Goal: Task Accomplishment & Management: Complete application form

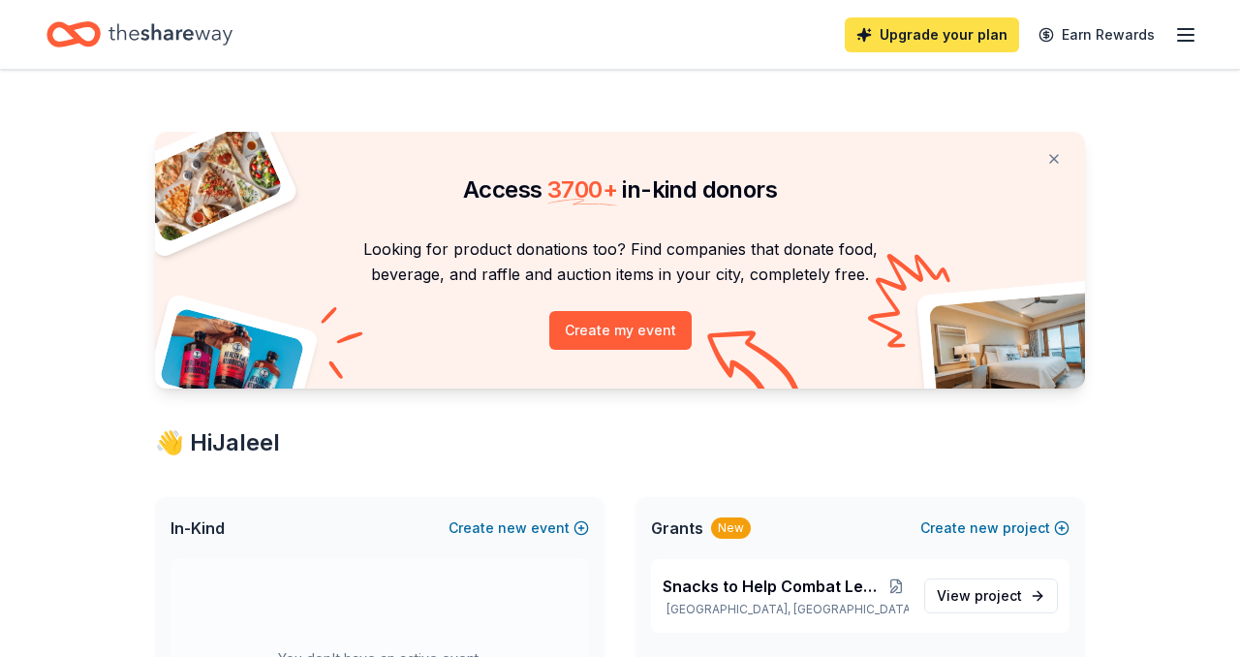
click at [925, 31] on link "Upgrade your plan" at bounding box center [932, 34] width 174 height 35
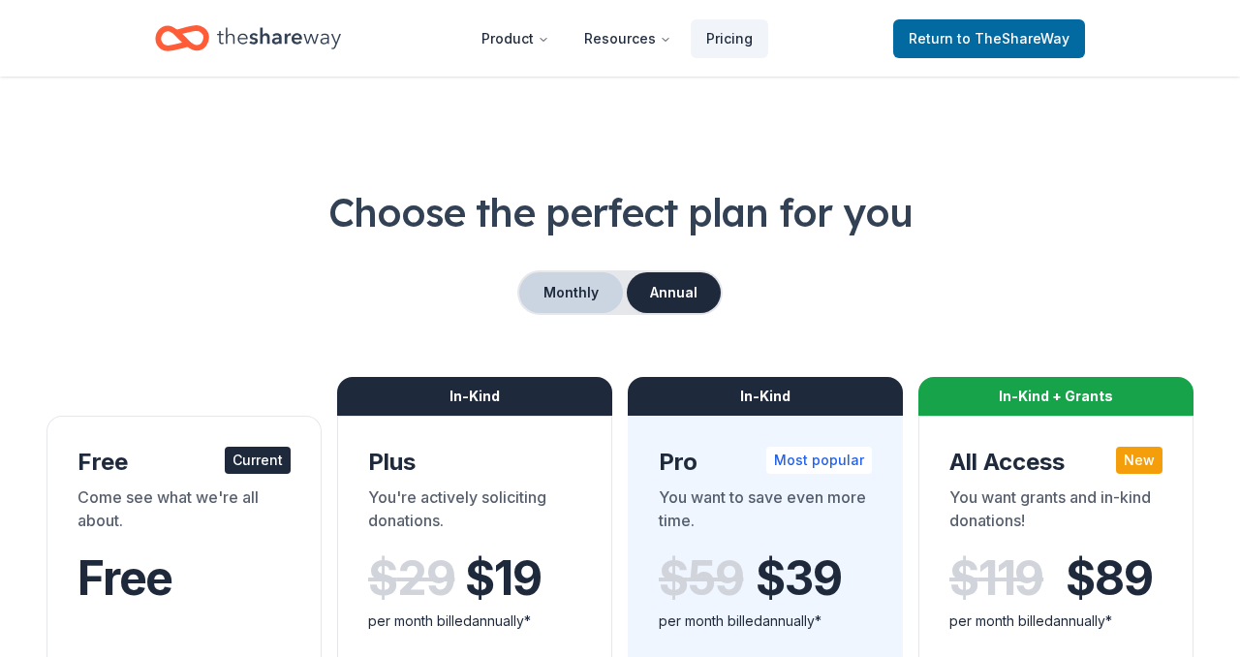
click at [537, 300] on button "Monthly" at bounding box center [571, 292] width 104 height 41
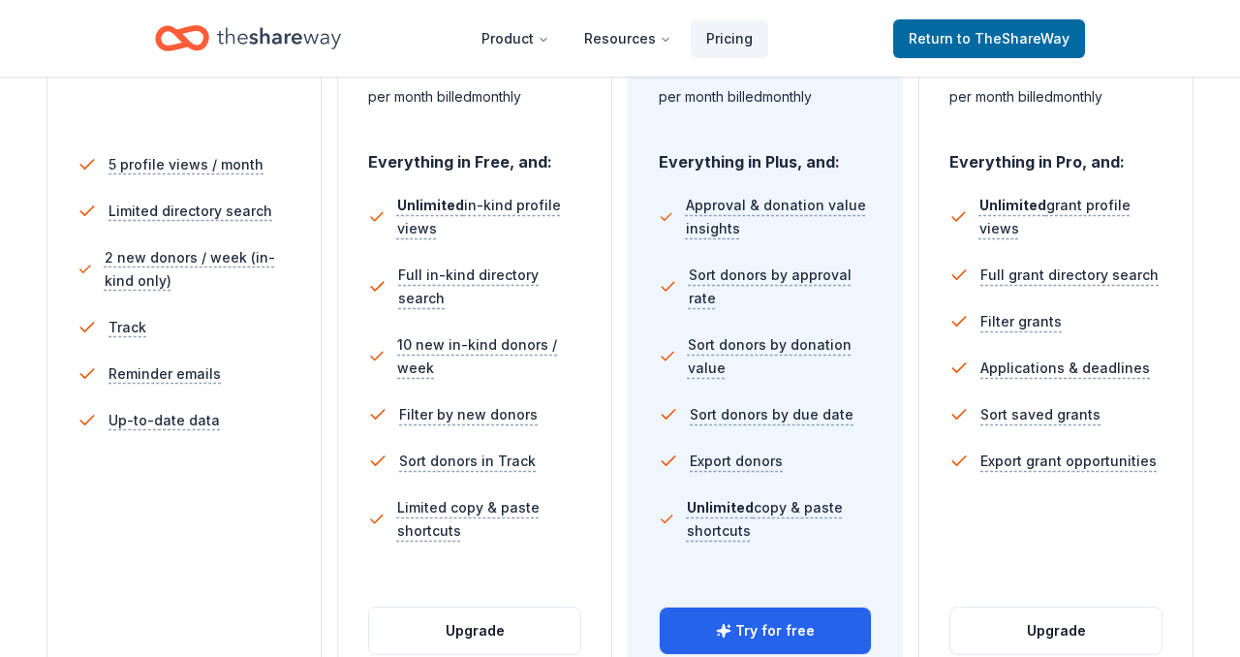
scroll to position [588, 0]
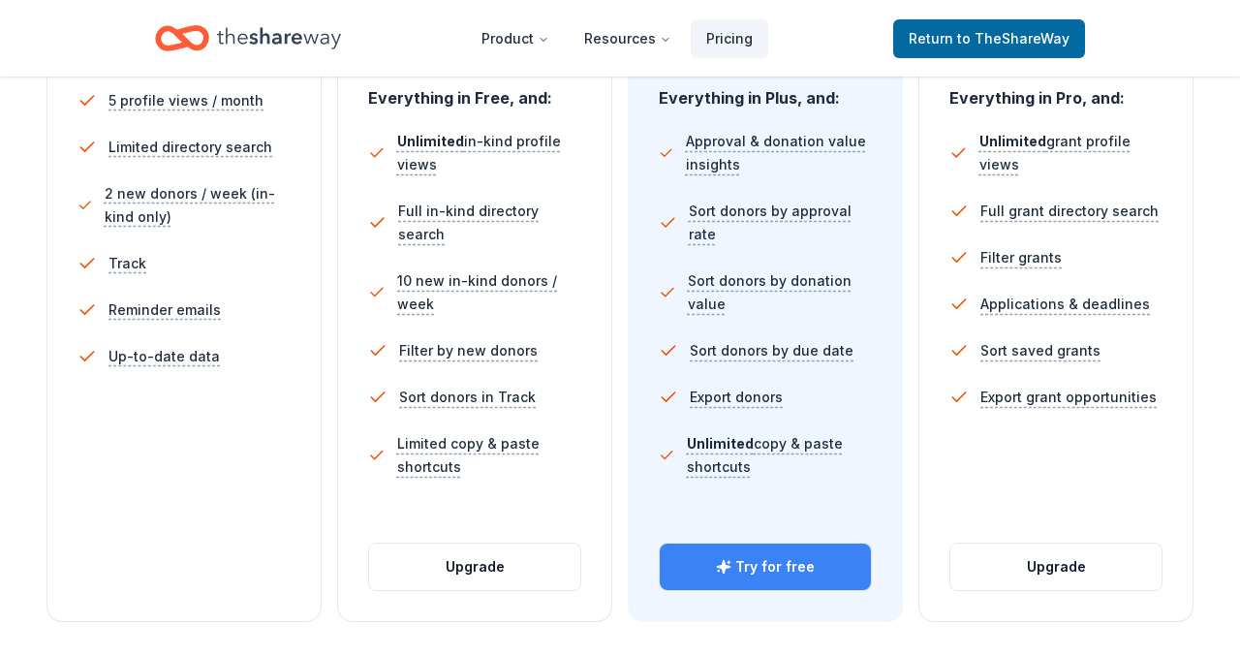
click at [697, 570] on button "Try for free" at bounding box center [765, 566] width 211 height 46
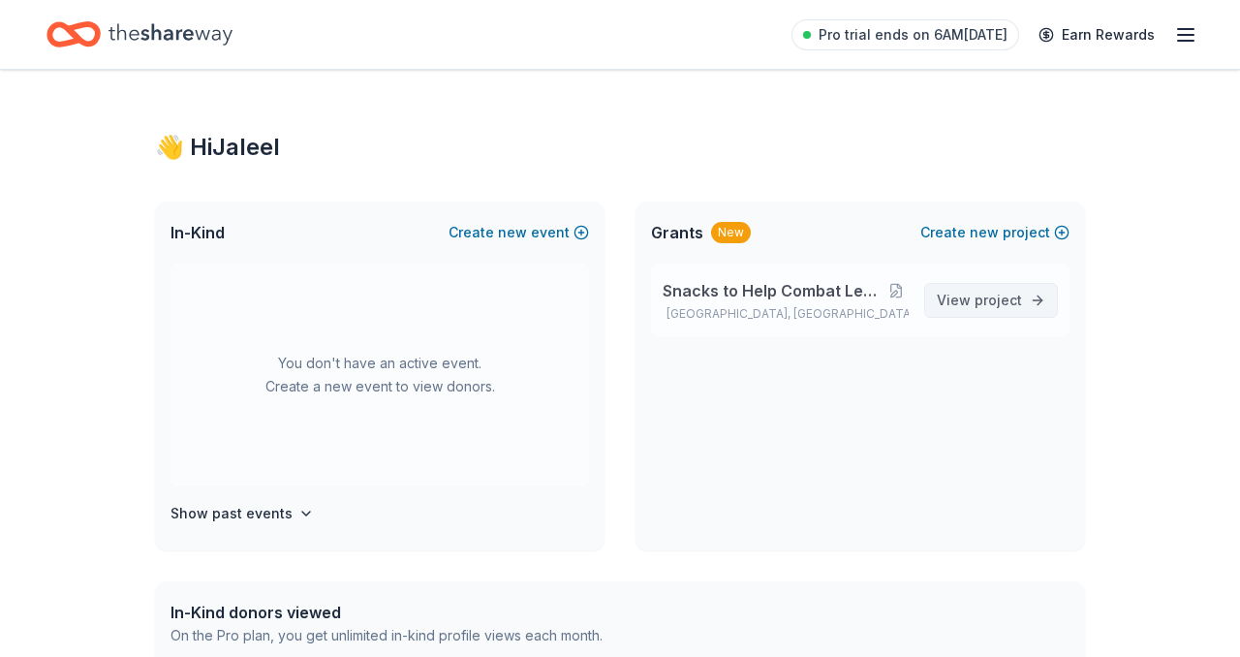
click at [986, 293] on span "project" at bounding box center [997, 300] width 47 height 16
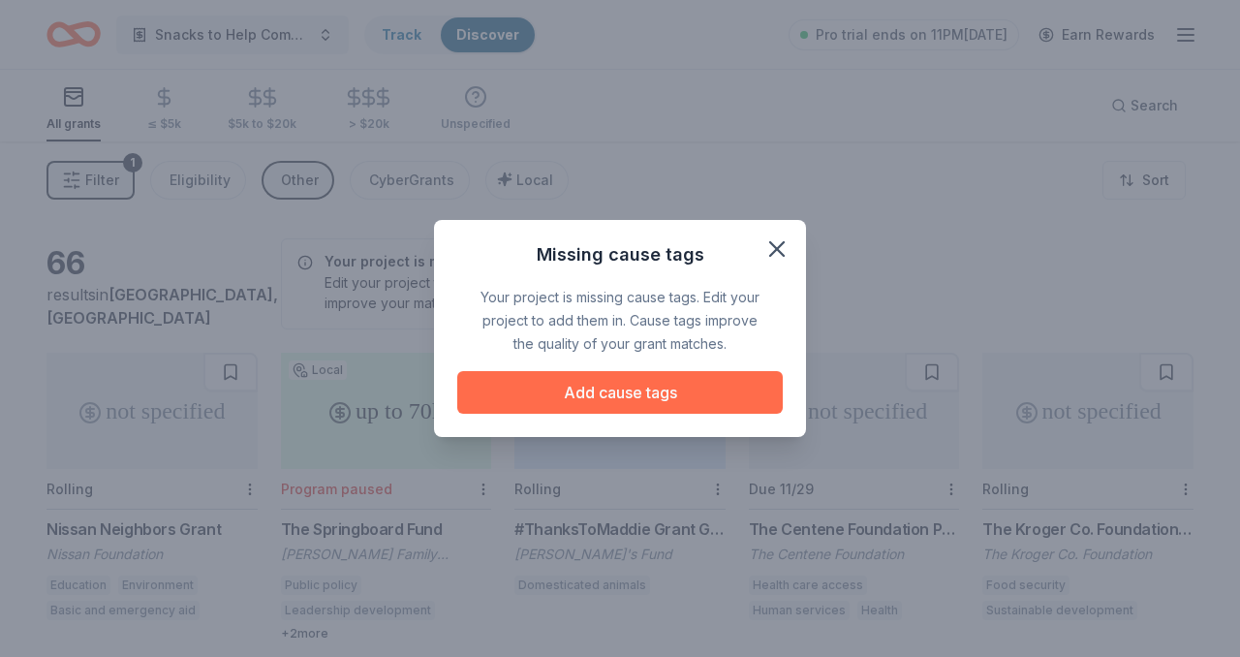
click at [639, 389] on button "Add cause tags" at bounding box center [619, 392] width 325 height 43
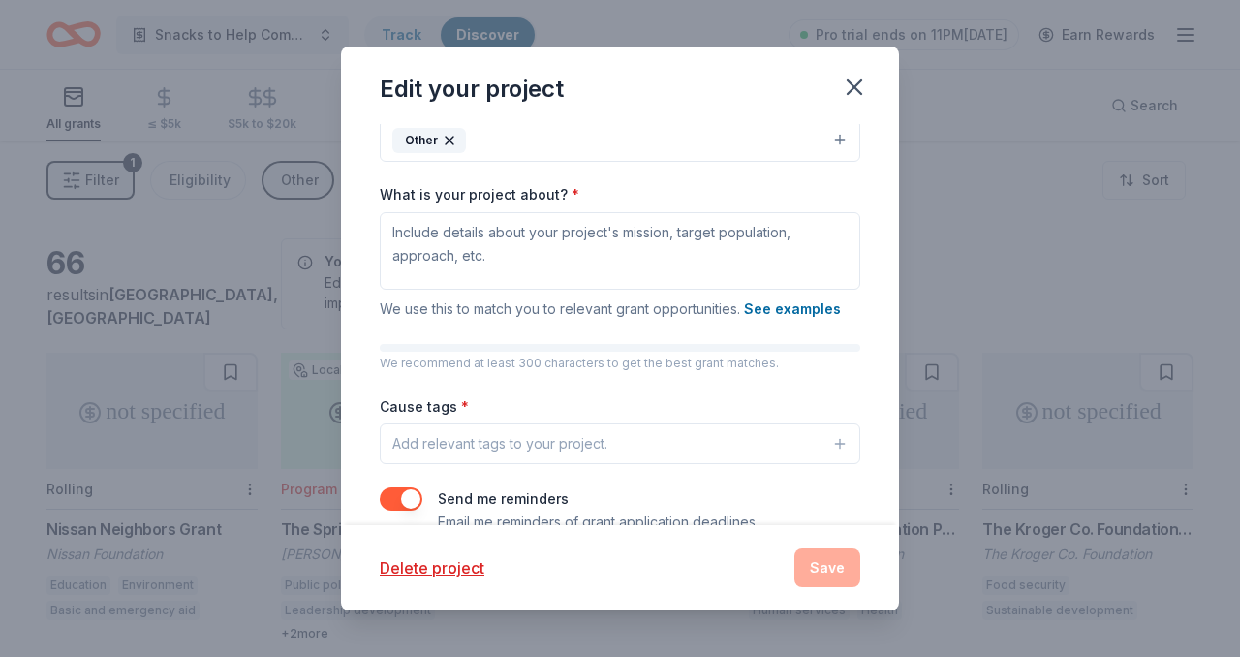
scroll to position [258, 0]
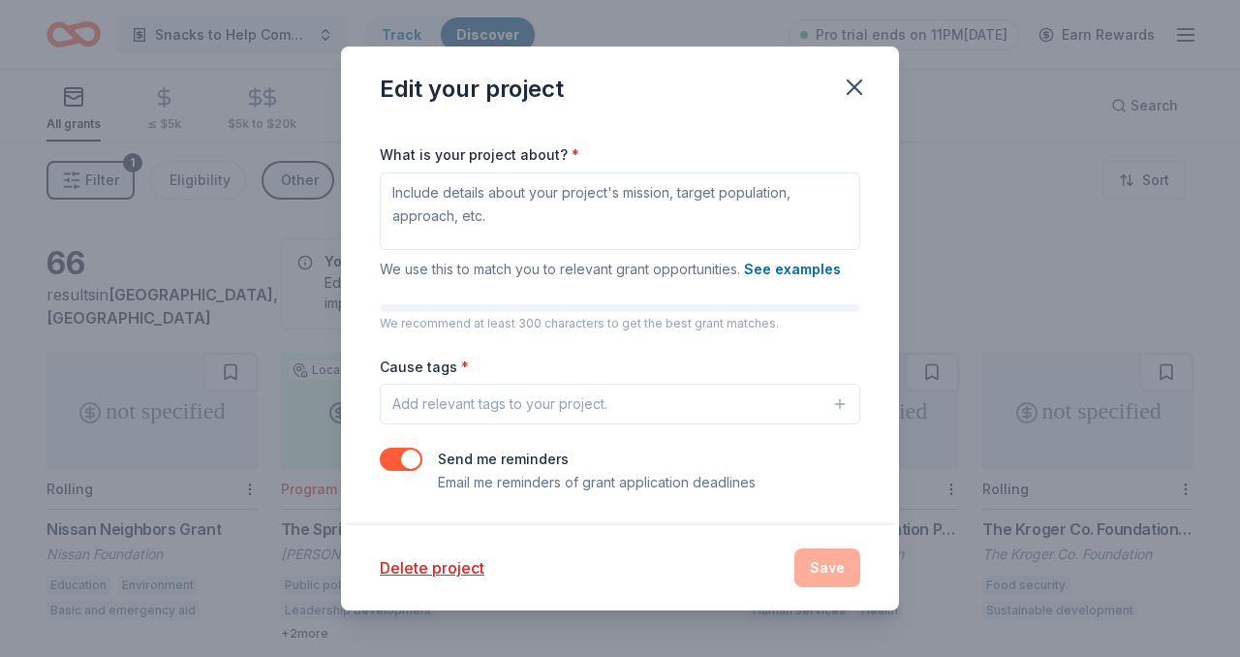
click at [475, 399] on div "Add relevant tags to your project." at bounding box center [499, 403] width 215 height 23
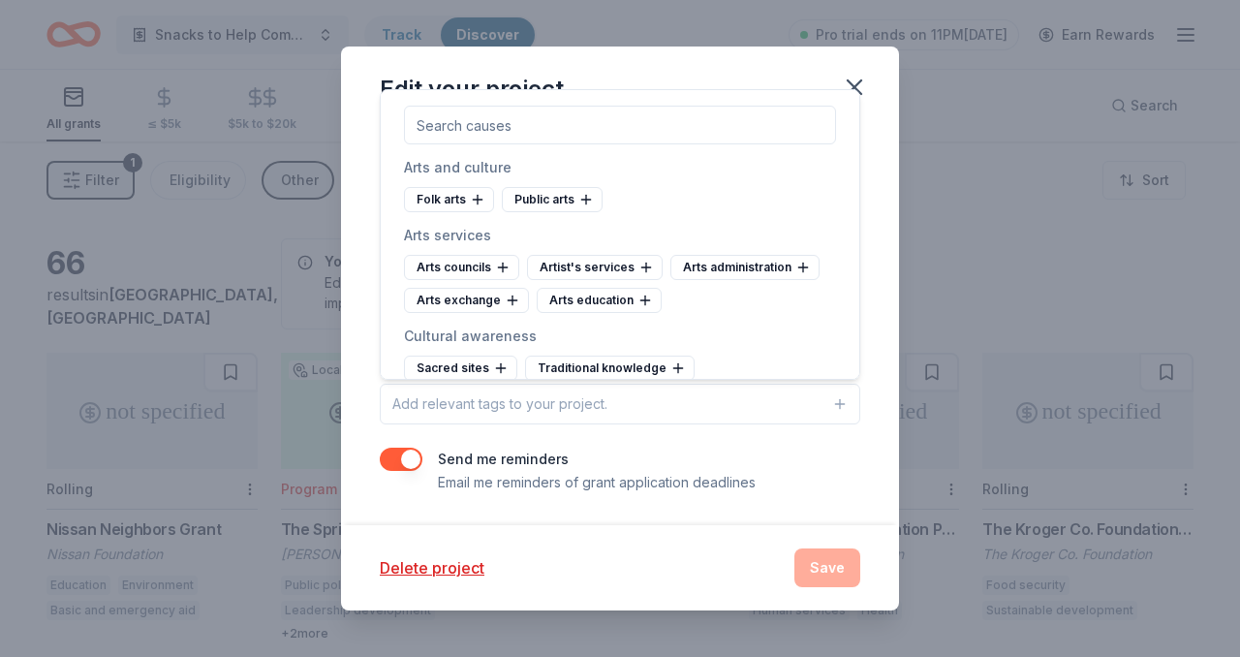
click at [560, 506] on div "Project name * Snacks to Help Combat Learning Struggles ZIP code * 90003 What t…" at bounding box center [620, 324] width 558 height 400
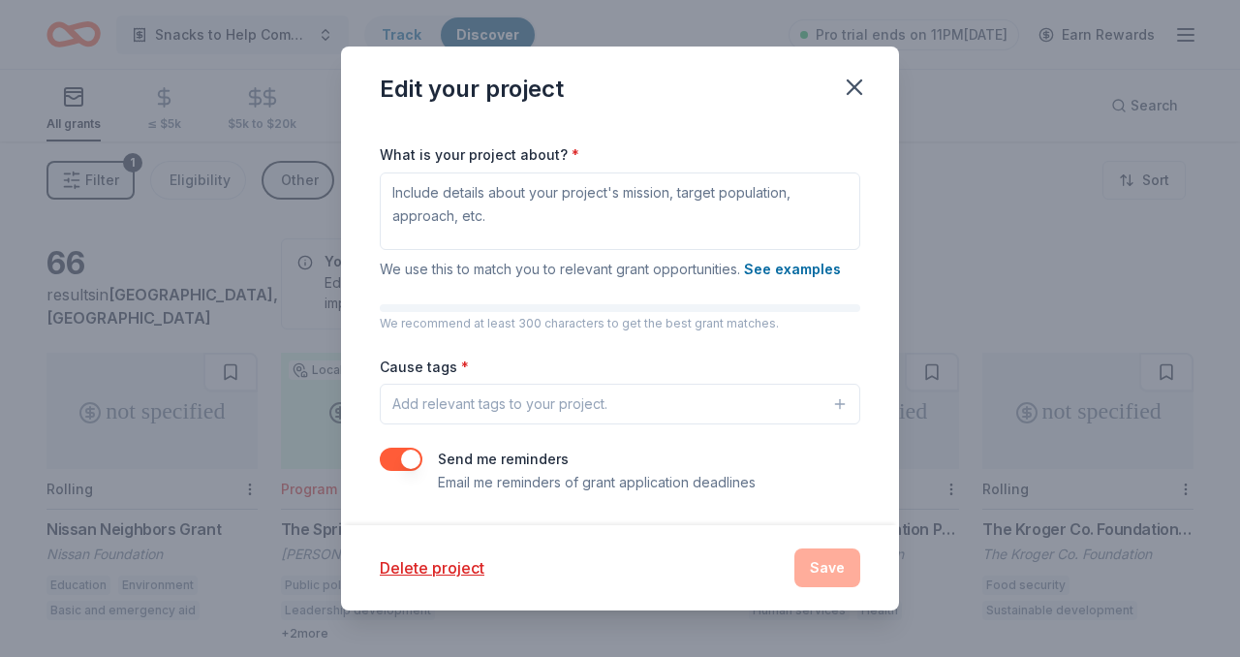
scroll to position [0, 0]
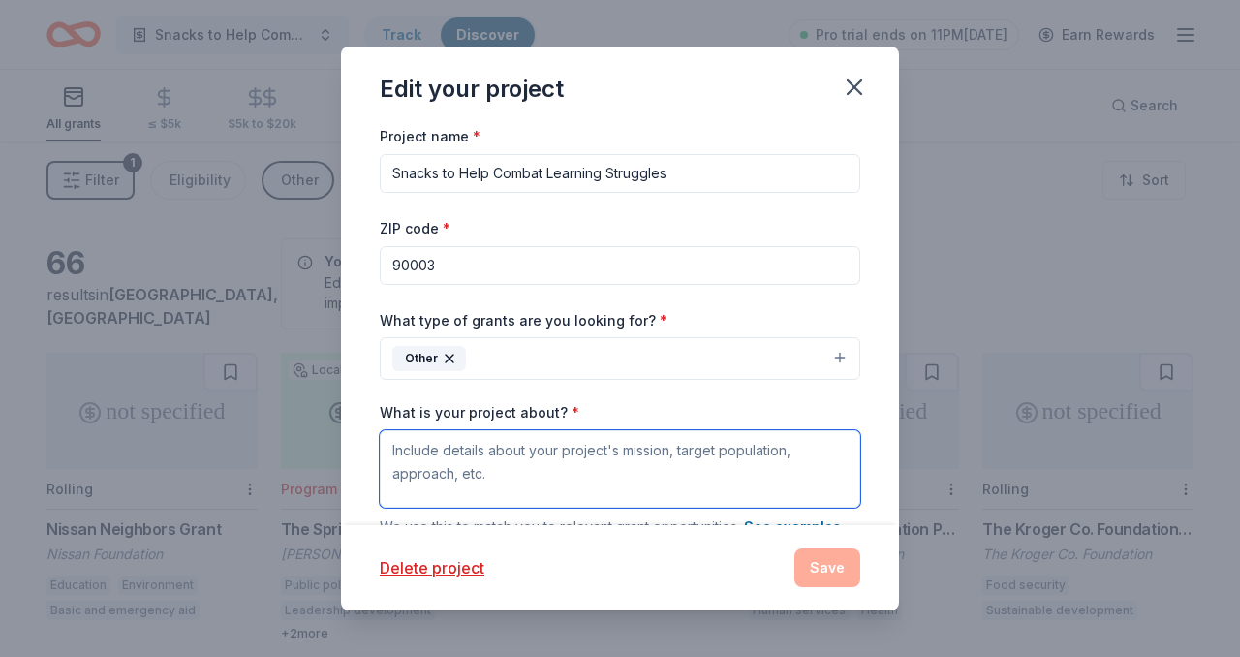
click at [485, 468] on textarea "What is your project about? *" at bounding box center [620, 468] width 480 height 77
paste textarea "This grant seeks funding to provide nutritious snacks for high school students …"
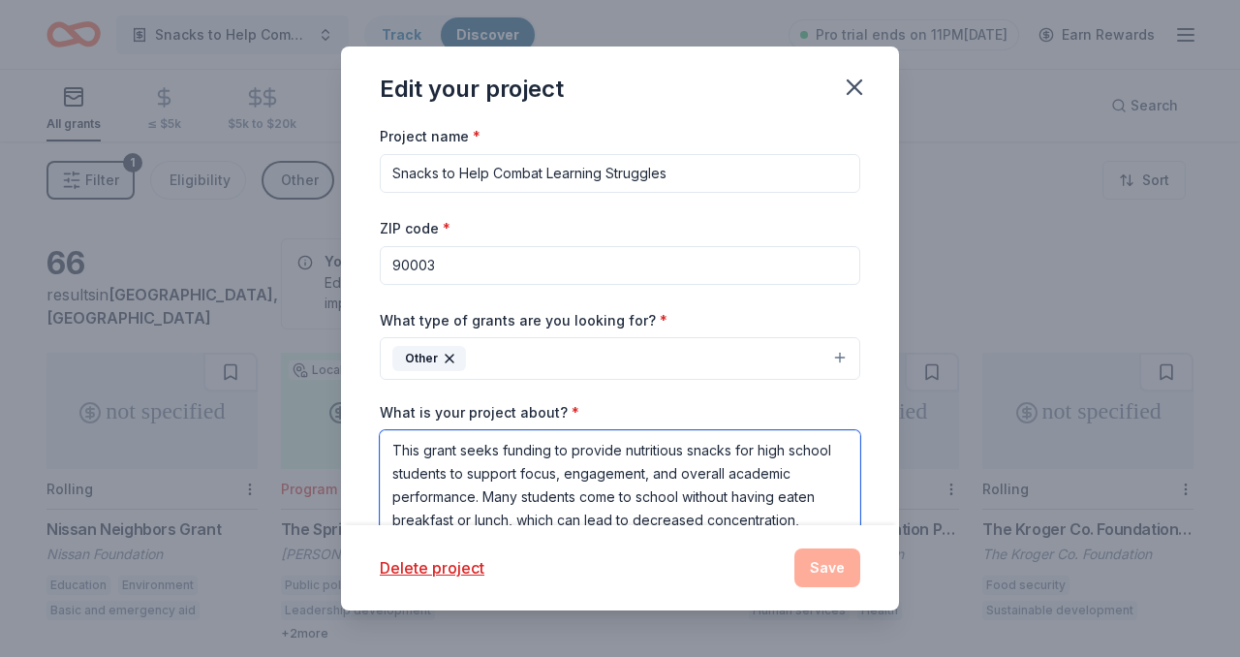
scroll to position [158, 0]
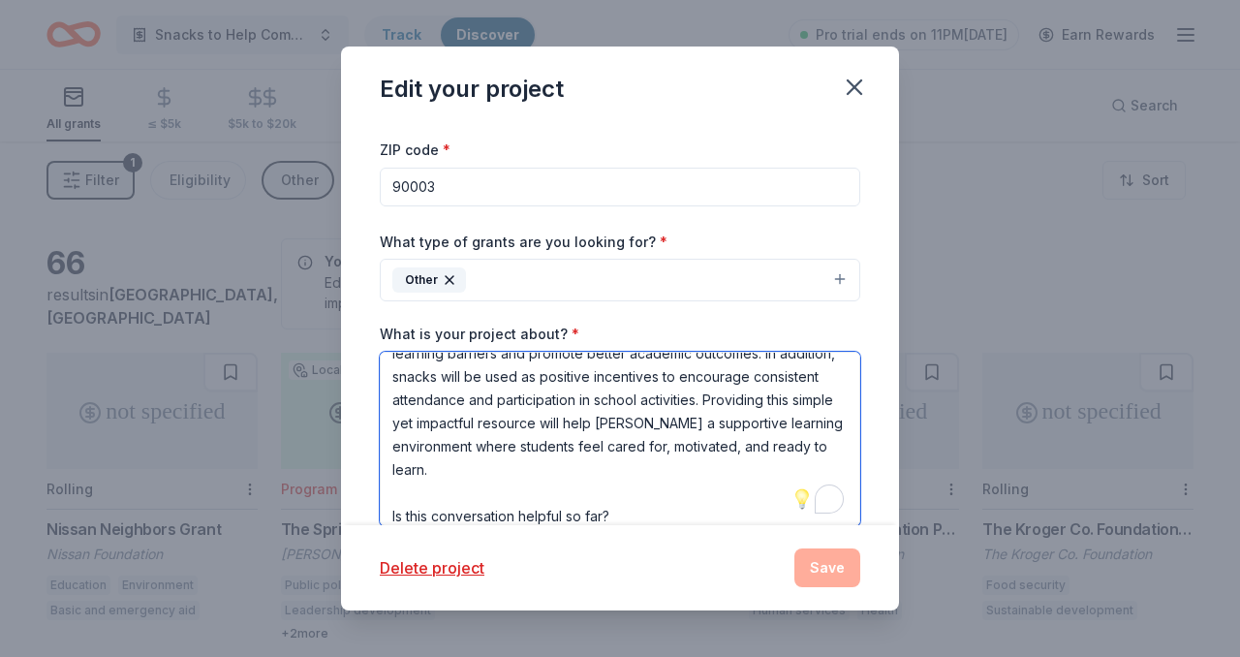
drag, startPoint x: 639, startPoint y: 507, endPoint x: 389, endPoint y: 500, distance: 250.0
click at [389, 500] on textarea "This grant seeks funding to provide nutritious snacks for high school students …" at bounding box center [620, 439] width 480 height 174
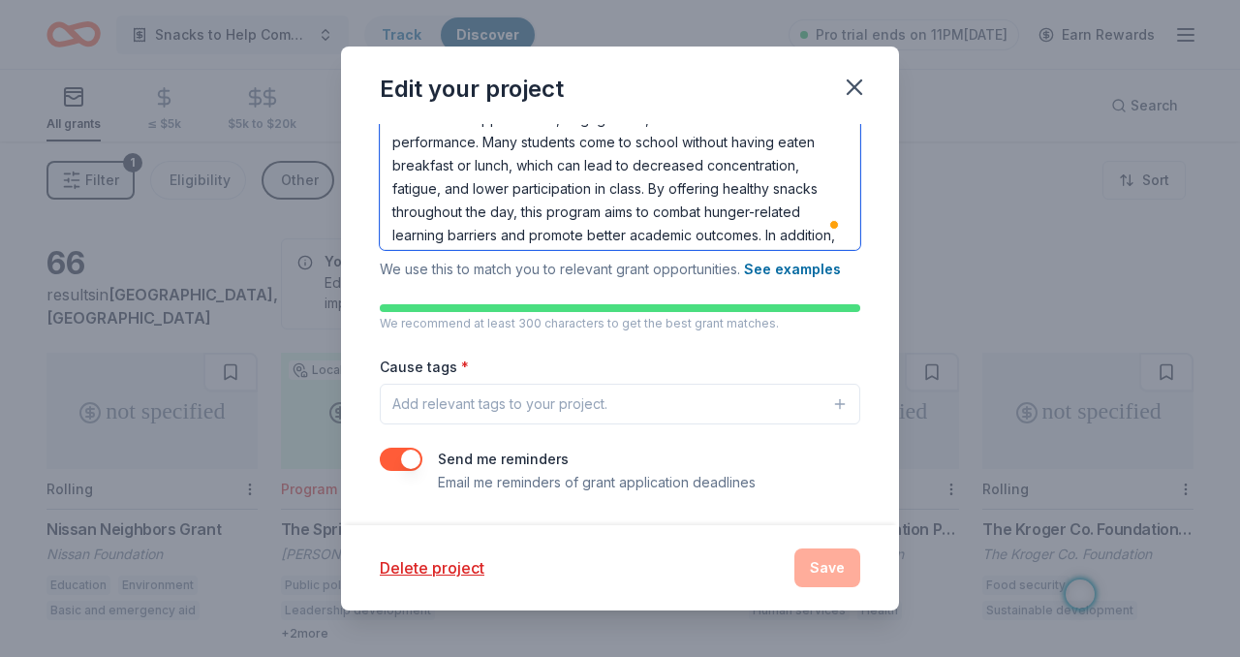
scroll to position [354, 0]
type textarea "This grant seeks funding to provide nutritious snacks for high school students …"
click at [481, 396] on div "Add relevant tags to your project." at bounding box center [499, 403] width 215 height 23
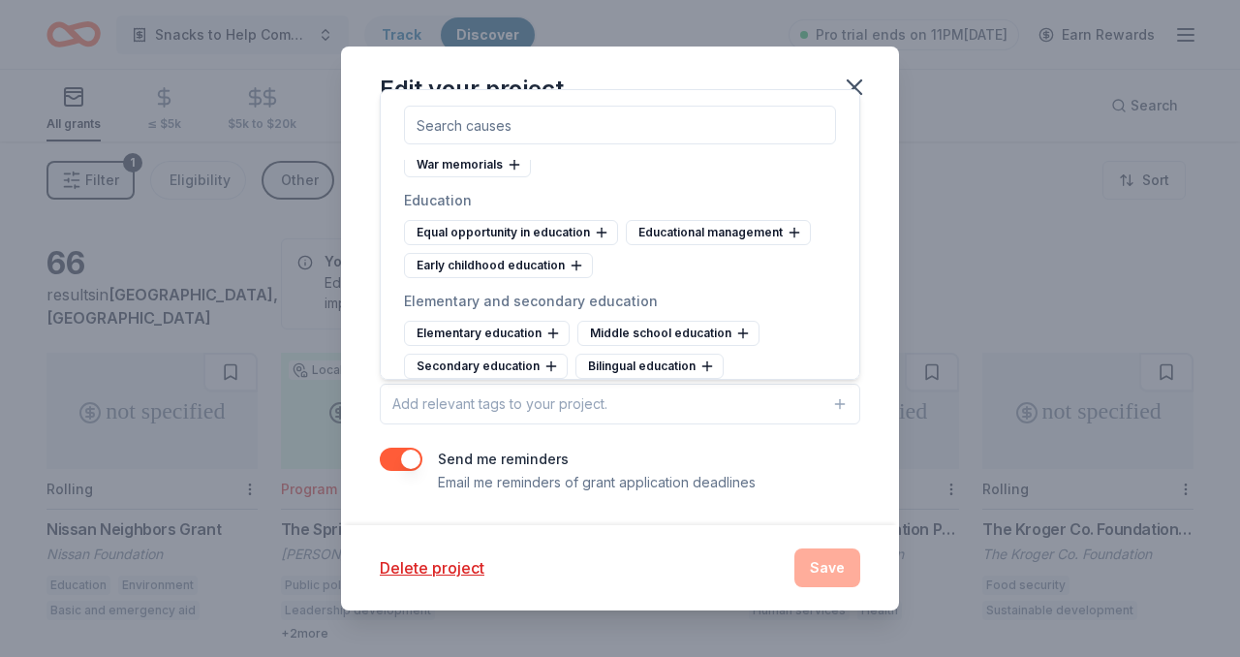
scroll to position [774, 0]
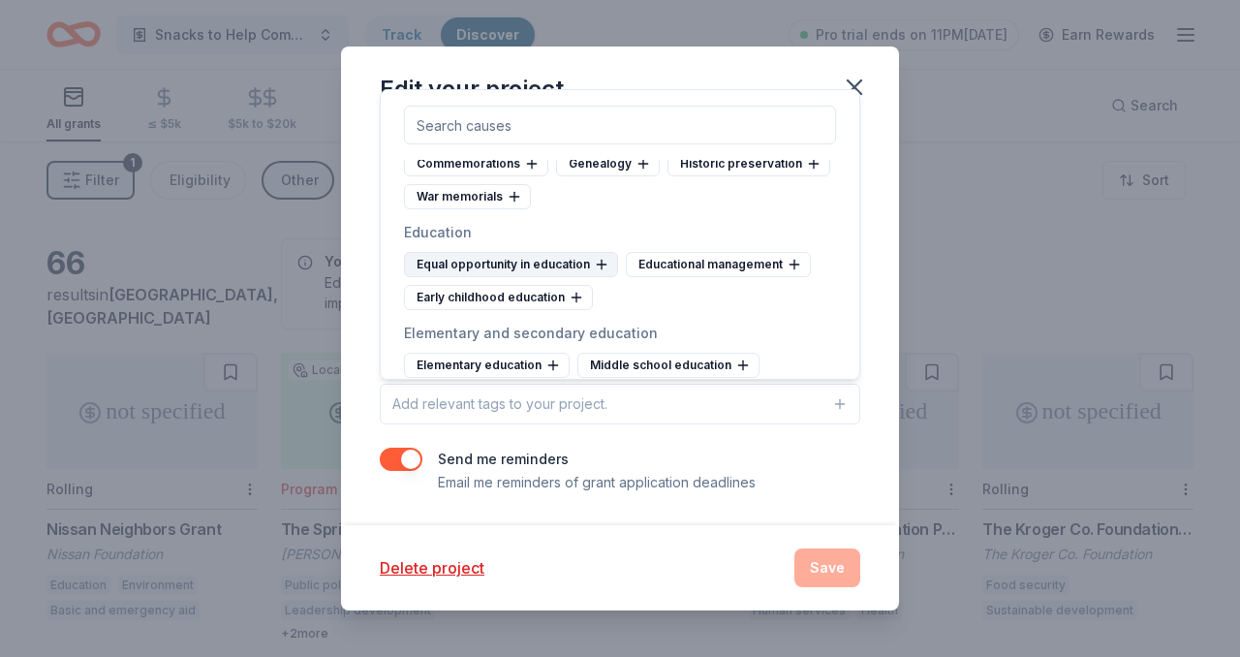
click at [507, 265] on div "Equal opportunity in education" at bounding box center [511, 264] width 214 height 25
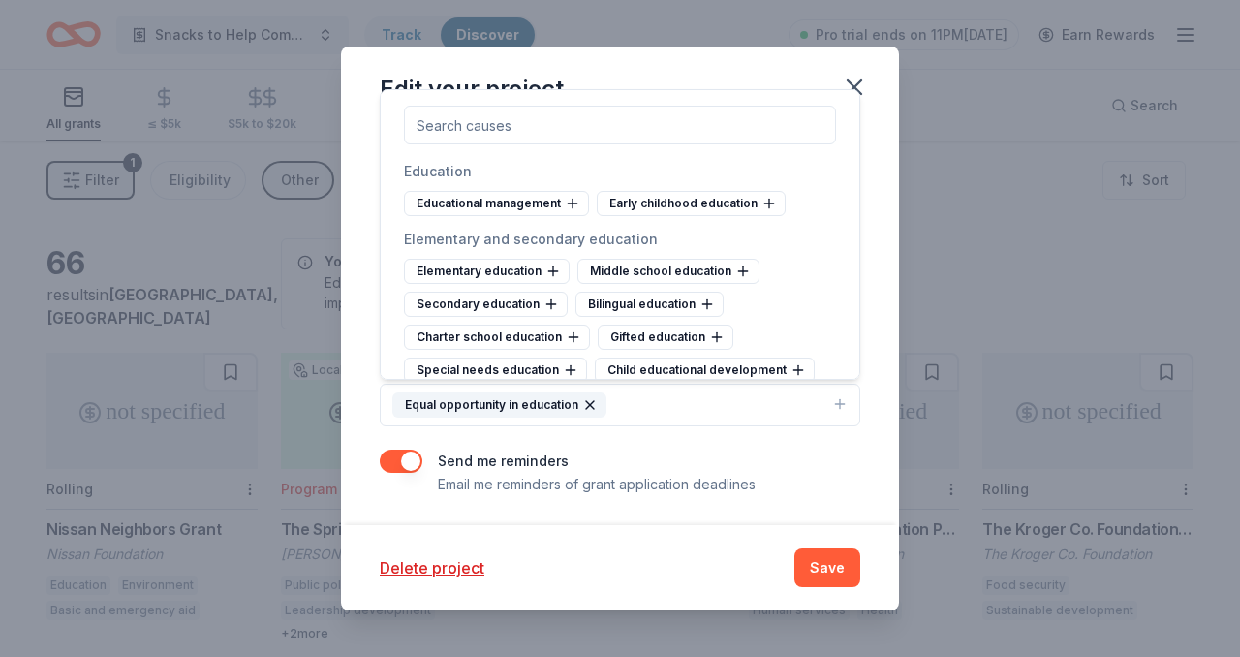
scroll to position [847, 0]
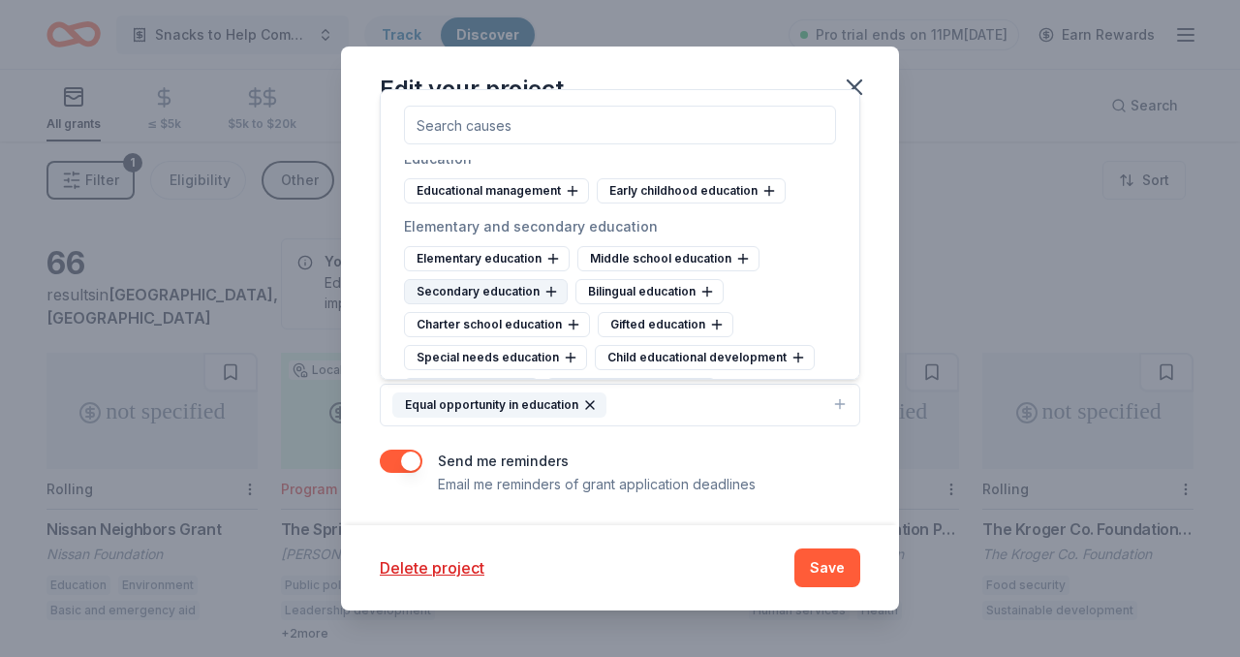
click at [512, 292] on div "Secondary education" at bounding box center [486, 291] width 164 height 25
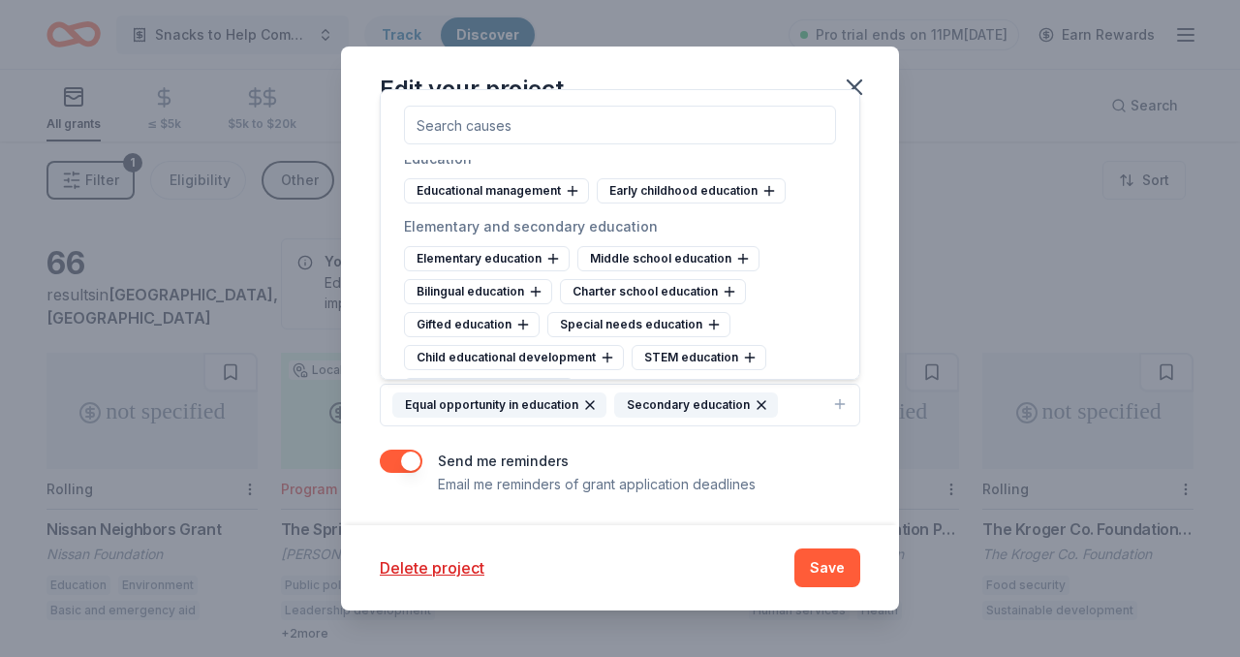
scroll to position [877, 0]
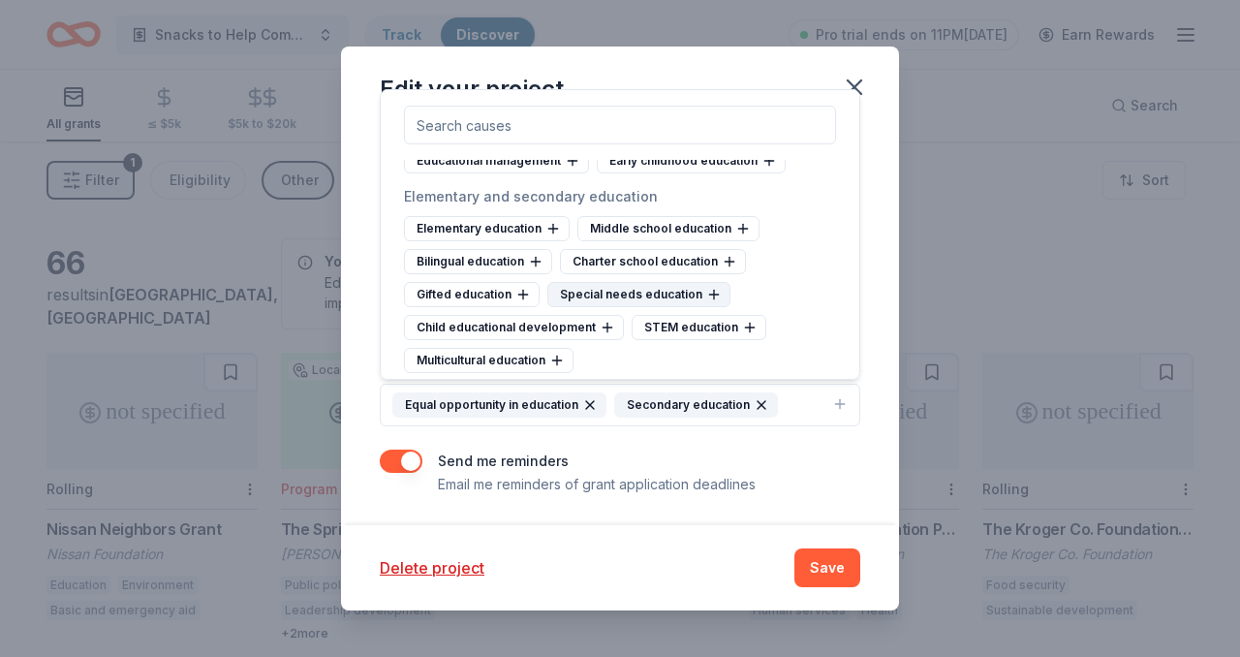
click at [574, 294] on div "Special needs education" at bounding box center [638, 294] width 183 height 25
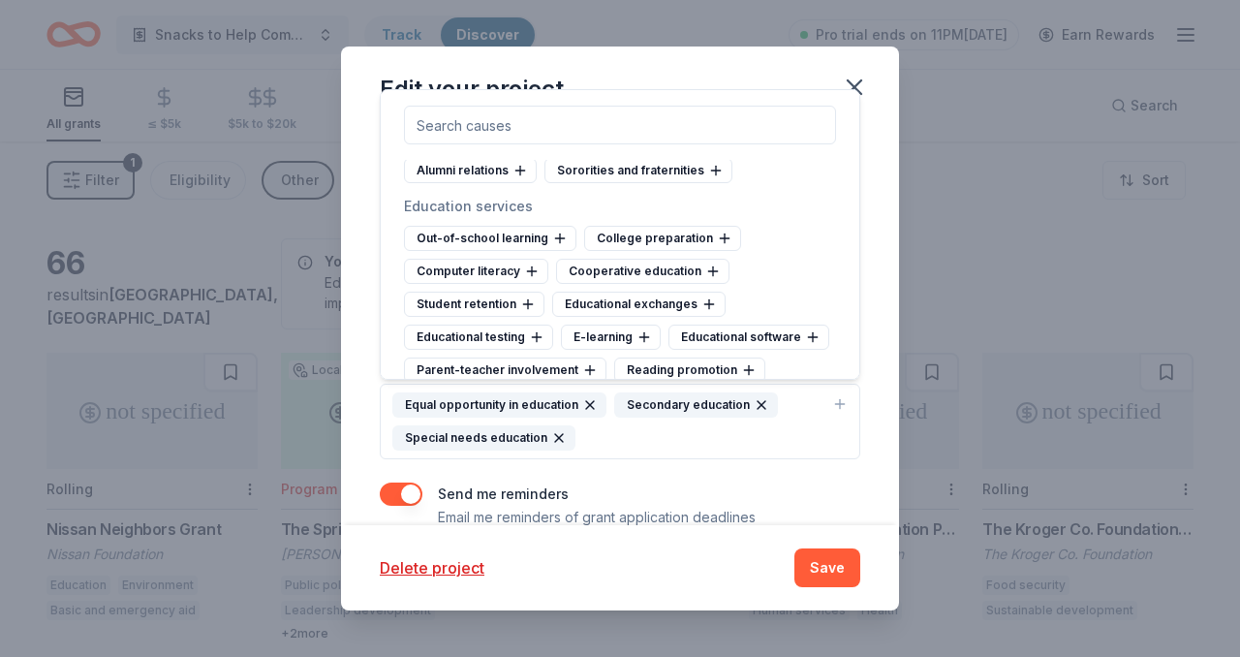
scroll to position [1563, 0]
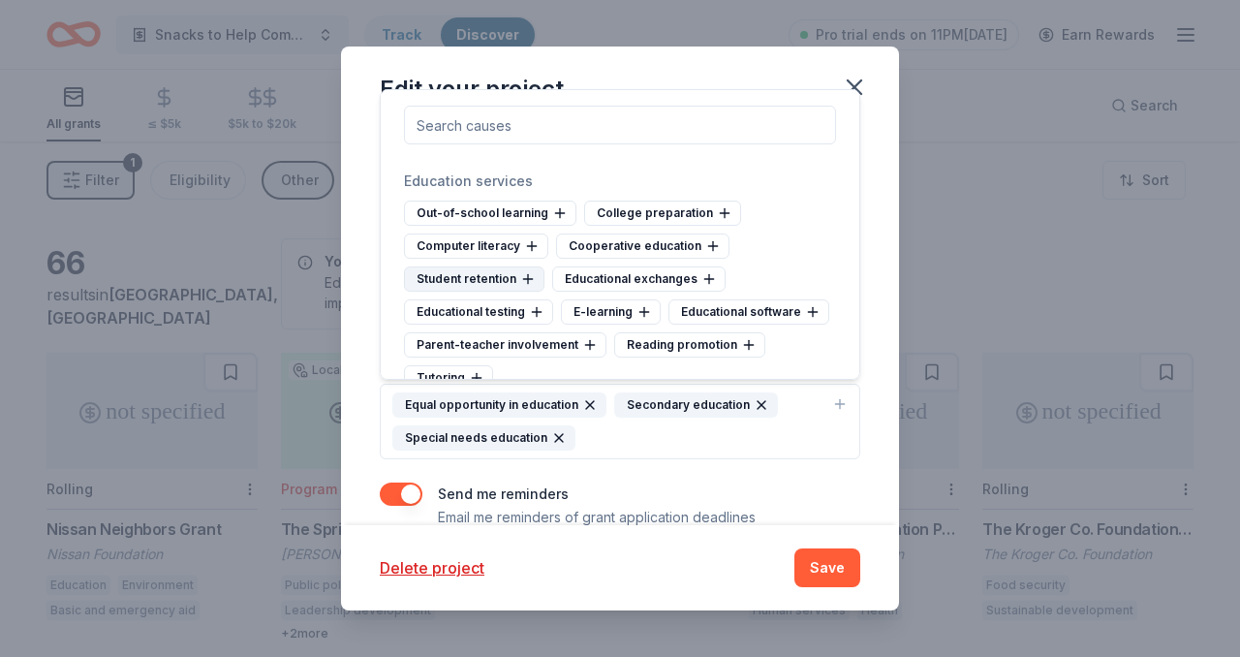
click at [523, 270] on div "Student retention" at bounding box center [474, 278] width 140 height 25
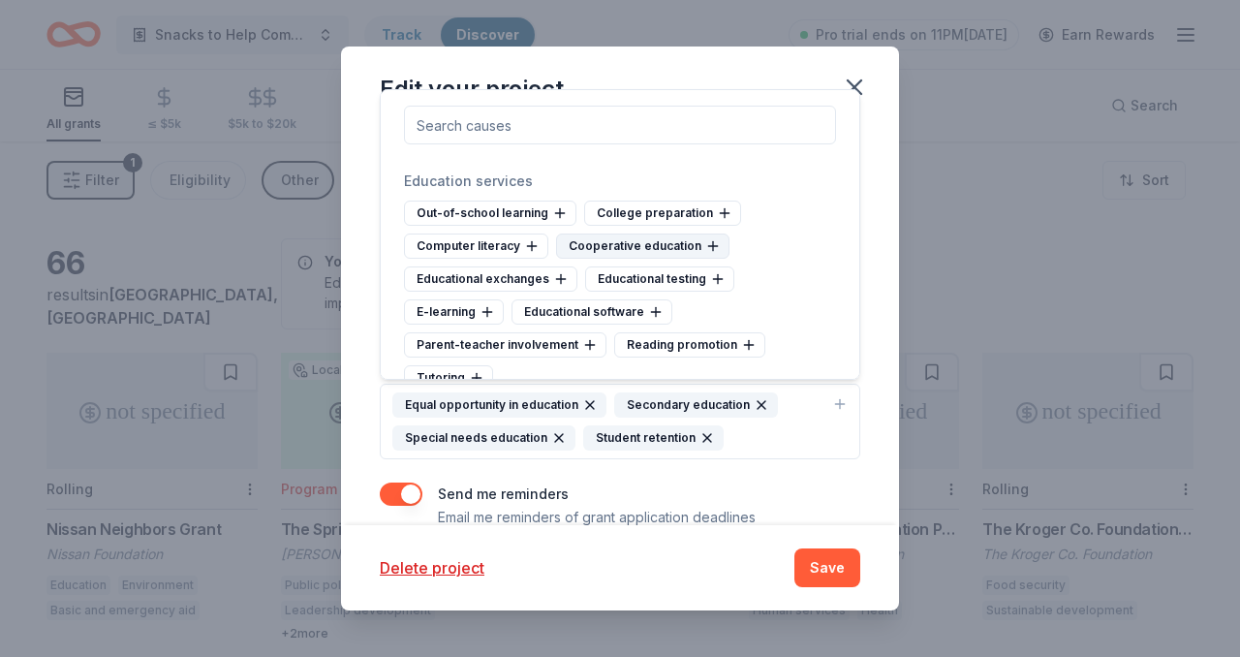
click at [685, 247] on div "Cooperative education" at bounding box center [642, 245] width 173 height 25
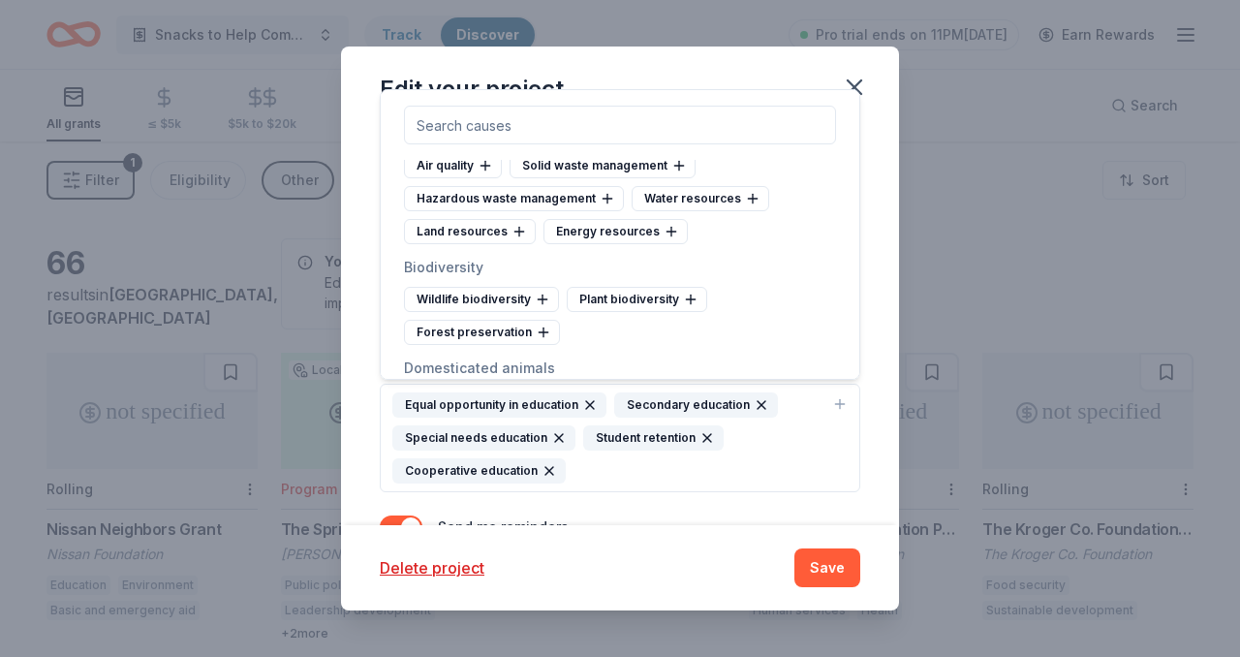
scroll to position [1968, 0]
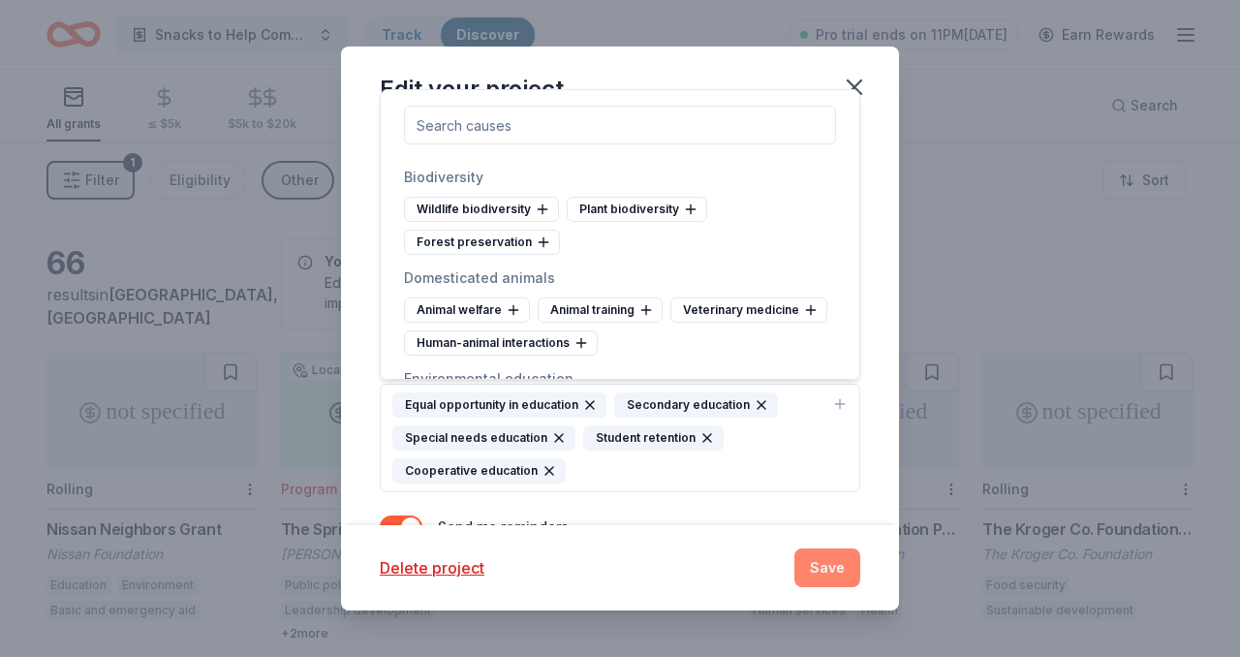
click at [819, 580] on button "Save" at bounding box center [827, 567] width 66 height 39
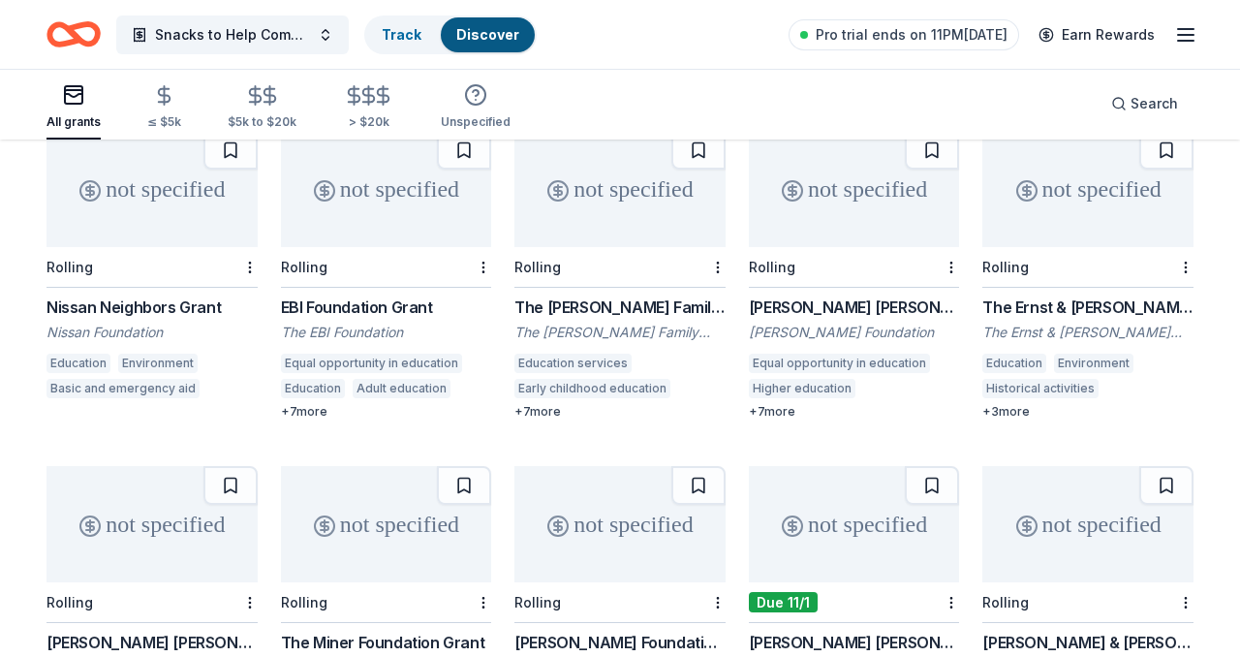
scroll to position [0, 0]
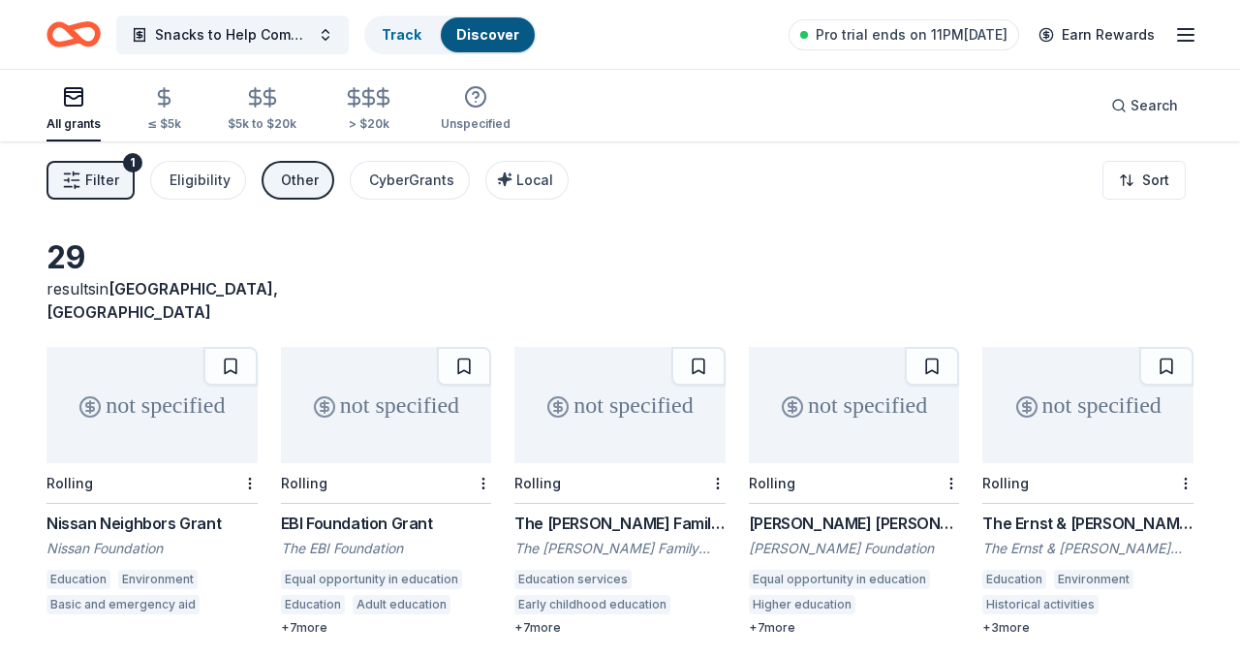
click at [160, 385] on div "not specified" at bounding box center [151, 405] width 211 height 116
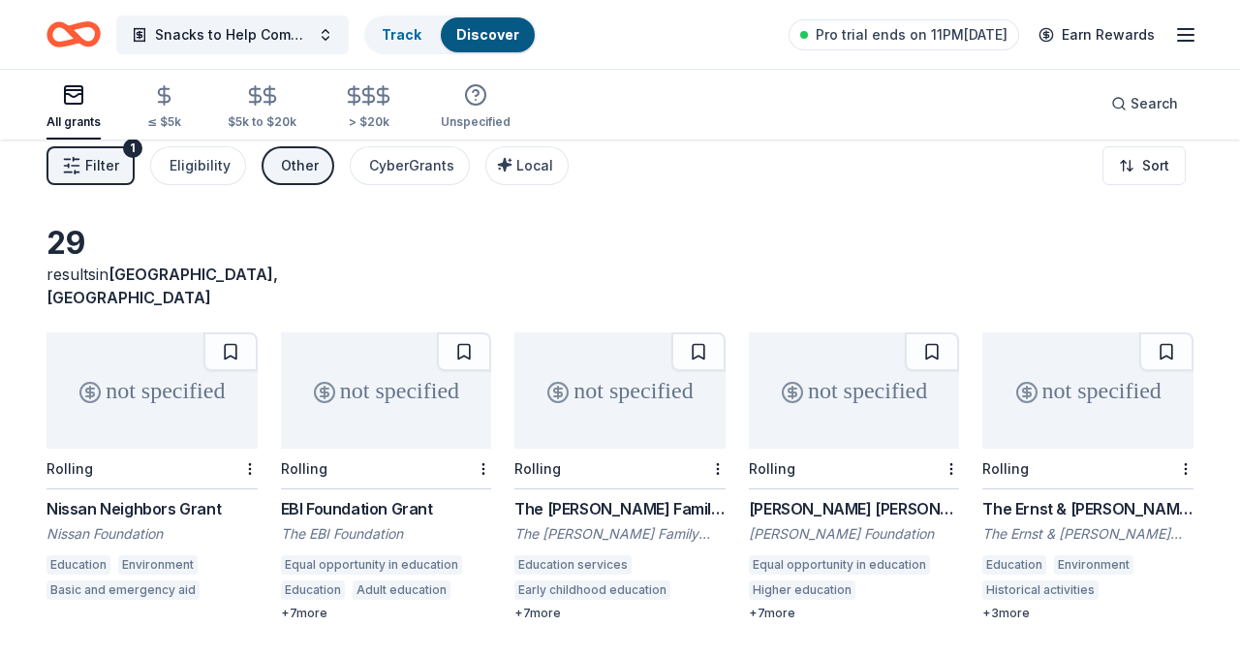
scroll to position [12, 0]
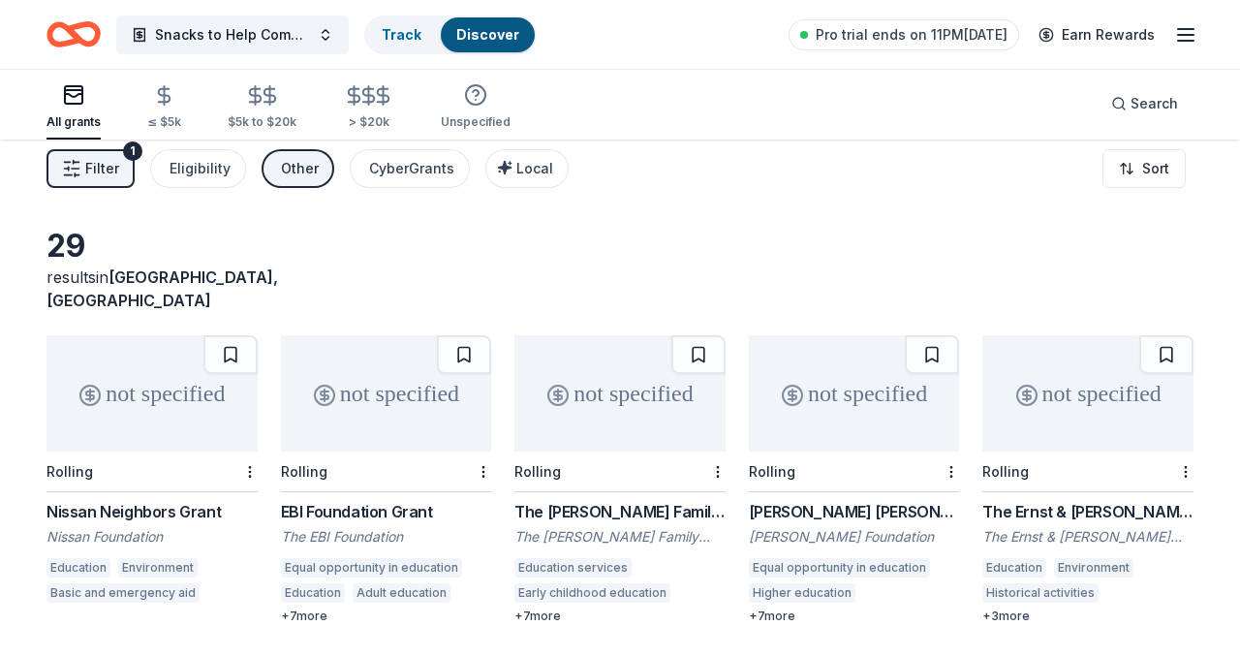
click at [692, 460] on div "Rolling" at bounding box center [619, 471] width 211 height 41
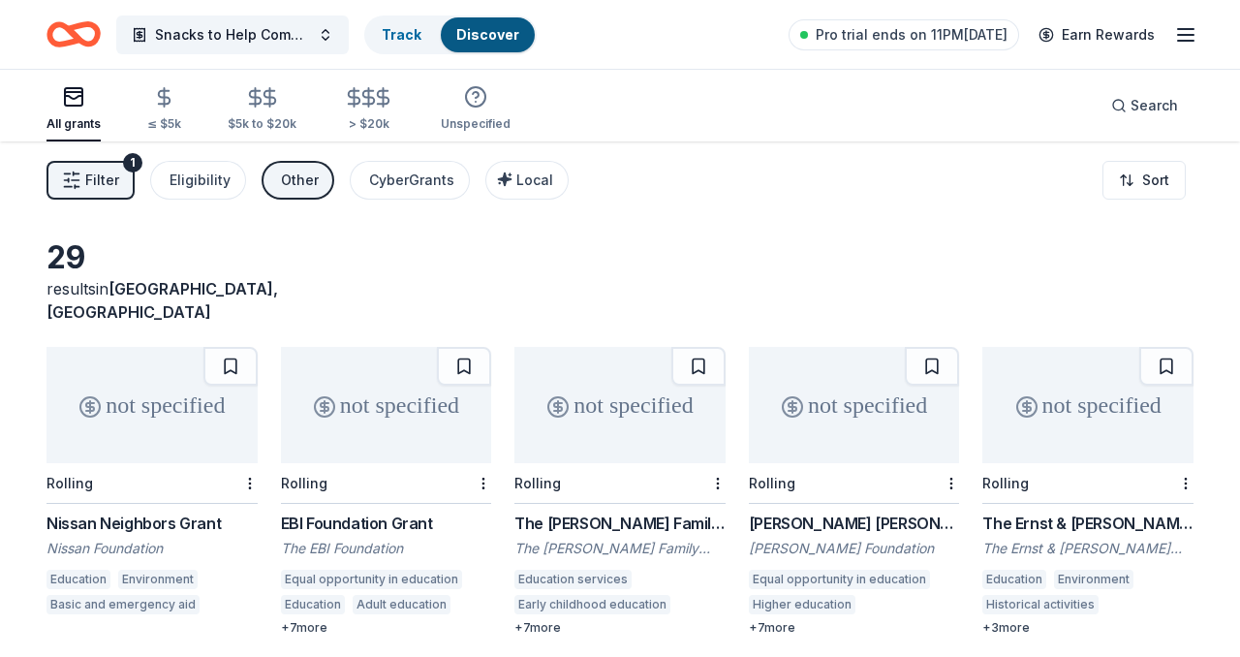
click at [82, 30] on icon "Home" at bounding box center [73, 35] width 54 height 46
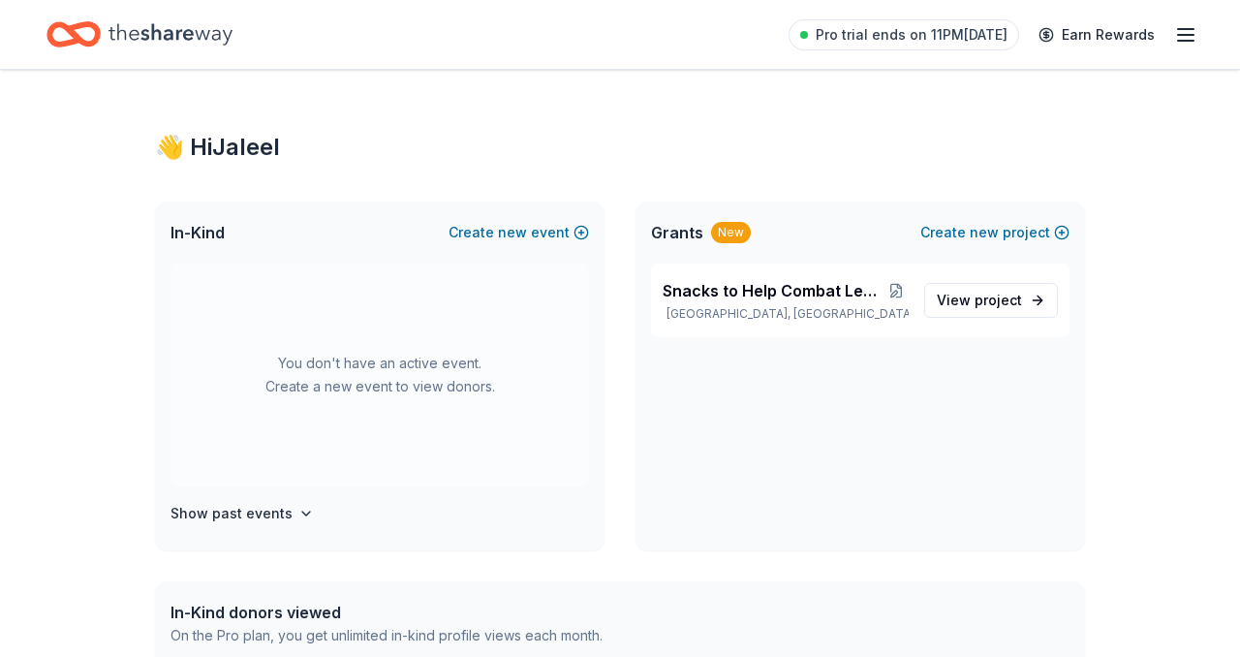
click at [185, 21] on icon "Home" at bounding box center [170, 35] width 124 height 40
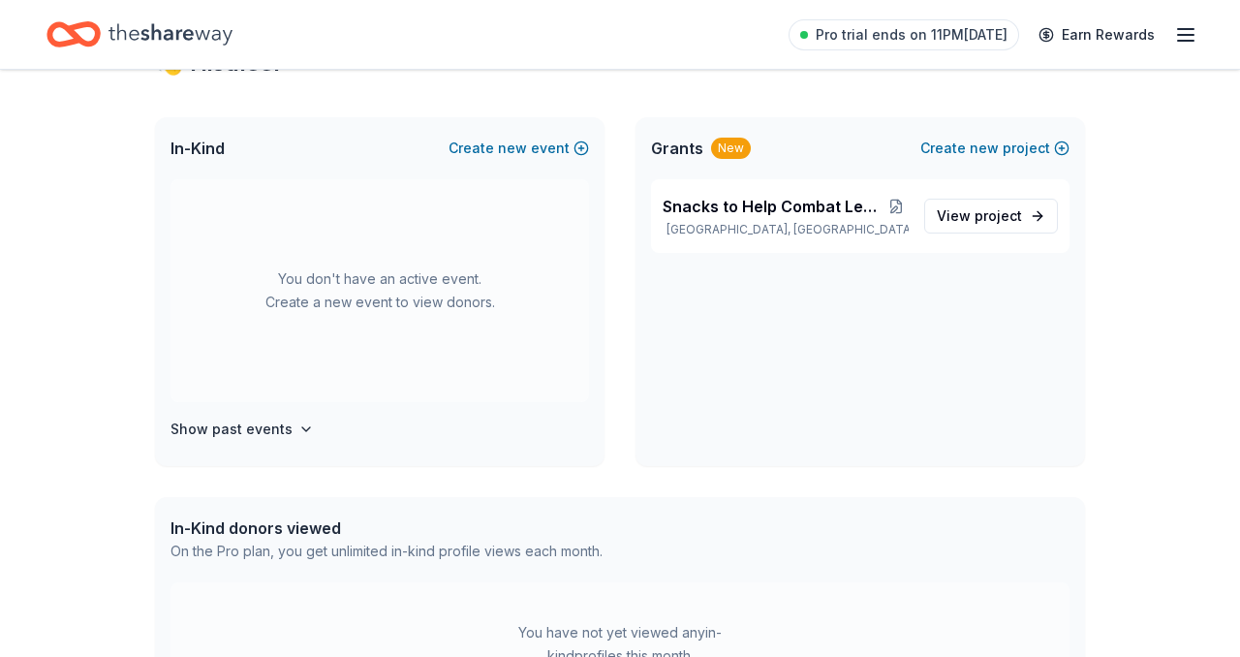
scroll to position [276, 0]
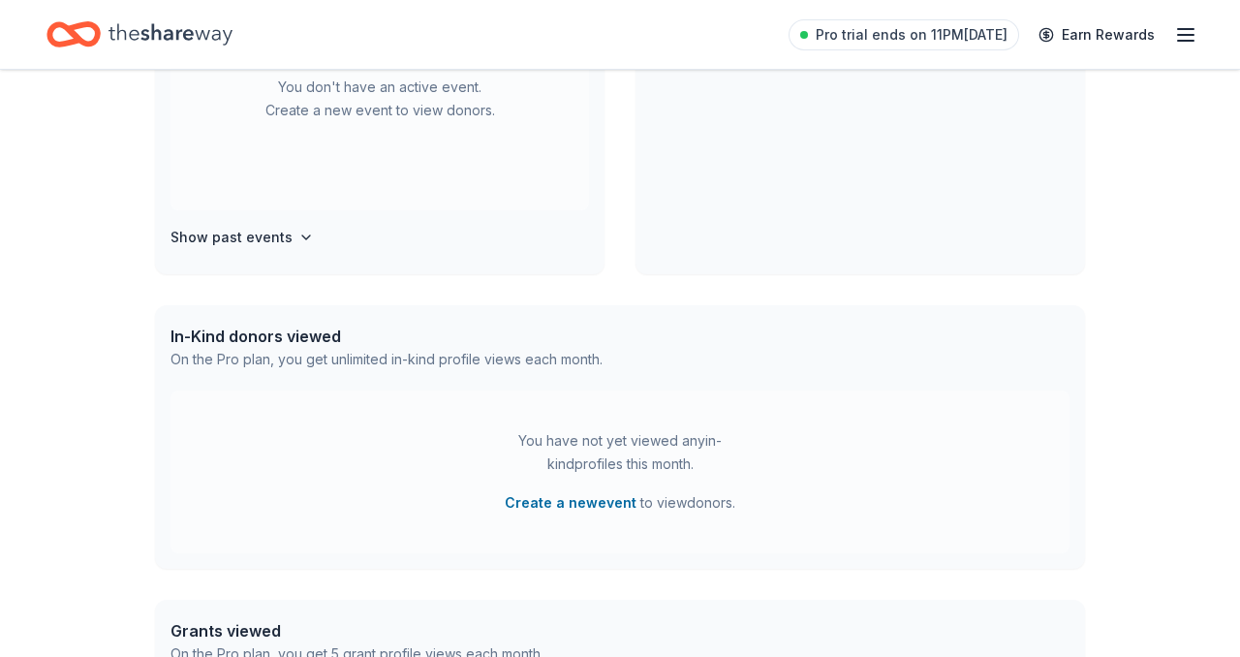
click at [249, 343] on div "In-Kind donors viewed" at bounding box center [386, 335] width 432 height 23
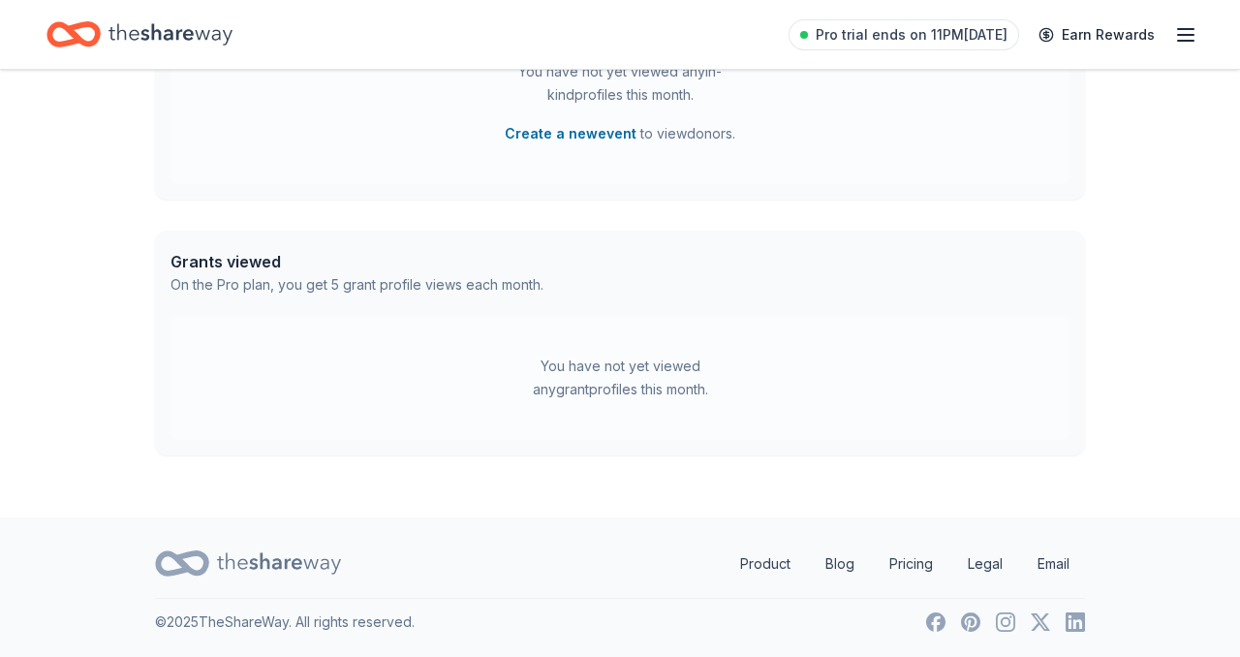
scroll to position [0, 0]
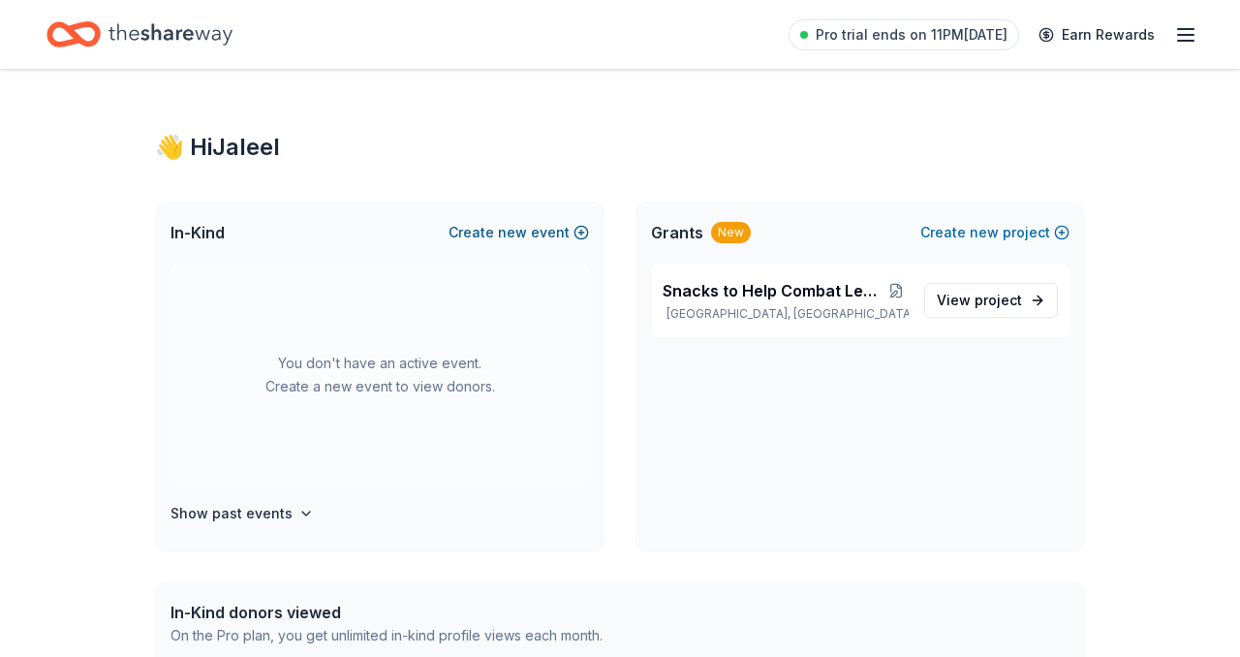
click at [531, 227] on button "Create new event" at bounding box center [518, 232] width 140 height 23
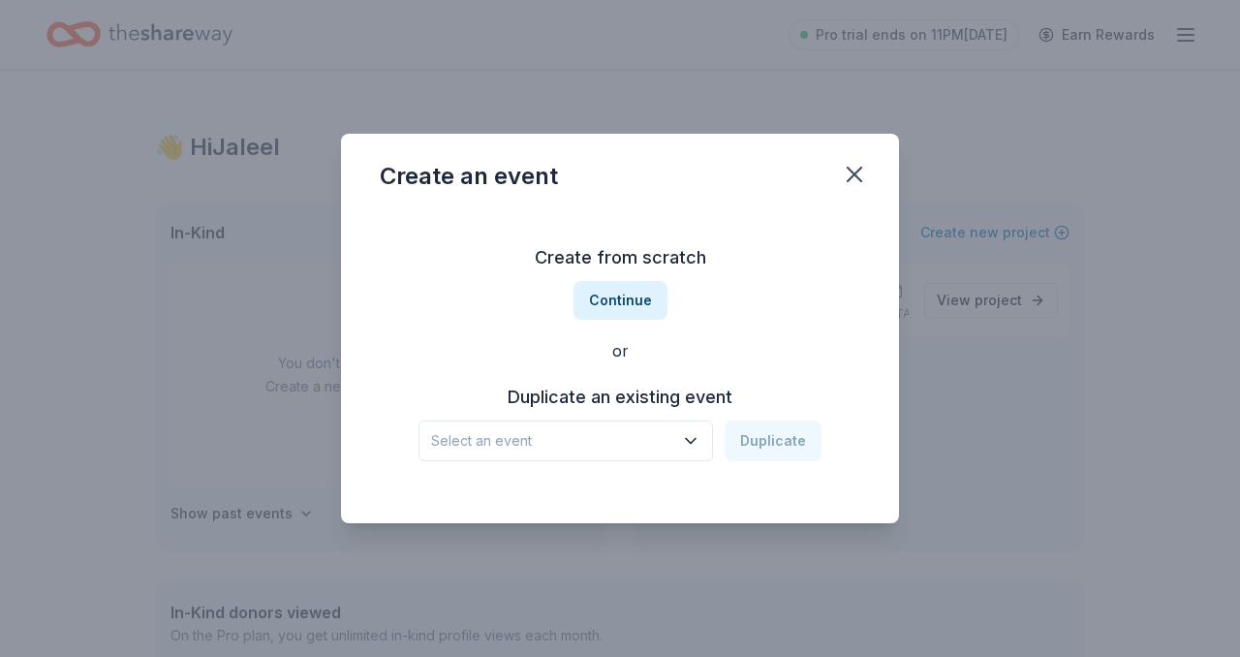
click at [578, 442] on span "Select an event" at bounding box center [552, 440] width 242 height 23
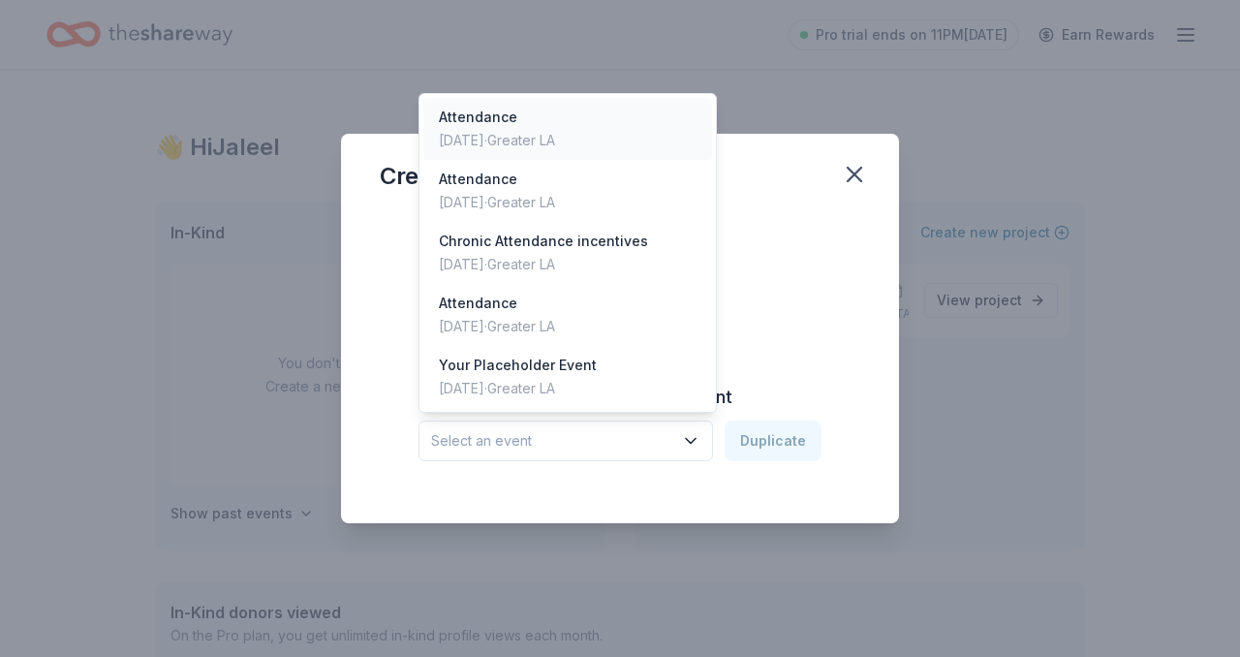
click at [555, 142] on div "Sep 13, 2025 · Greater LA" at bounding box center [497, 140] width 116 height 23
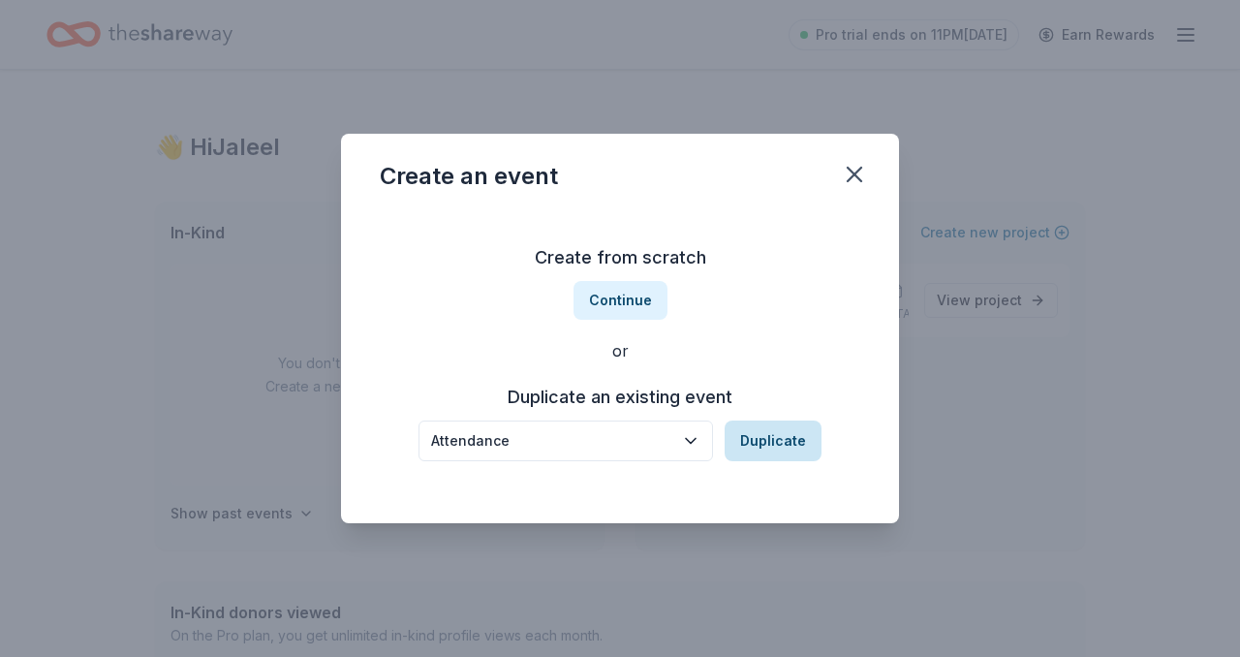
click at [788, 447] on button "Duplicate" at bounding box center [772, 440] width 97 height 41
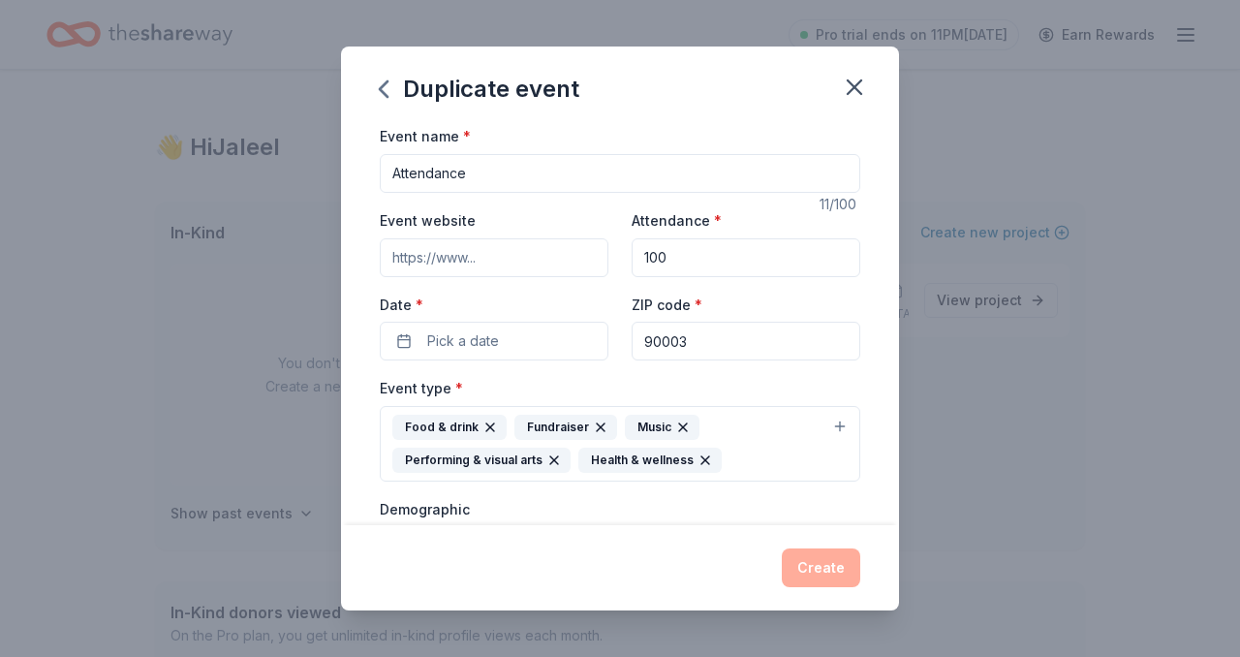
click at [700, 259] on input "100" at bounding box center [745, 257] width 229 height 39
click at [459, 341] on span "Pick a date" at bounding box center [463, 340] width 72 height 23
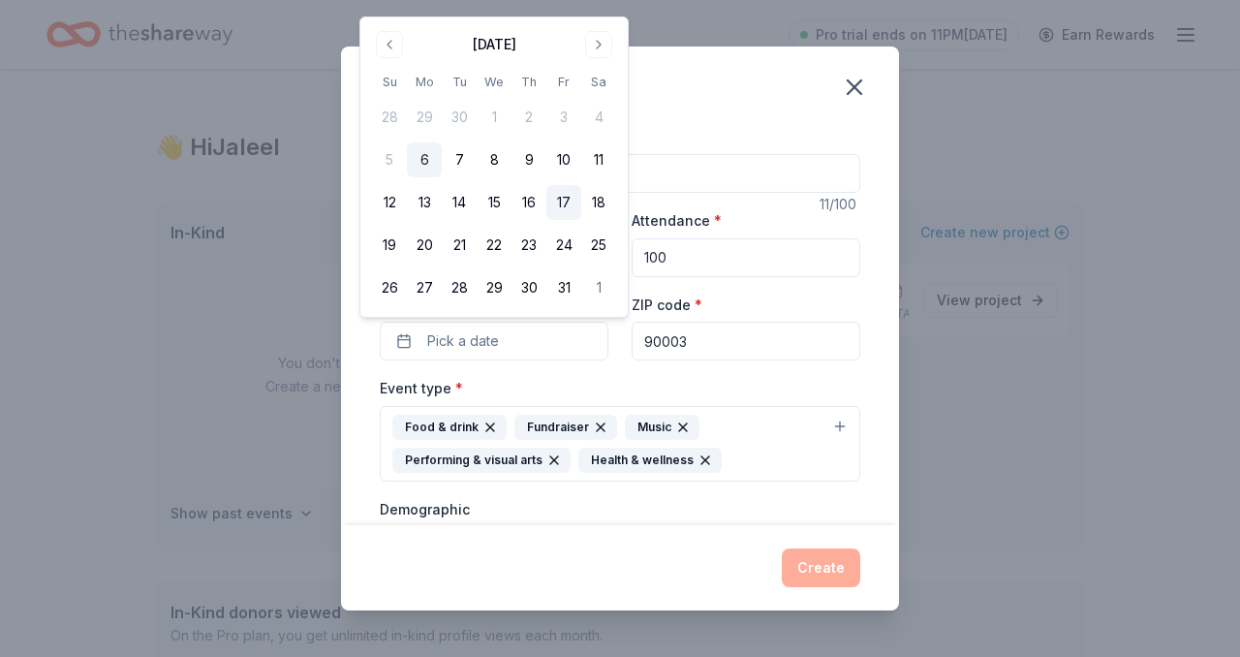
click at [561, 200] on button "17" at bounding box center [563, 202] width 35 height 35
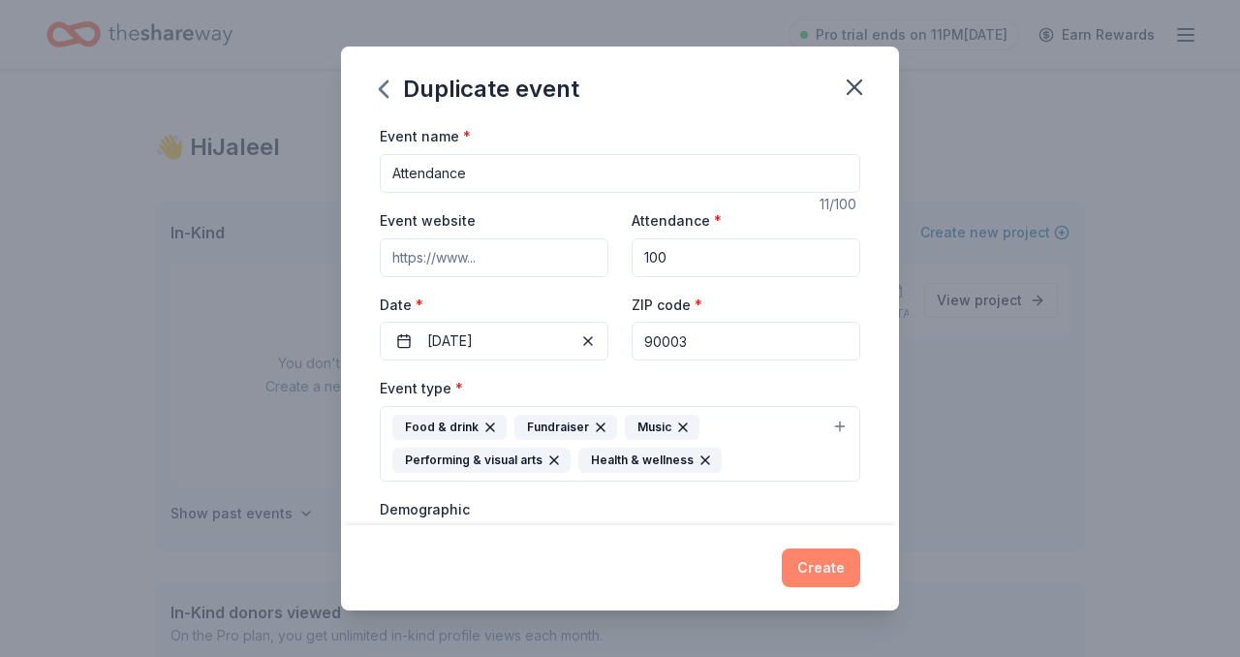
click at [845, 574] on button "Create" at bounding box center [821, 567] width 78 height 39
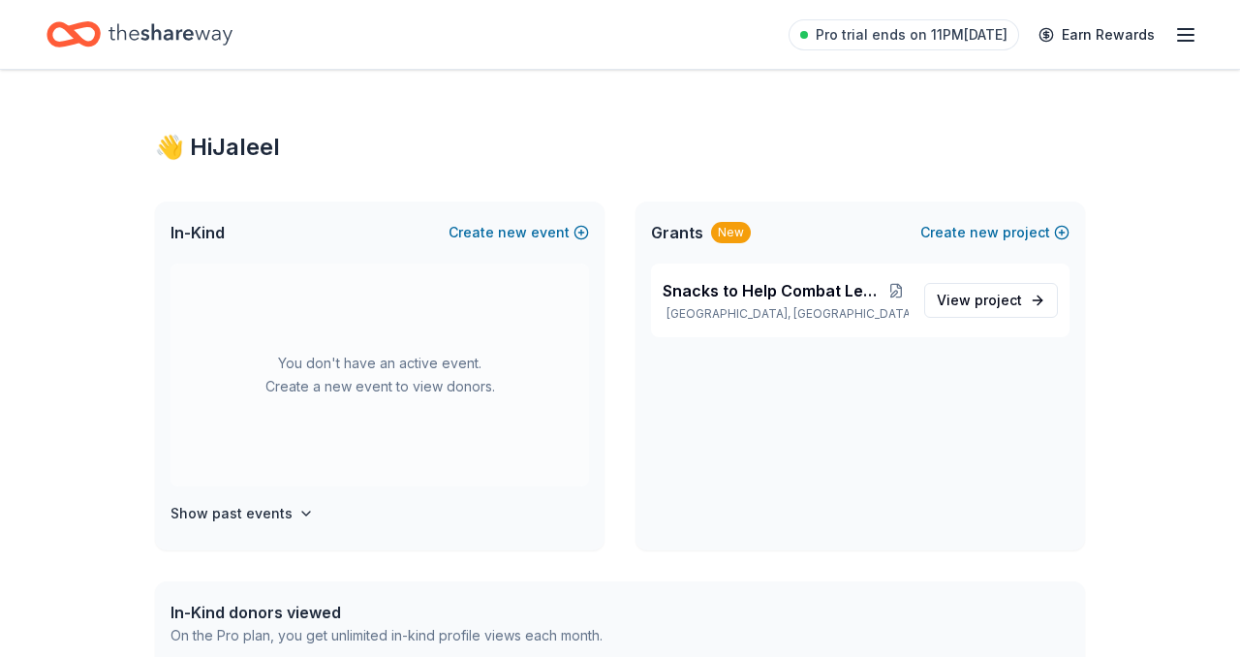
scroll to position [83, 0]
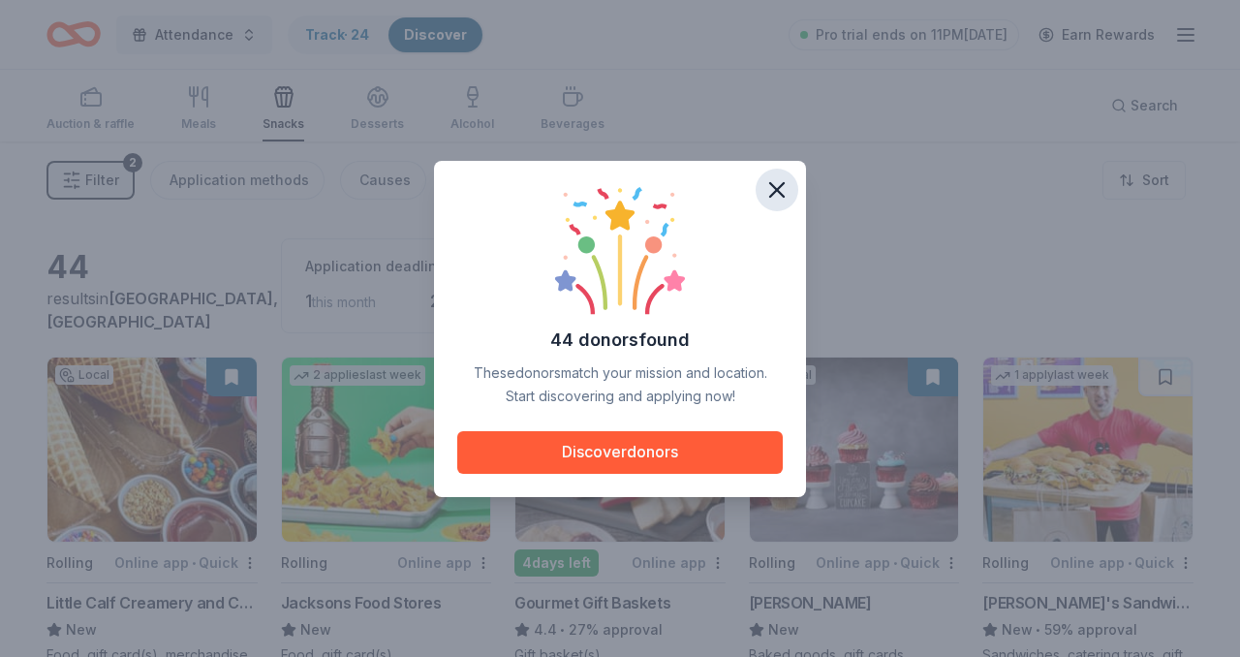
click at [783, 195] on icon "button" at bounding box center [777, 190] width 14 height 14
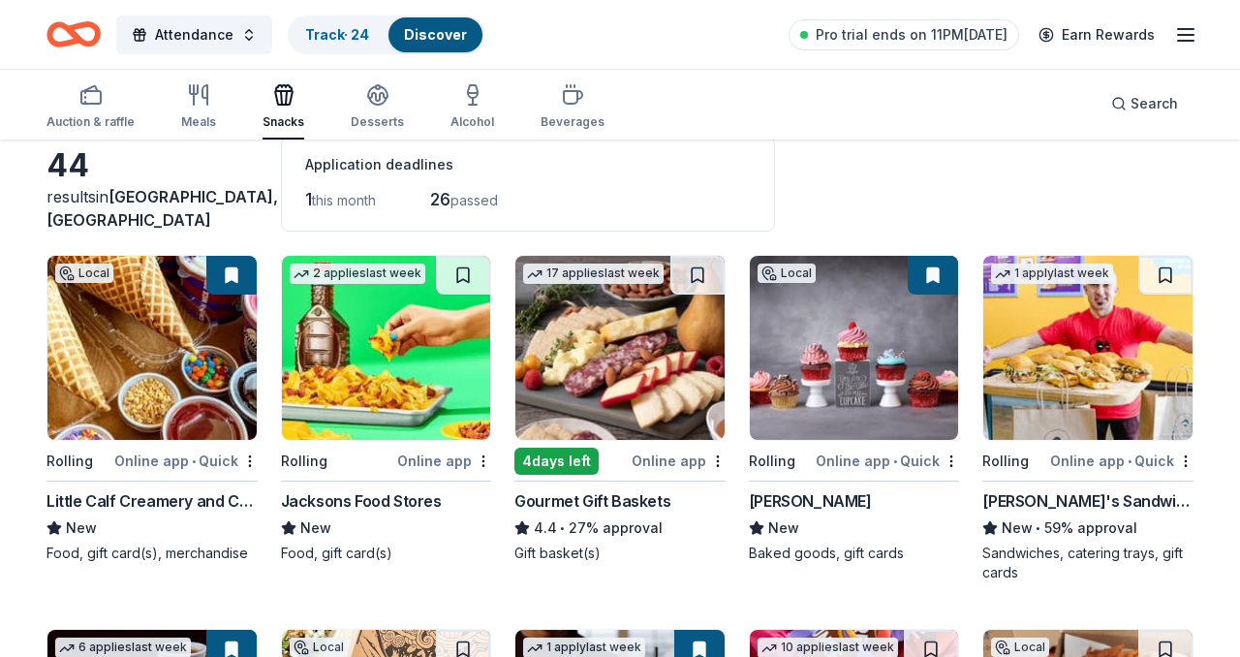
scroll to position [107, 0]
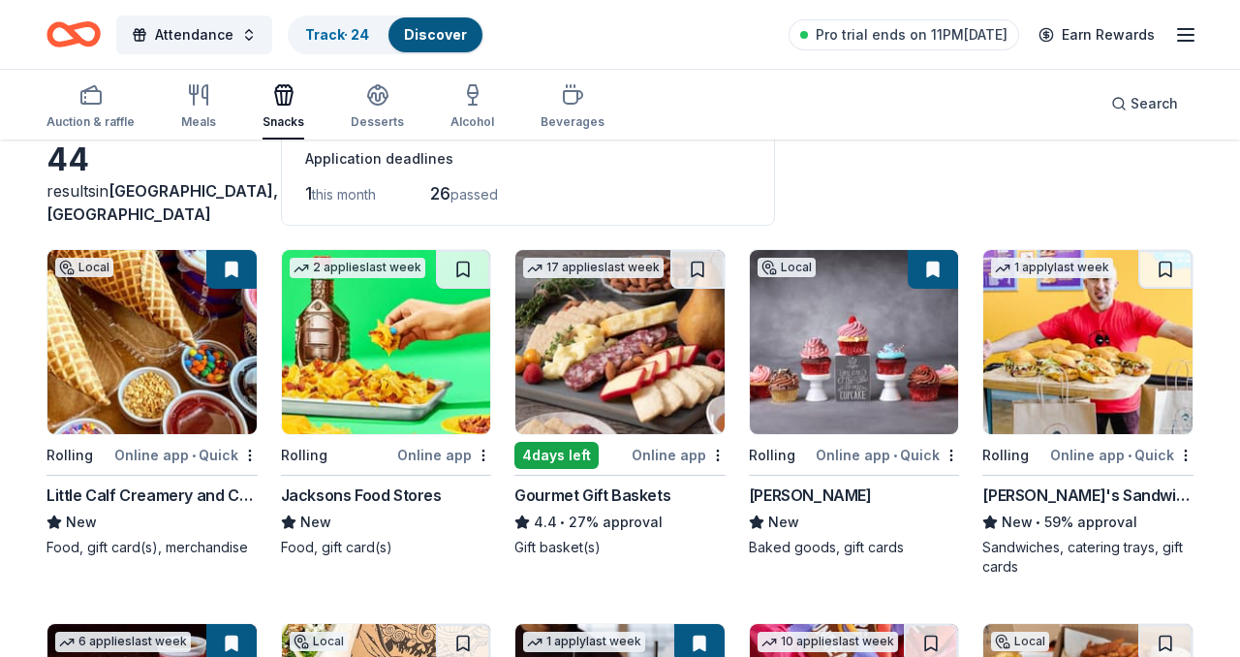
click at [935, 264] on button at bounding box center [932, 269] width 50 height 39
click at [893, 318] on img at bounding box center [854, 342] width 209 height 184
click at [1090, 341] on img at bounding box center [1087, 342] width 209 height 184
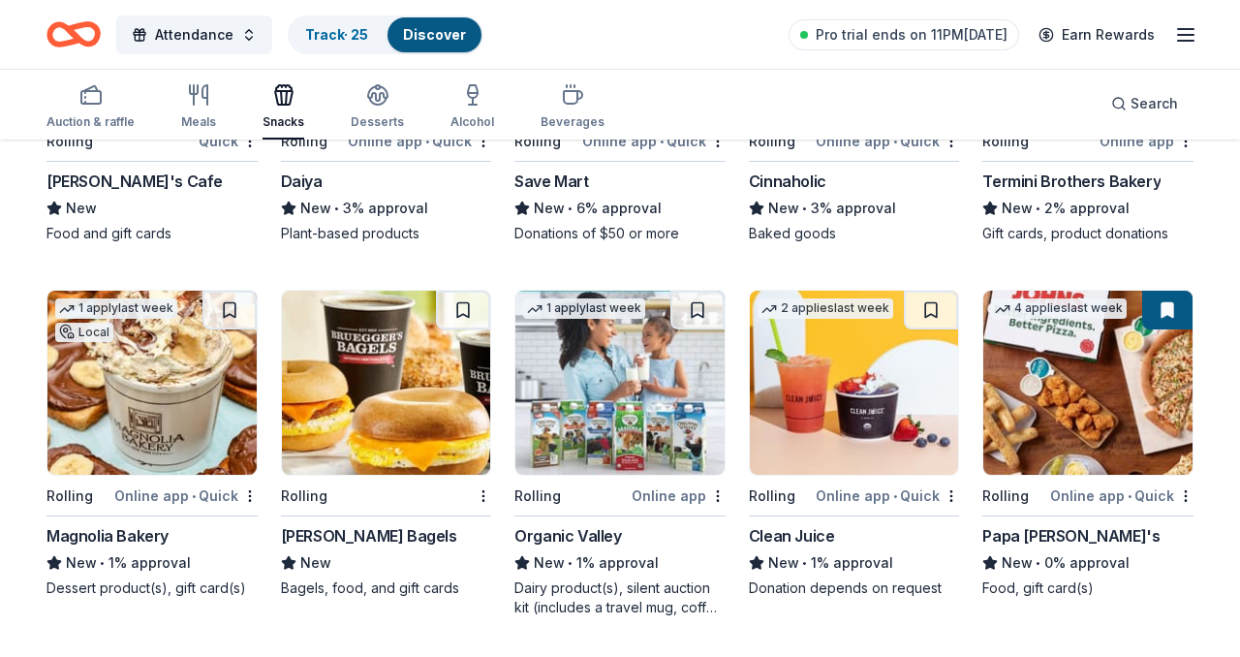
scroll to position [1210, 0]
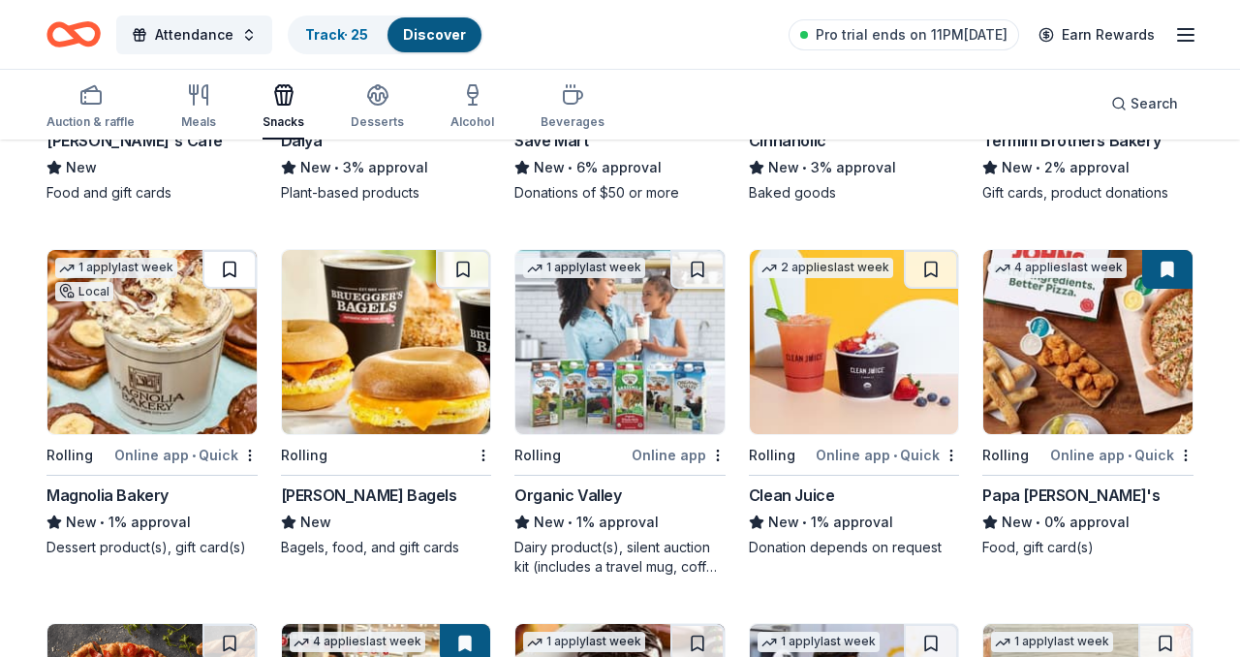
click at [244, 266] on button at bounding box center [229, 269] width 54 height 39
click at [155, 344] on img at bounding box center [151, 342] width 209 height 184
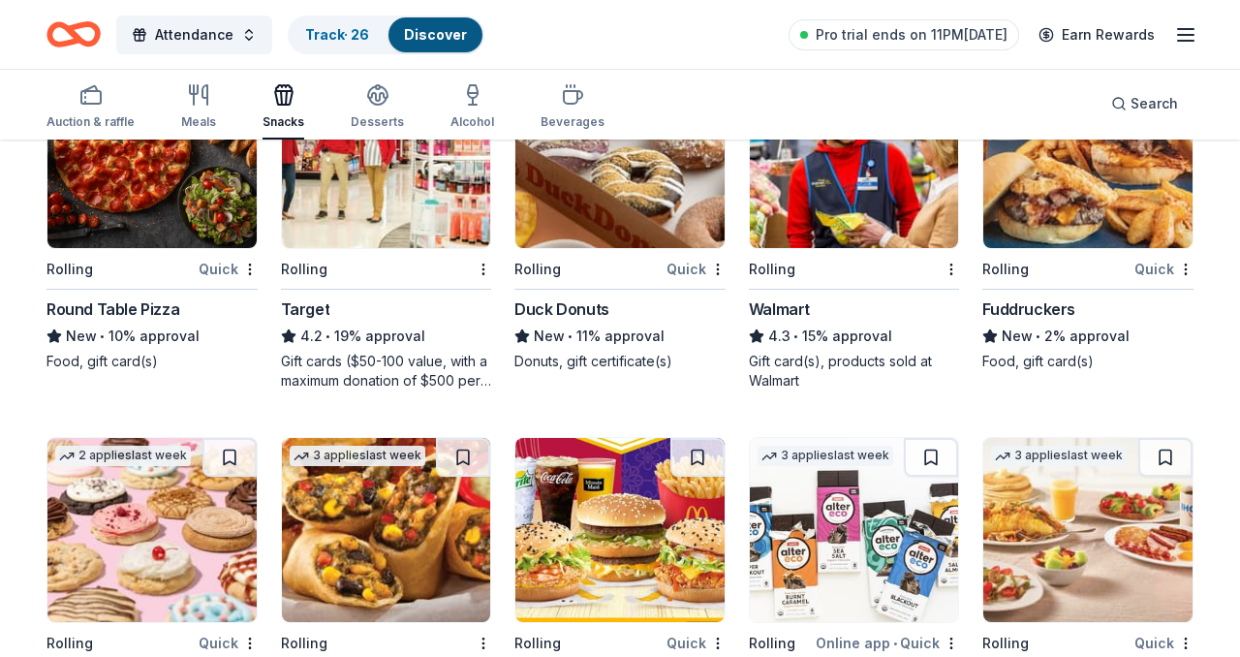
scroll to position [1828, 0]
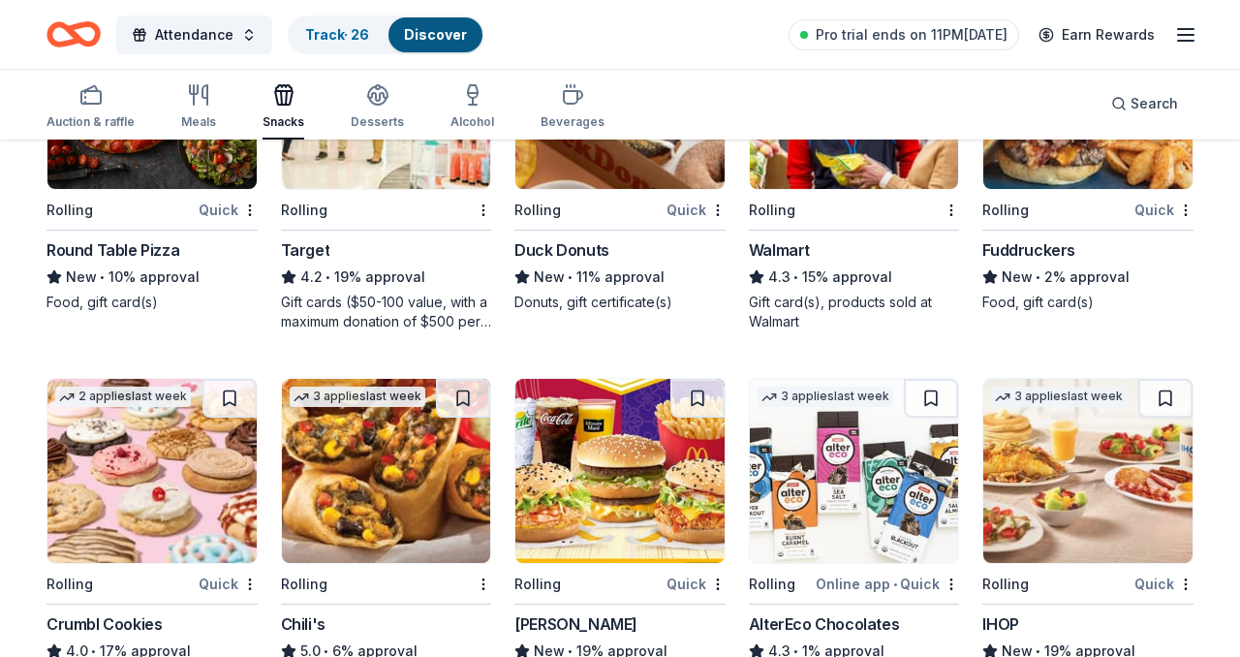
click at [880, 168] on img at bounding box center [854, 97] width 209 height 184
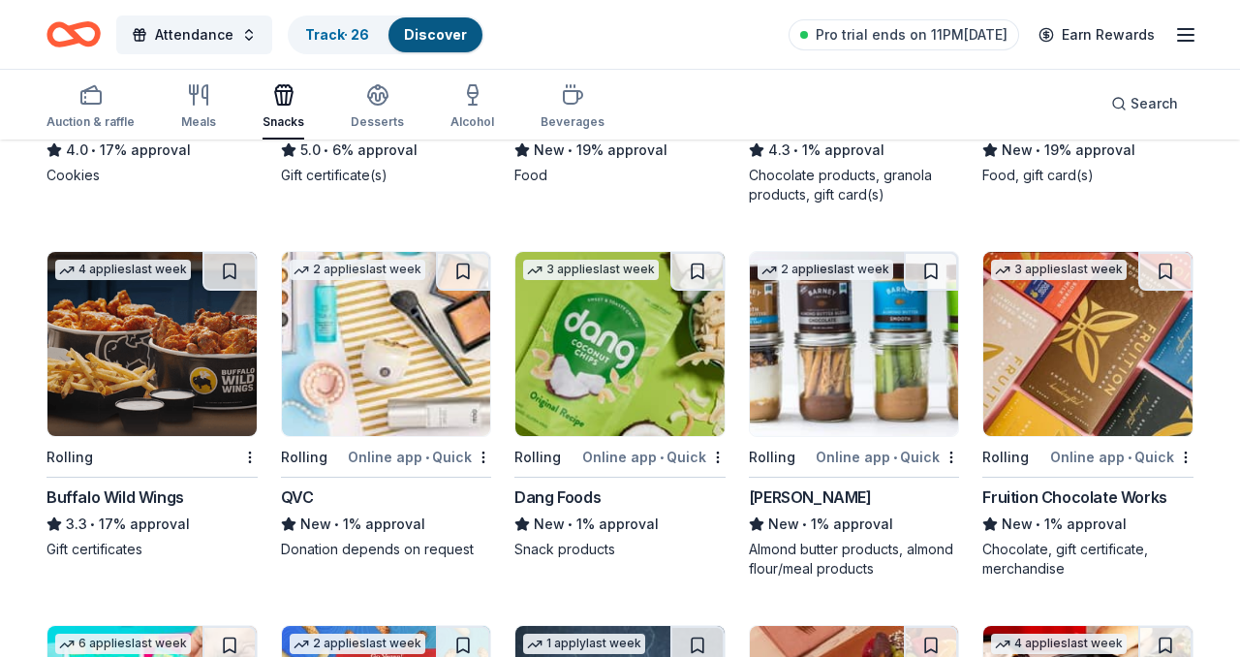
scroll to position [2343, 0]
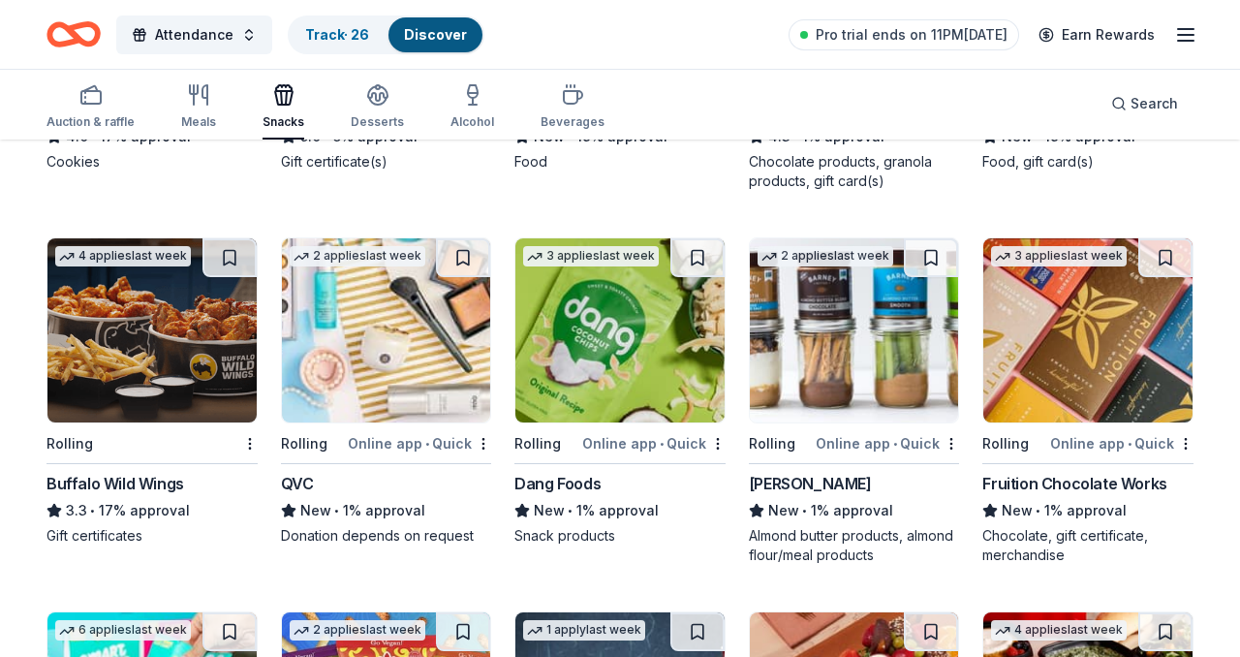
click at [411, 298] on img at bounding box center [386, 330] width 209 height 184
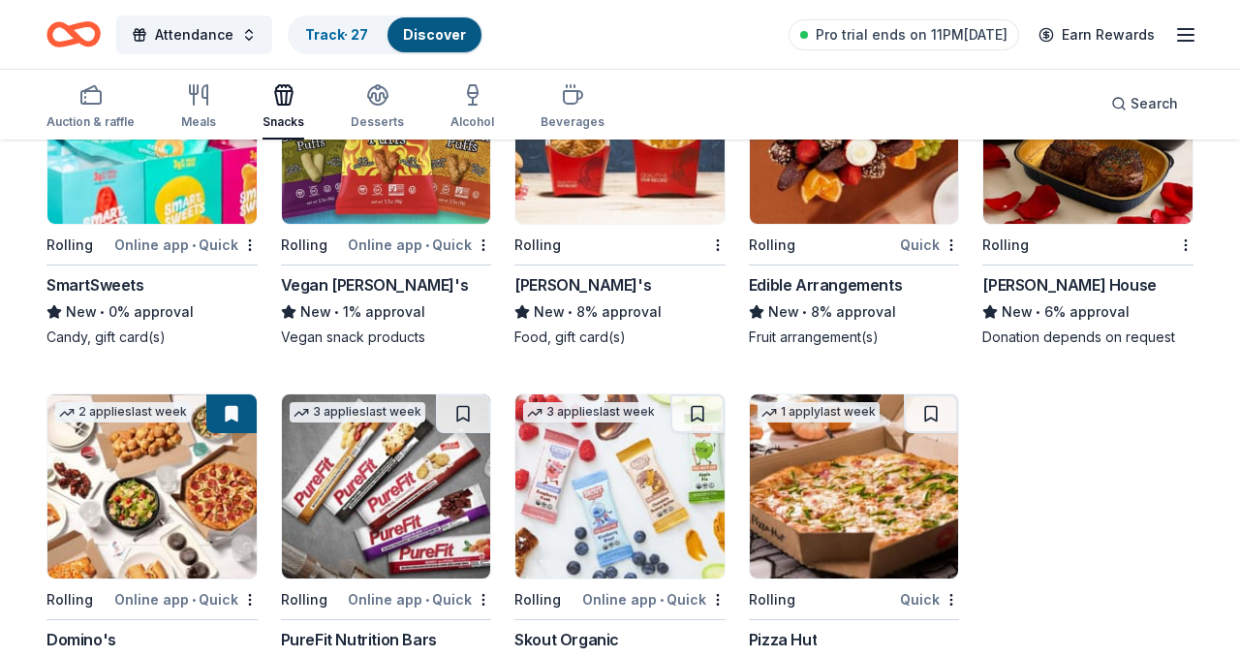
scroll to position [2662, 0]
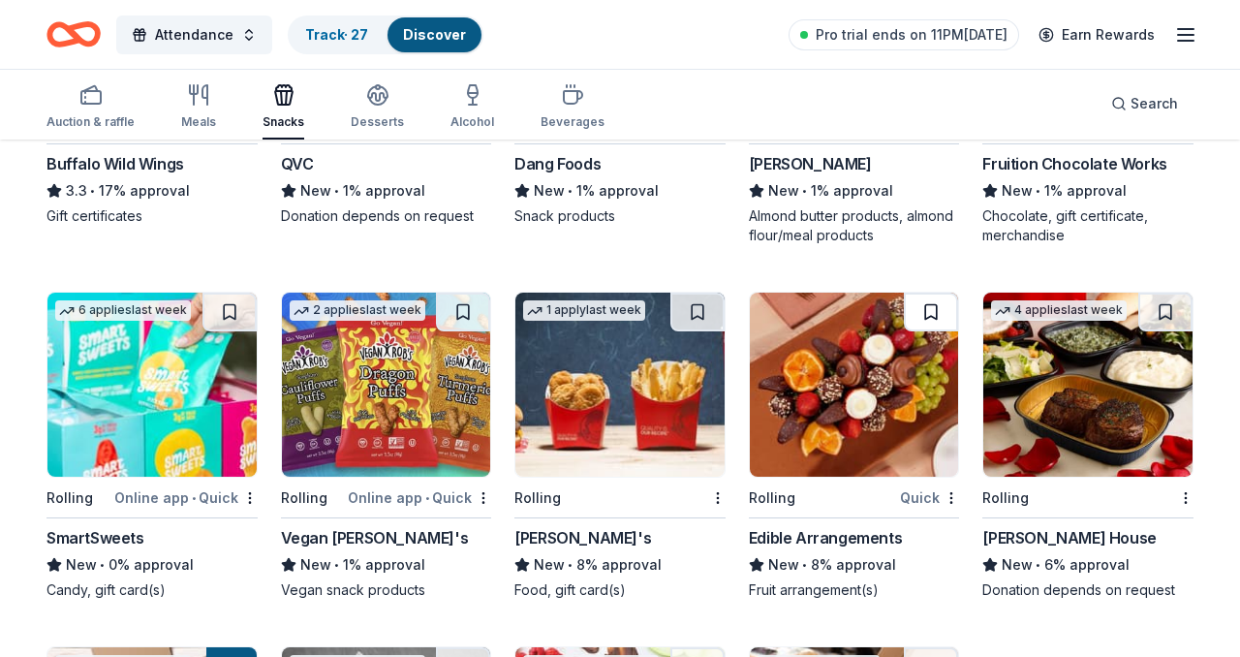
click at [925, 303] on button at bounding box center [931, 311] width 54 height 39
click at [871, 397] on img at bounding box center [854, 384] width 209 height 184
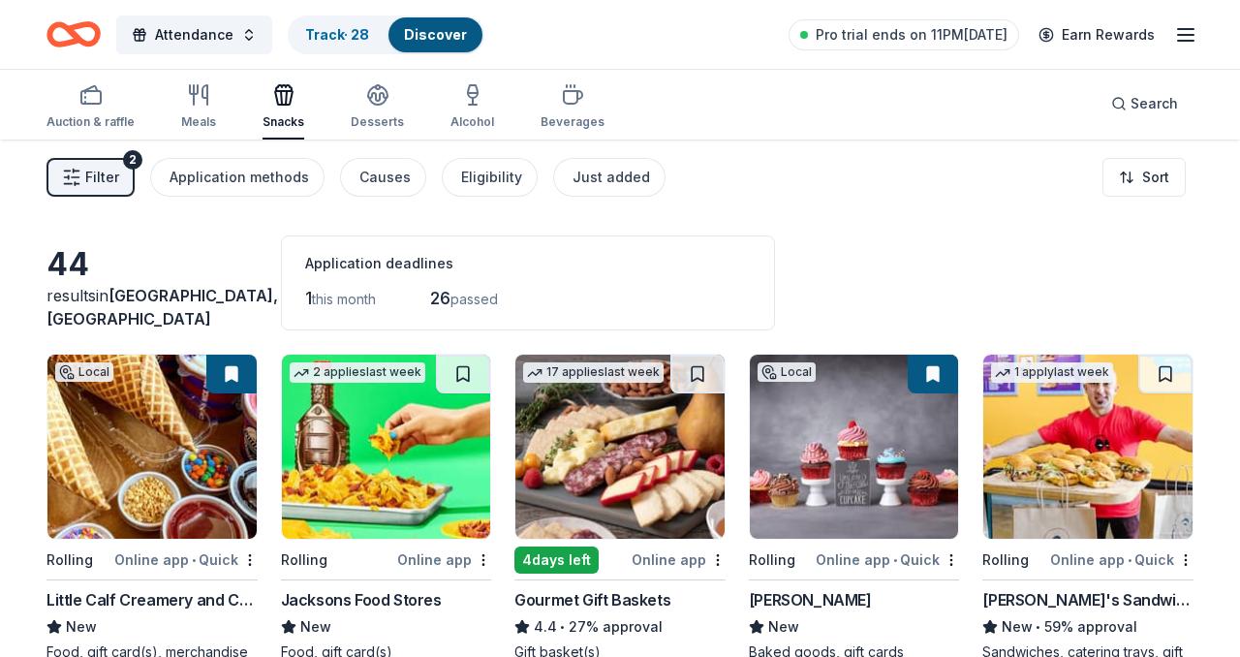
scroll to position [0, 0]
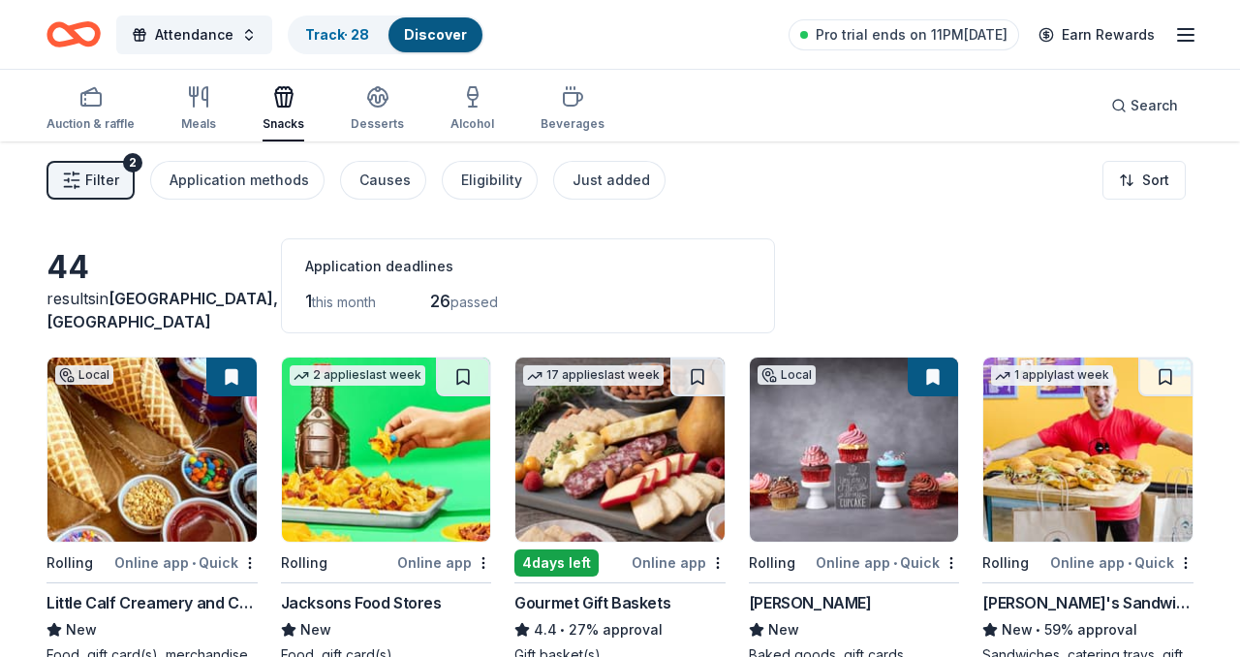
click at [1196, 27] on icon "button" at bounding box center [1185, 34] width 23 height 23
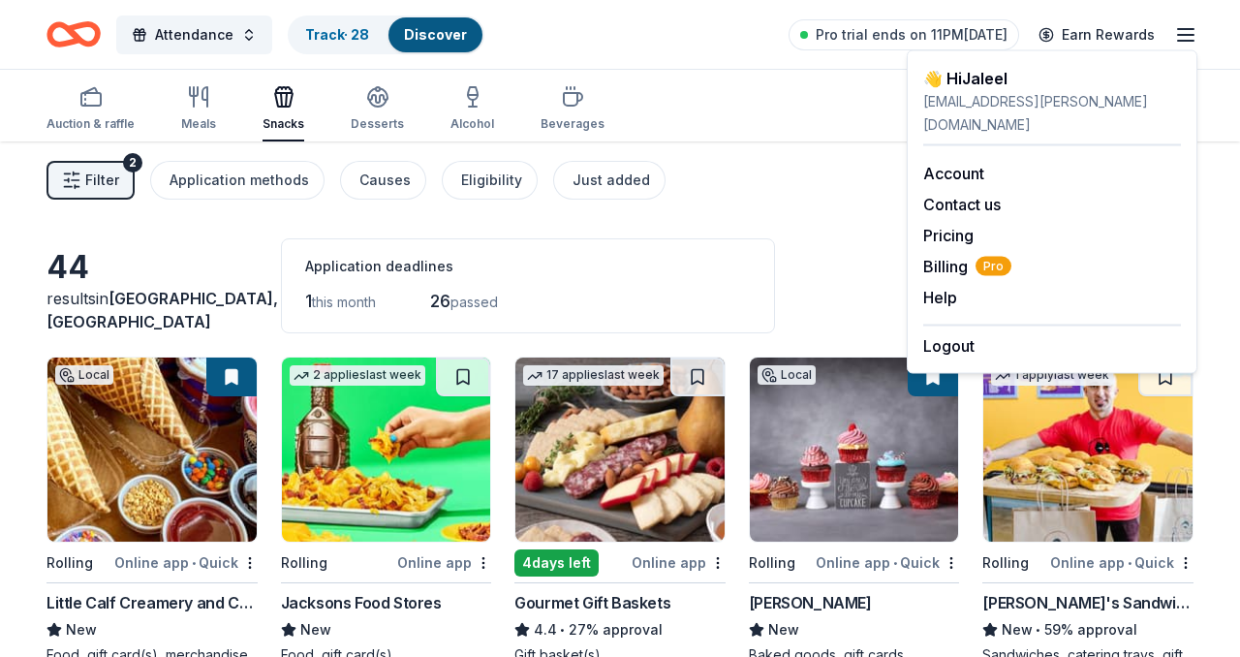
click at [97, 184] on span "Filter" at bounding box center [102, 180] width 34 height 23
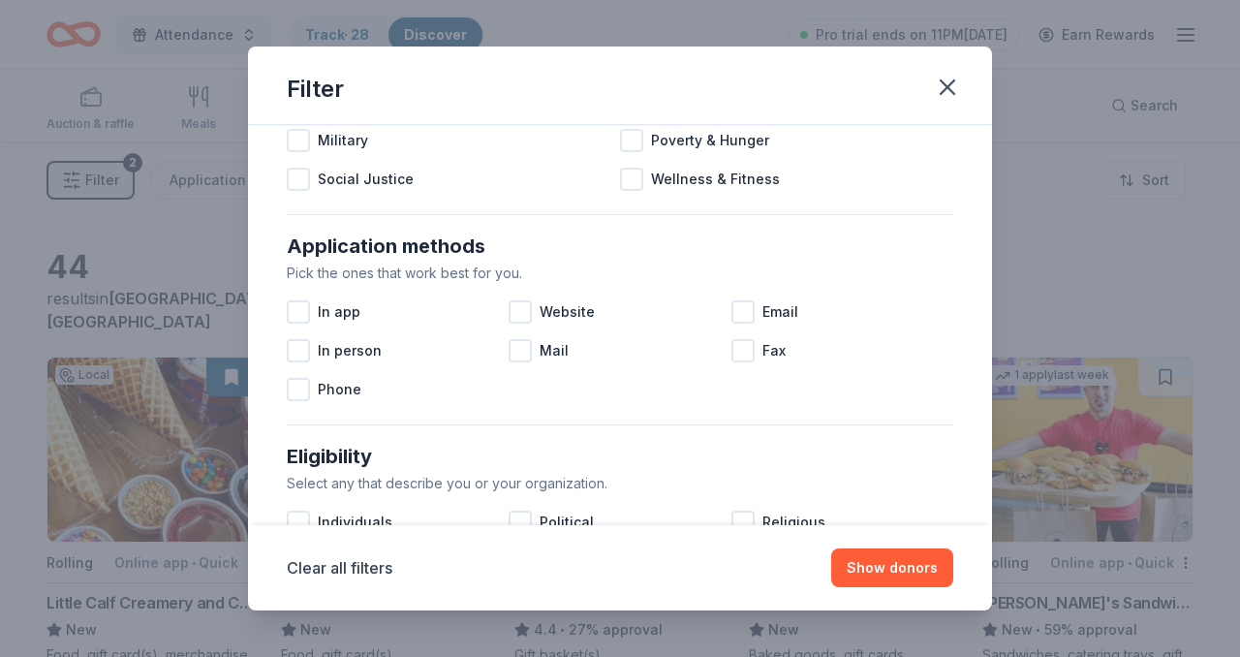
scroll to position [370, 0]
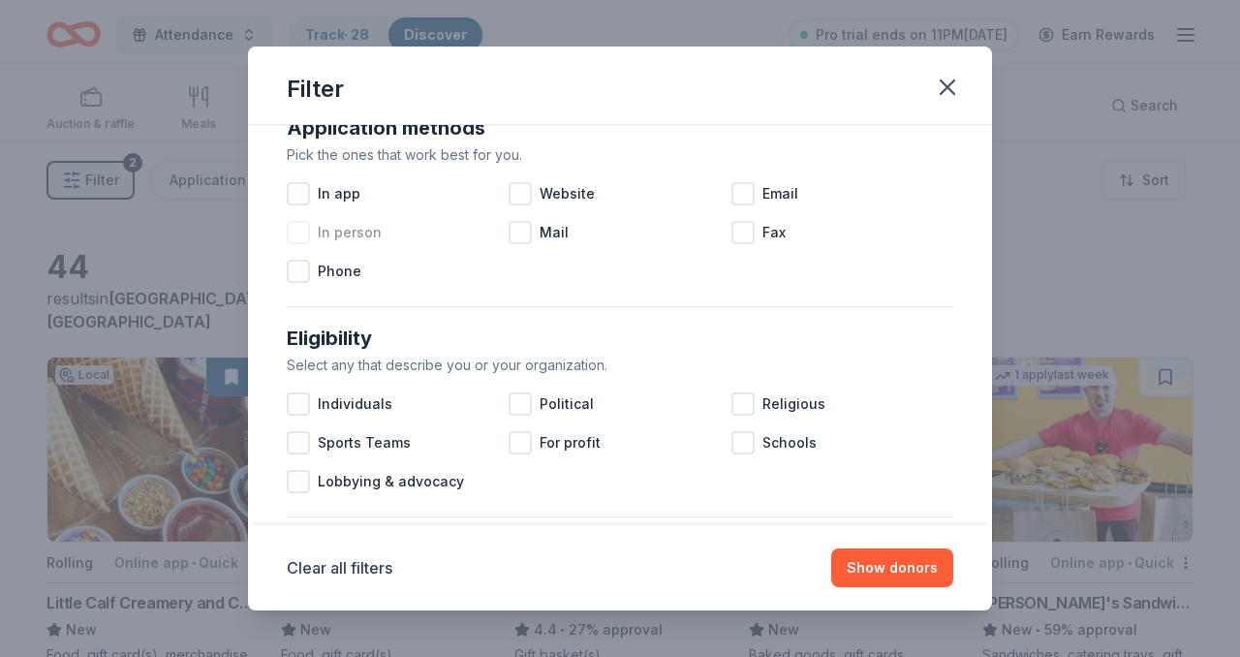
click at [303, 228] on div at bounding box center [298, 232] width 23 height 23
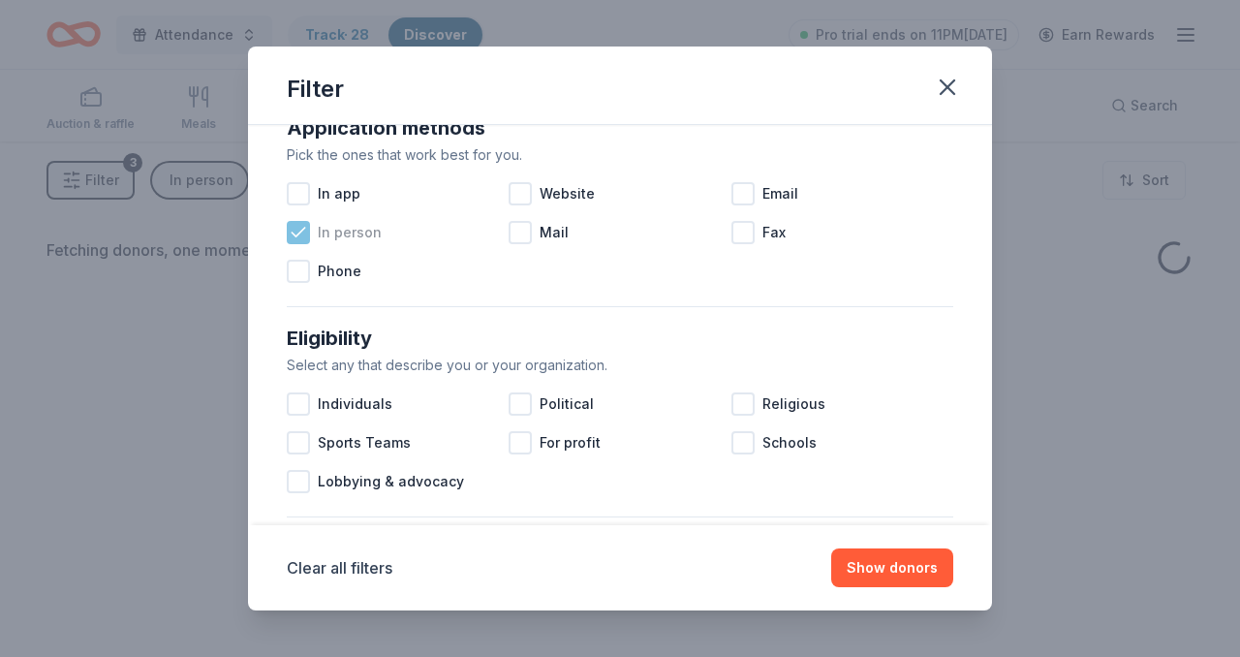
click at [303, 228] on icon at bounding box center [298, 232] width 13 height 9
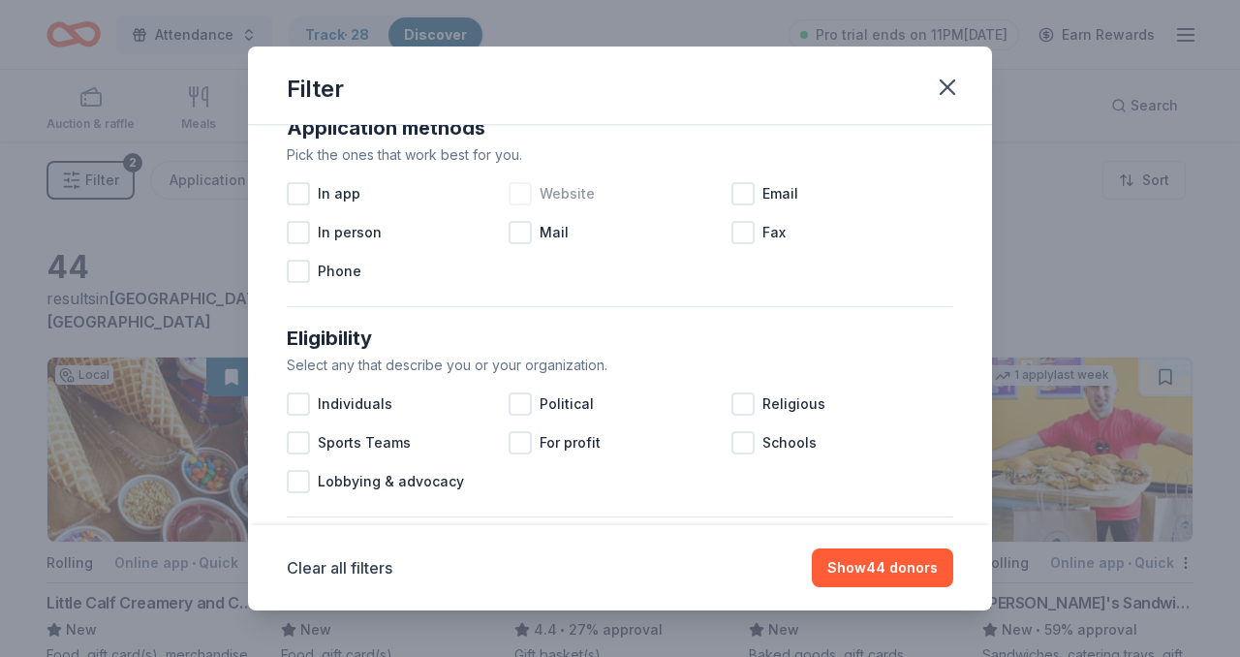
click at [537, 195] on div "Website" at bounding box center [619, 193] width 222 height 39
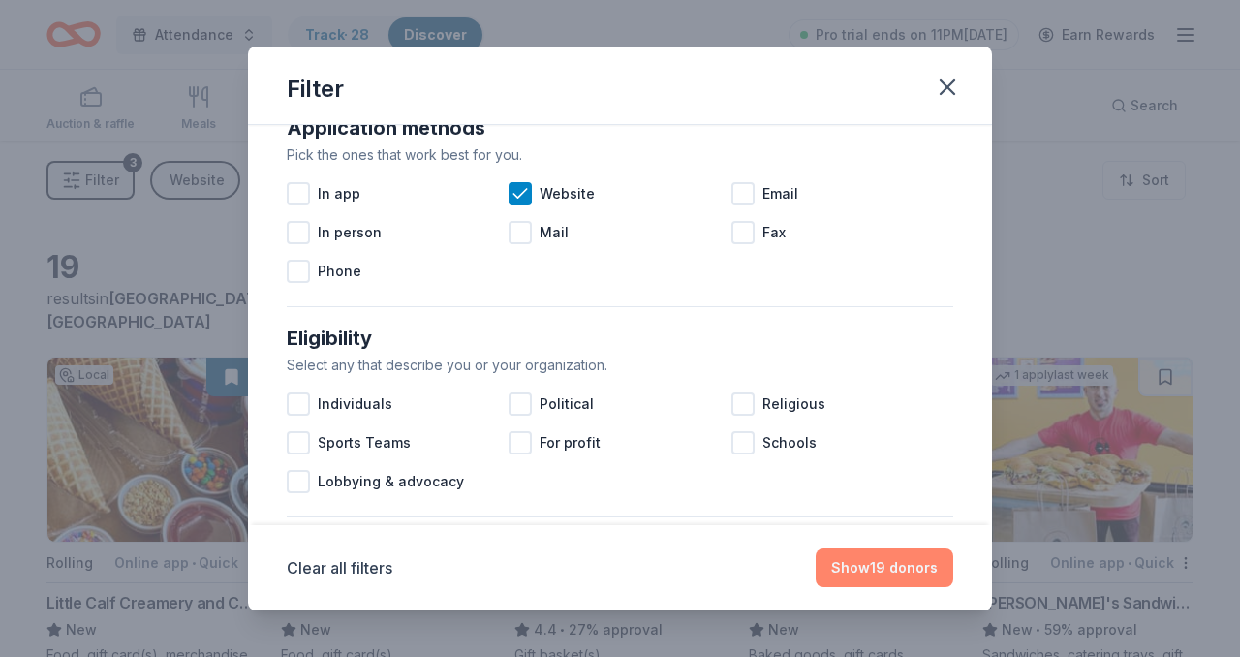
click at [872, 557] on button "Show 19 donors" at bounding box center [884, 567] width 138 height 39
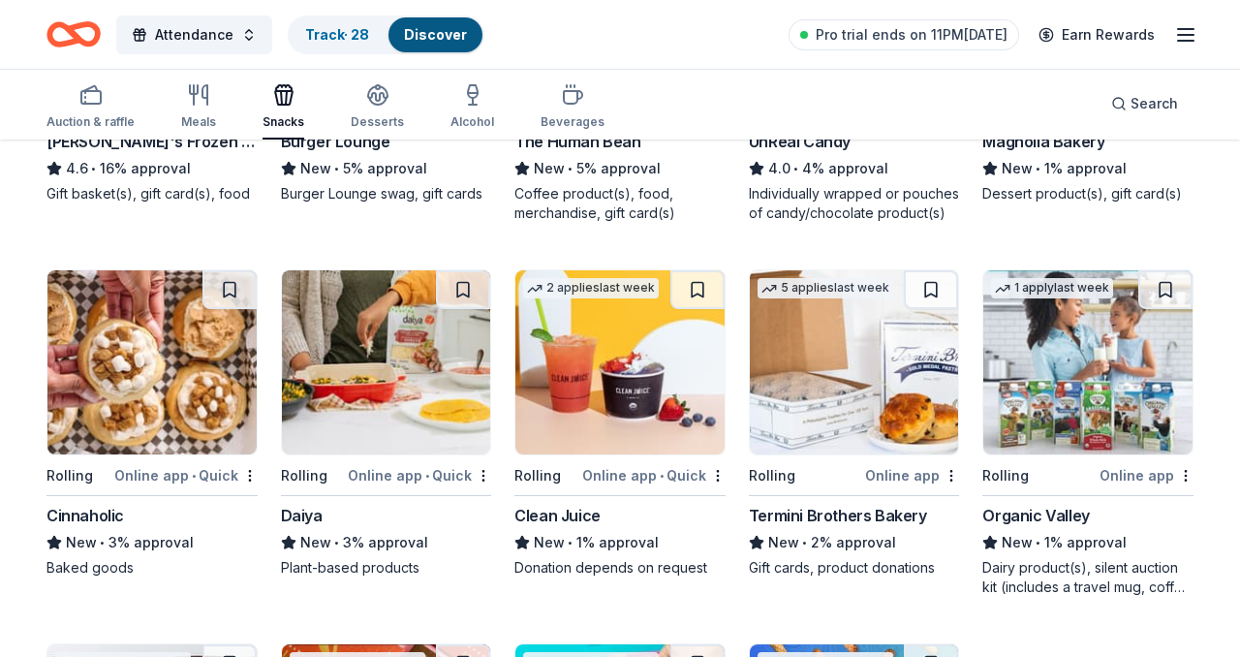
scroll to position [837, 0]
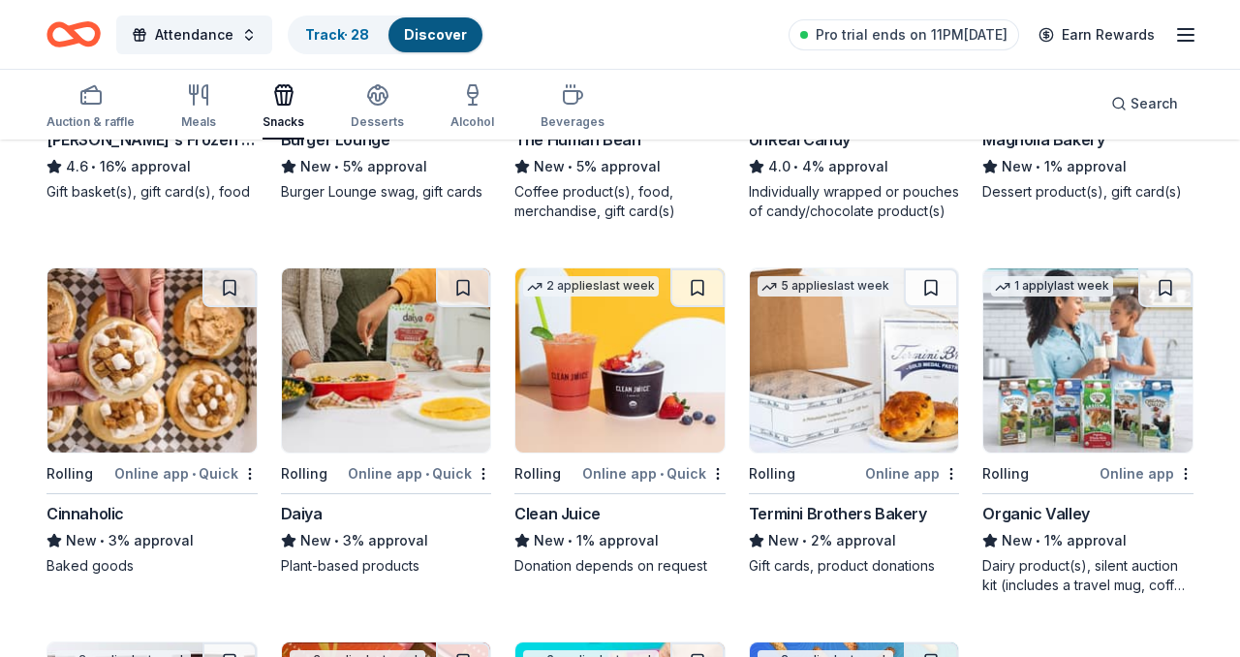
click at [1098, 355] on img at bounding box center [1087, 360] width 209 height 184
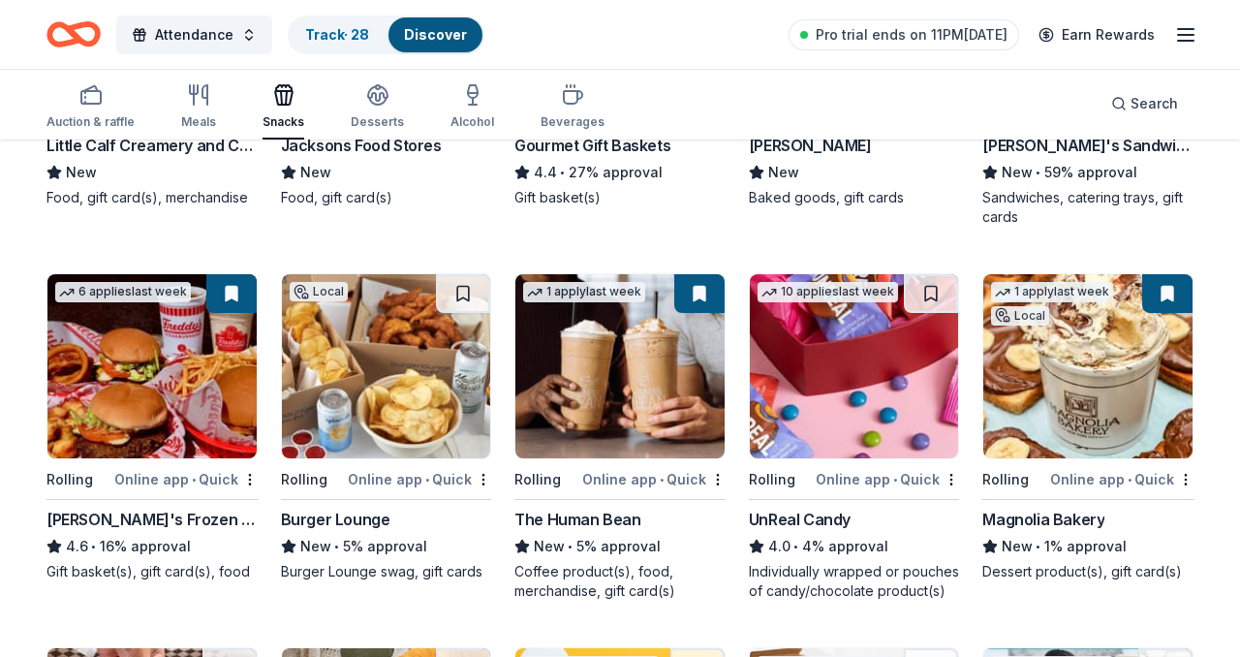
scroll to position [0, 0]
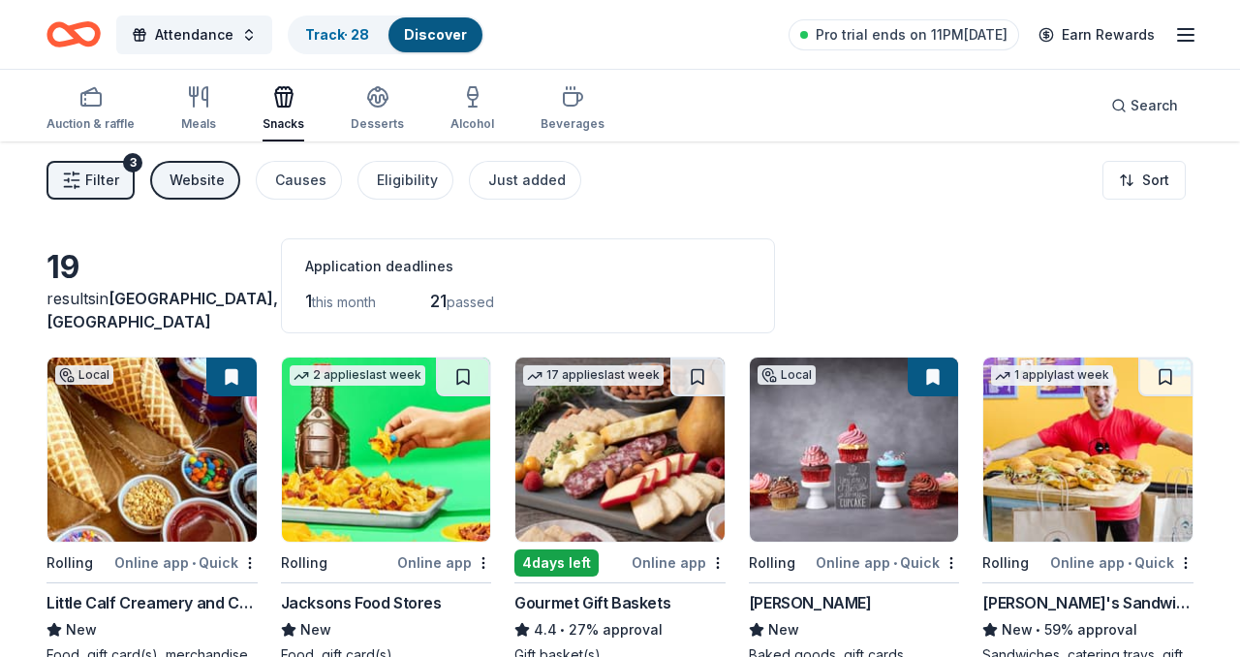
click at [129, 173] on button "Filter 3" at bounding box center [90, 180] width 88 height 39
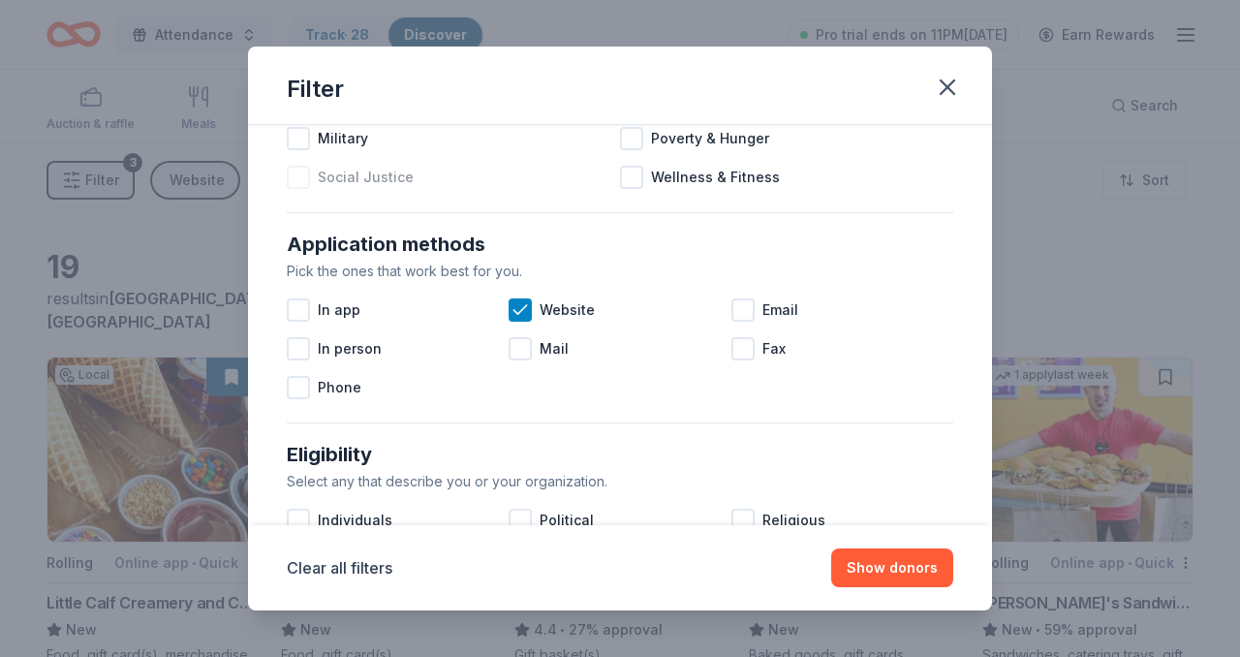
scroll to position [313, 0]
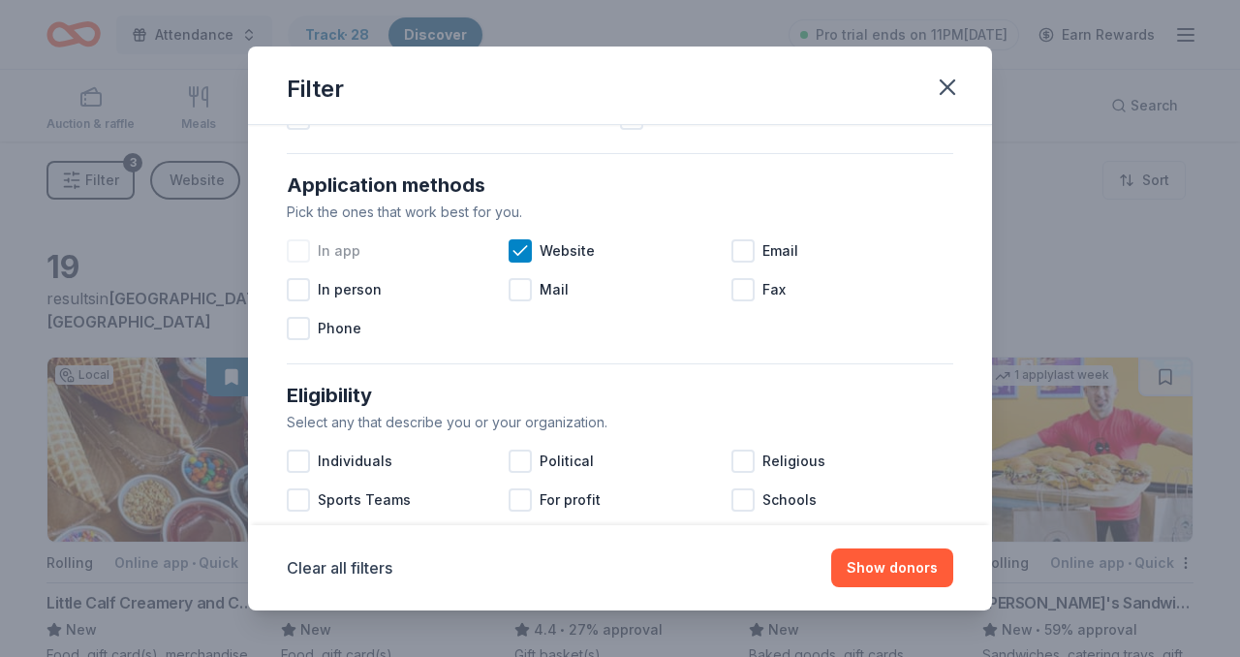
click at [309, 250] on div at bounding box center [298, 250] width 23 height 23
click at [726, 249] on div "Website" at bounding box center [619, 250] width 222 height 39
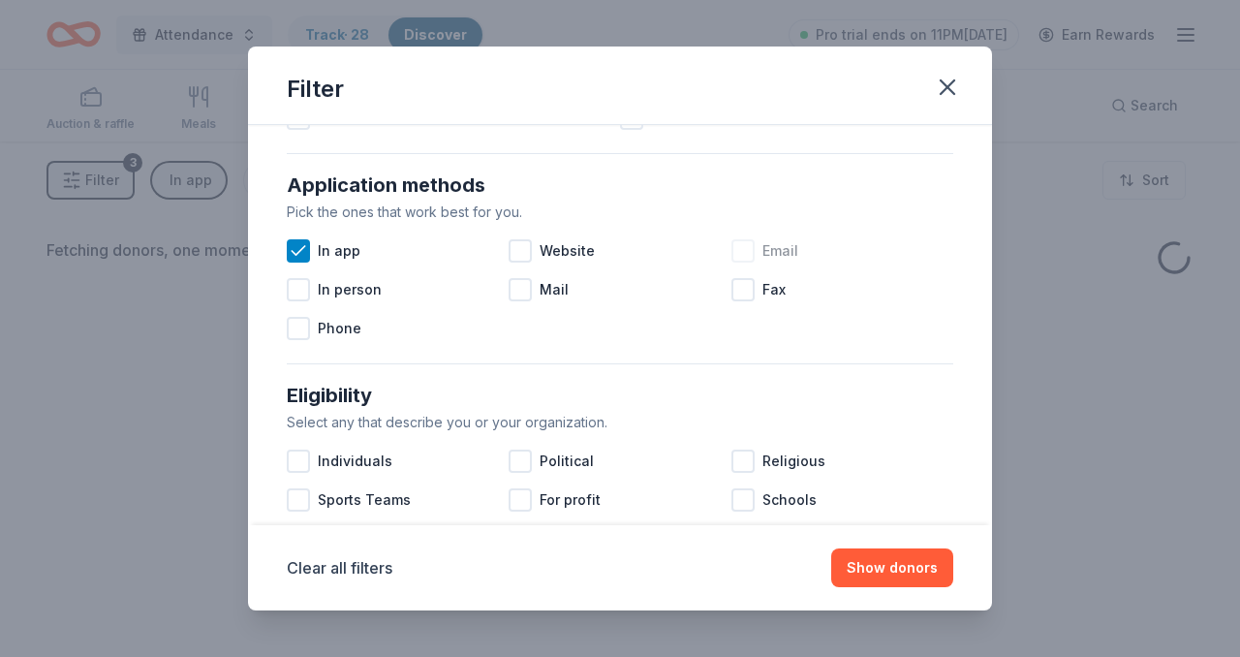
click at [752, 249] on div at bounding box center [742, 250] width 23 height 23
click at [518, 248] on div at bounding box center [519, 250] width 23 height 23
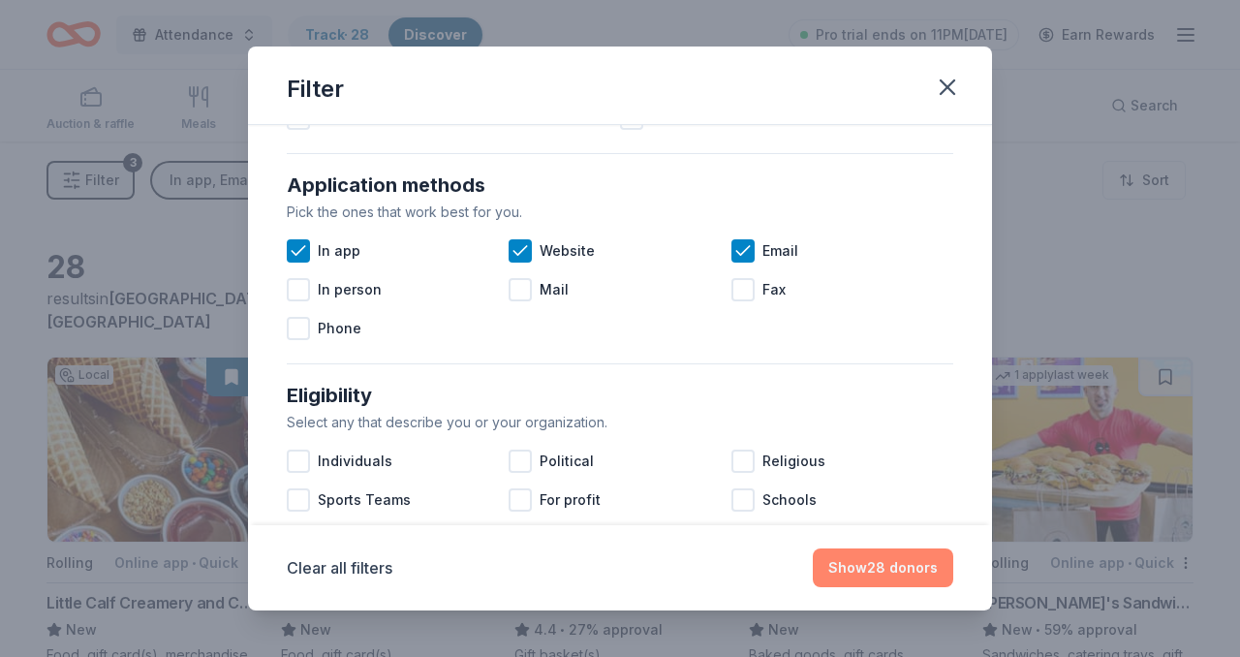
click at [870, 567] on button "Show 28 donors" at bounding box center [883, 567] width 140 height 39
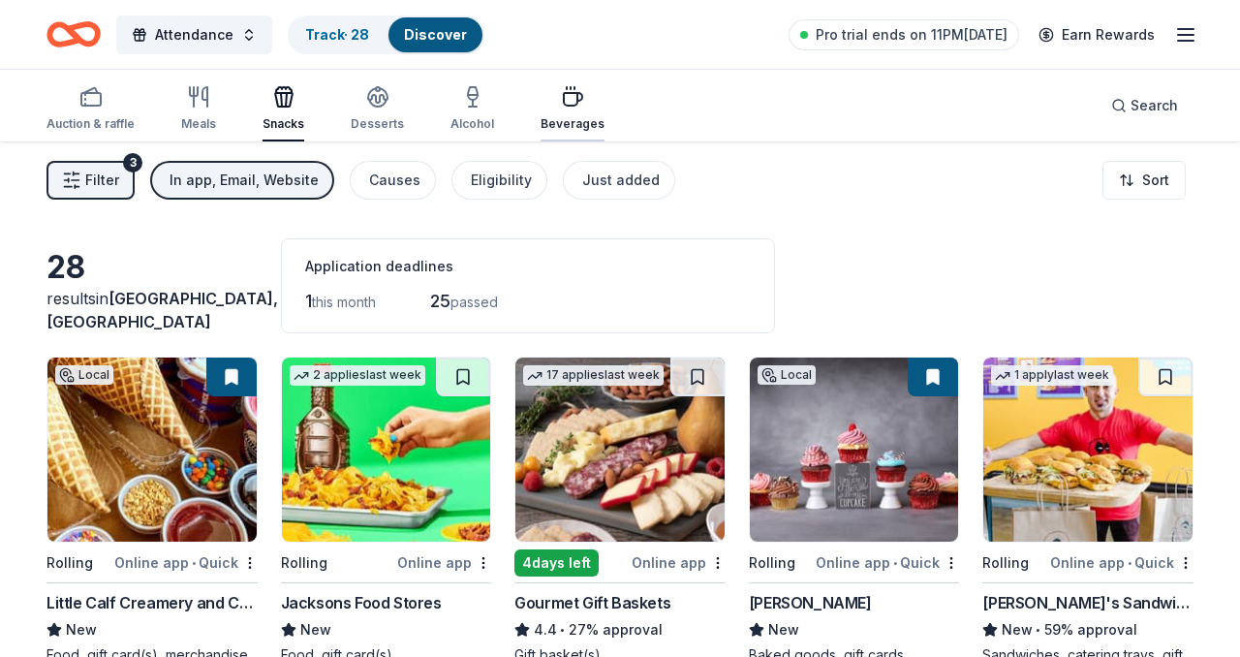
click at [570, 107] on icon "button" at bounding box center [572, 96] width 23 height 23
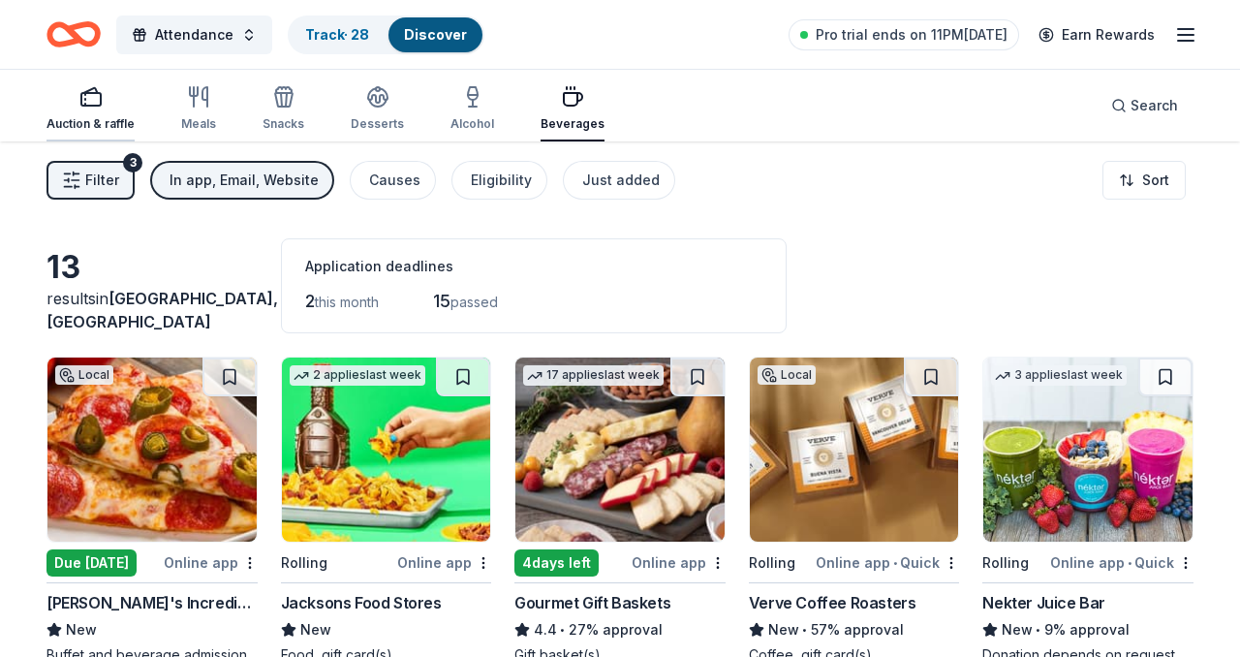
click at [94, 99] on icon "button" at bounding box center [90, 96] width 23 height 23
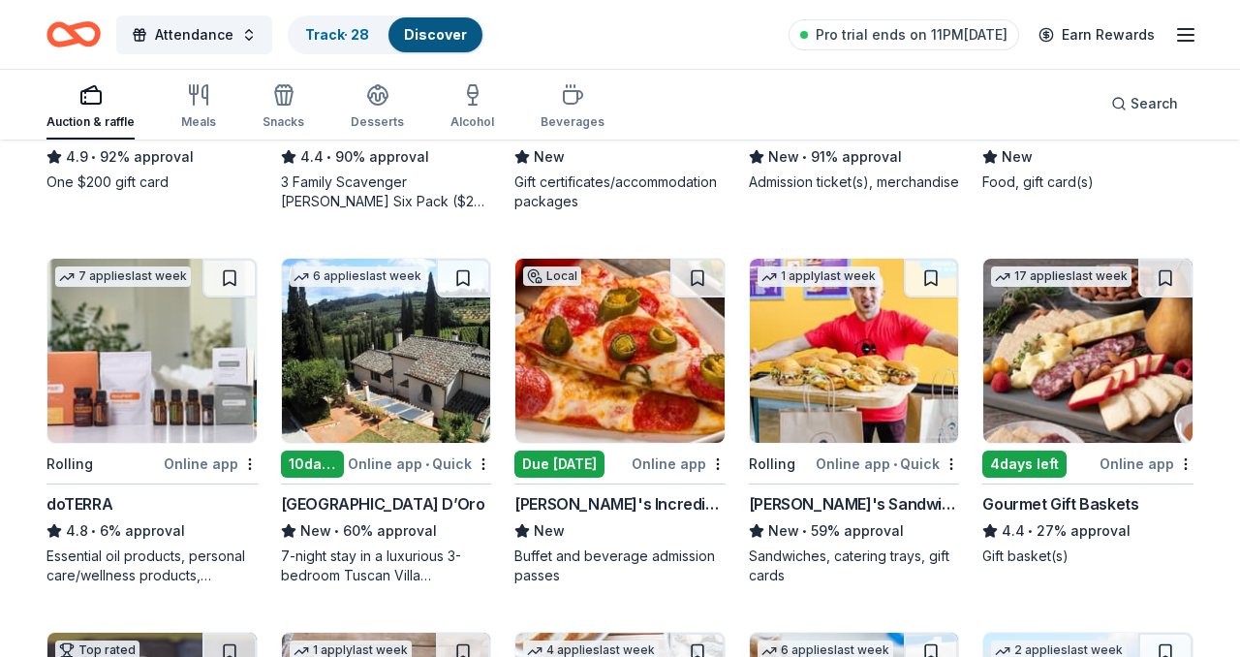
scroll to position [860, 0]
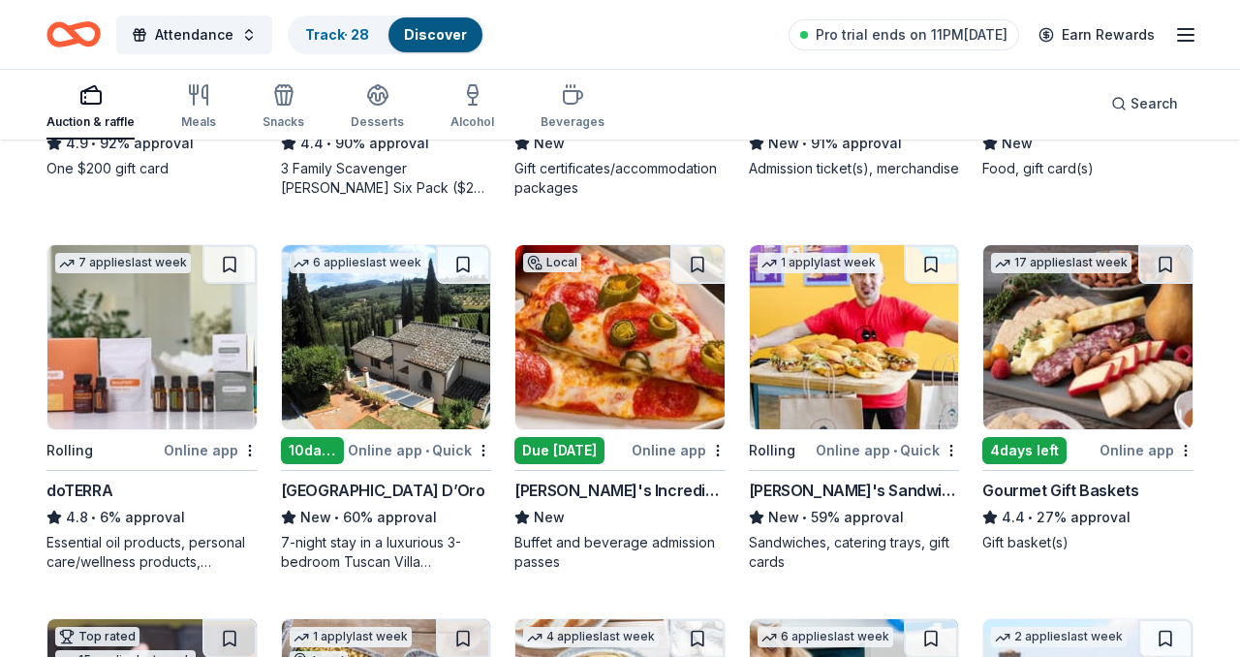
click at [432, 343] on img at bounding box center [386, 337] width 209 height 184
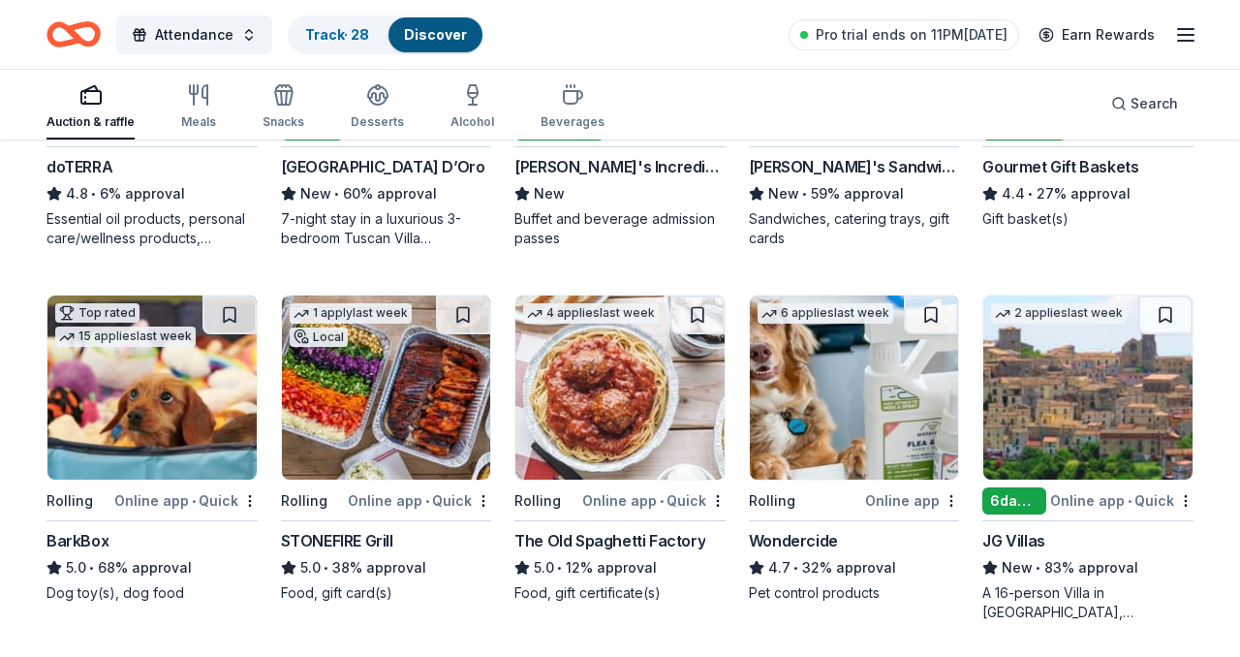
scroll to position [1214, 0]
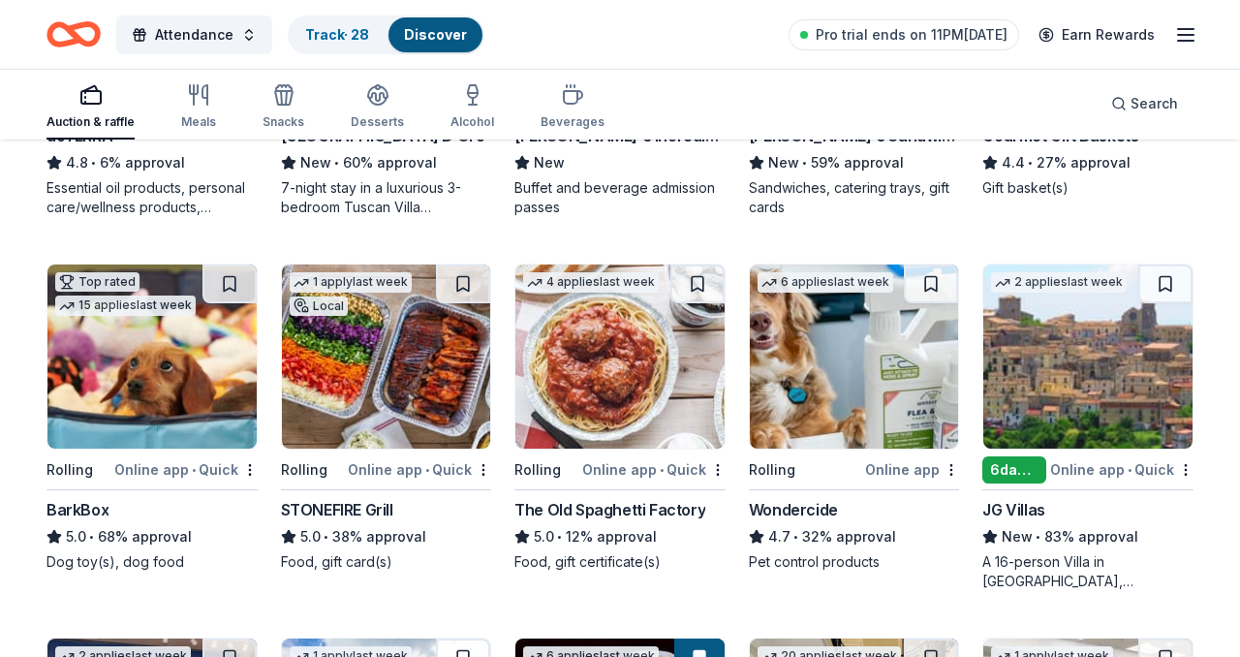
click at [446, 400] on img at bounding box center [386, 356] width 209 height 184
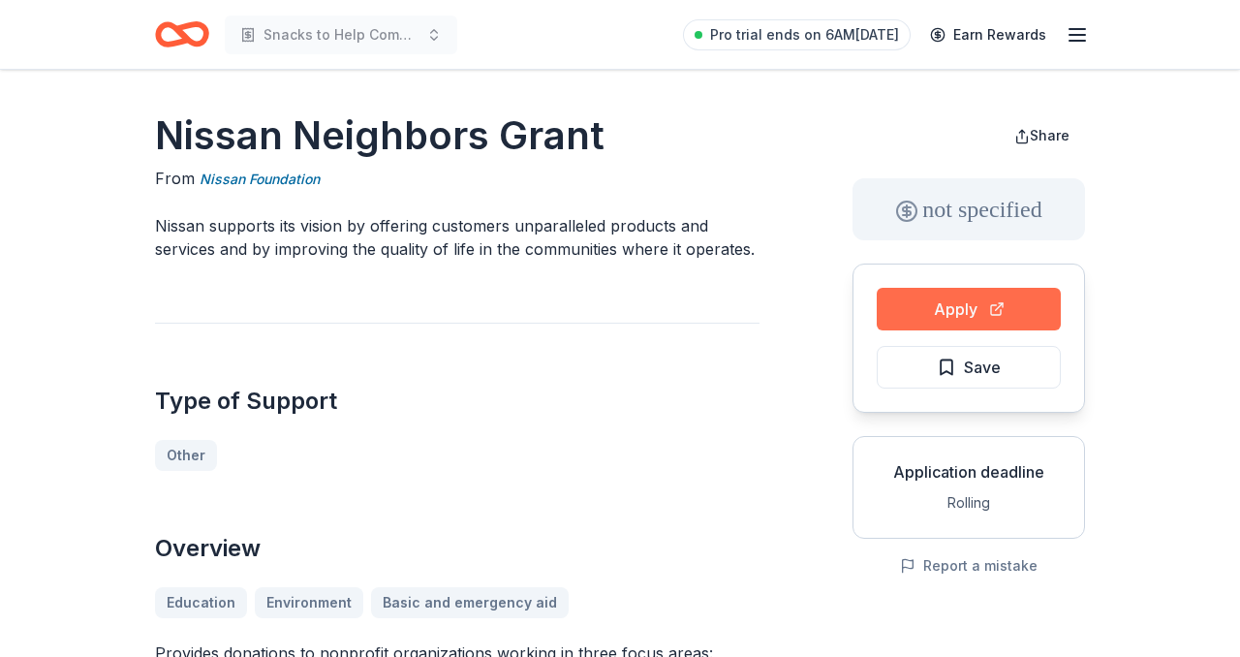
click at [993, 323] on button "Apply" at bounding box center [968, 309] width 184 height 43
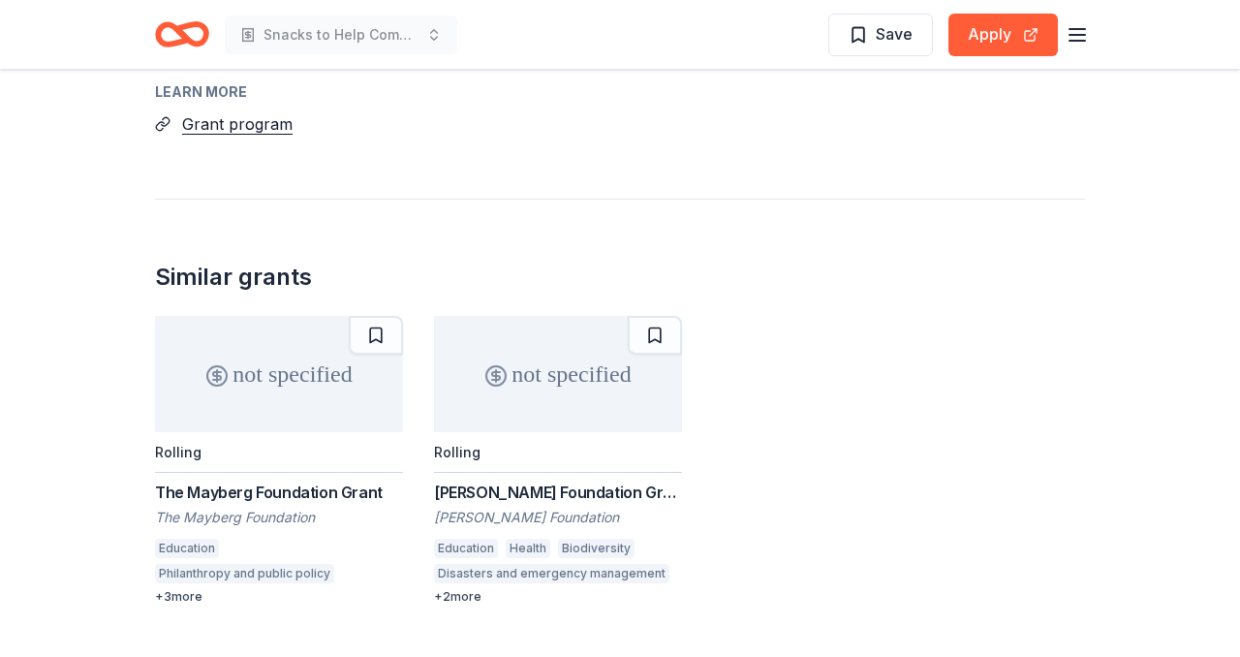
scroll to position [1467, 0]
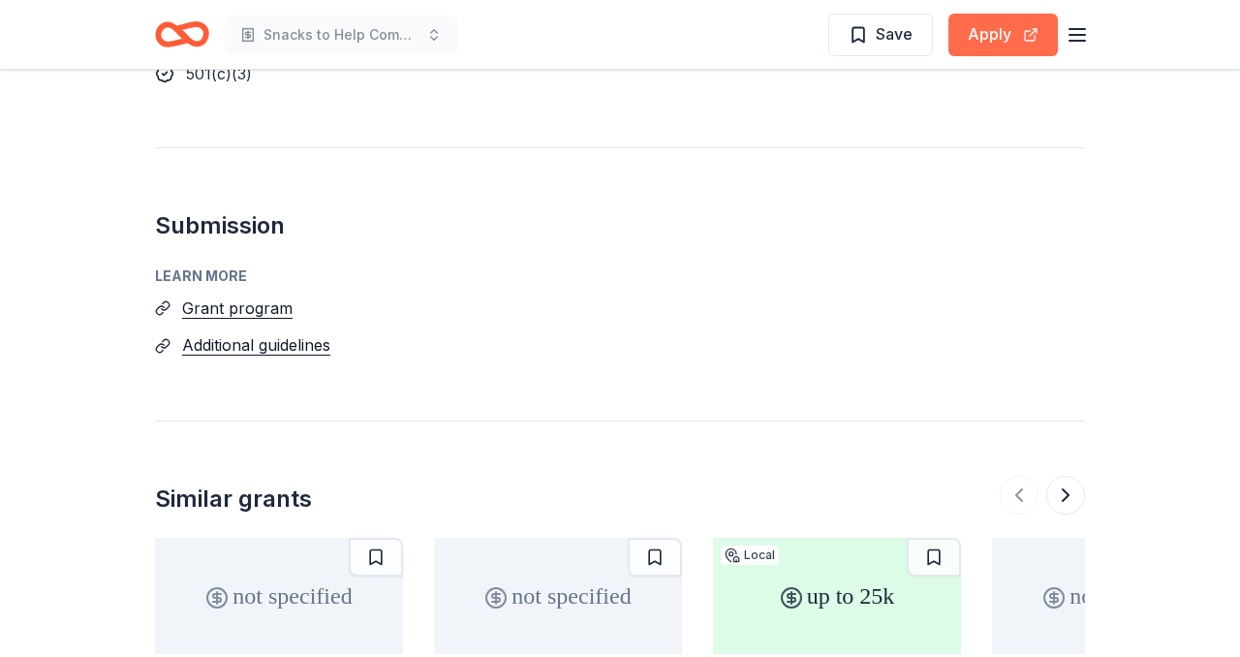
scroll to position [1485, 0]
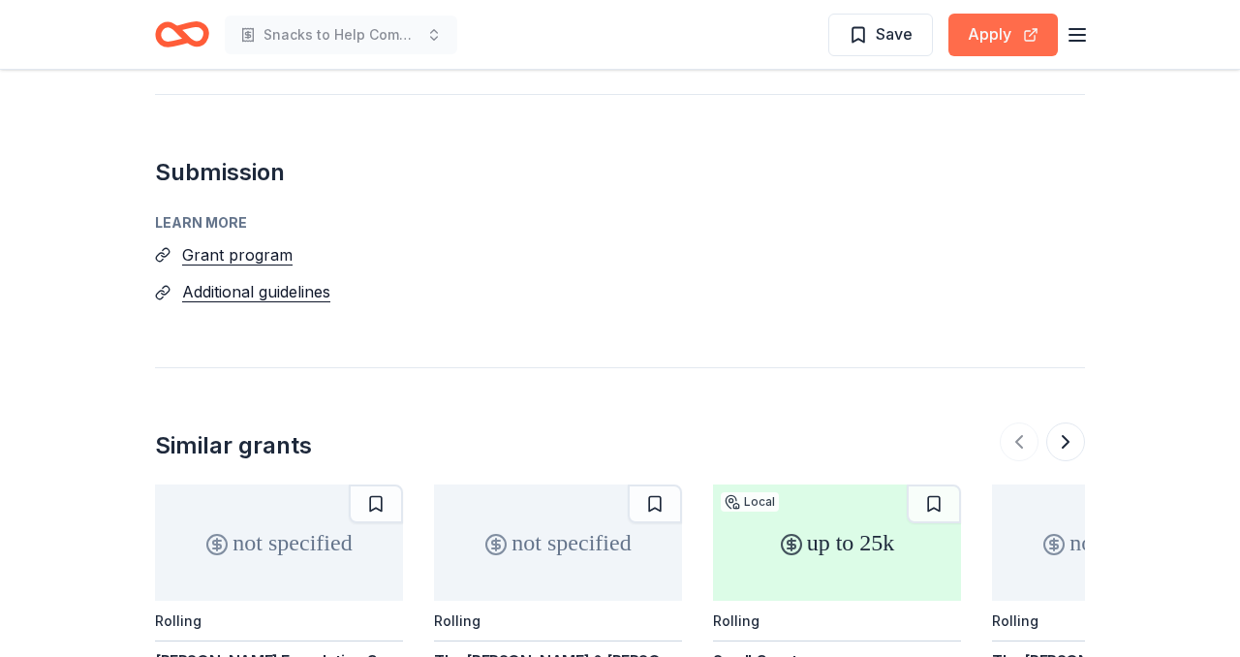
click at [995, 35] on button "Apply" at bounding box center [1002, 35] width 109 height 43
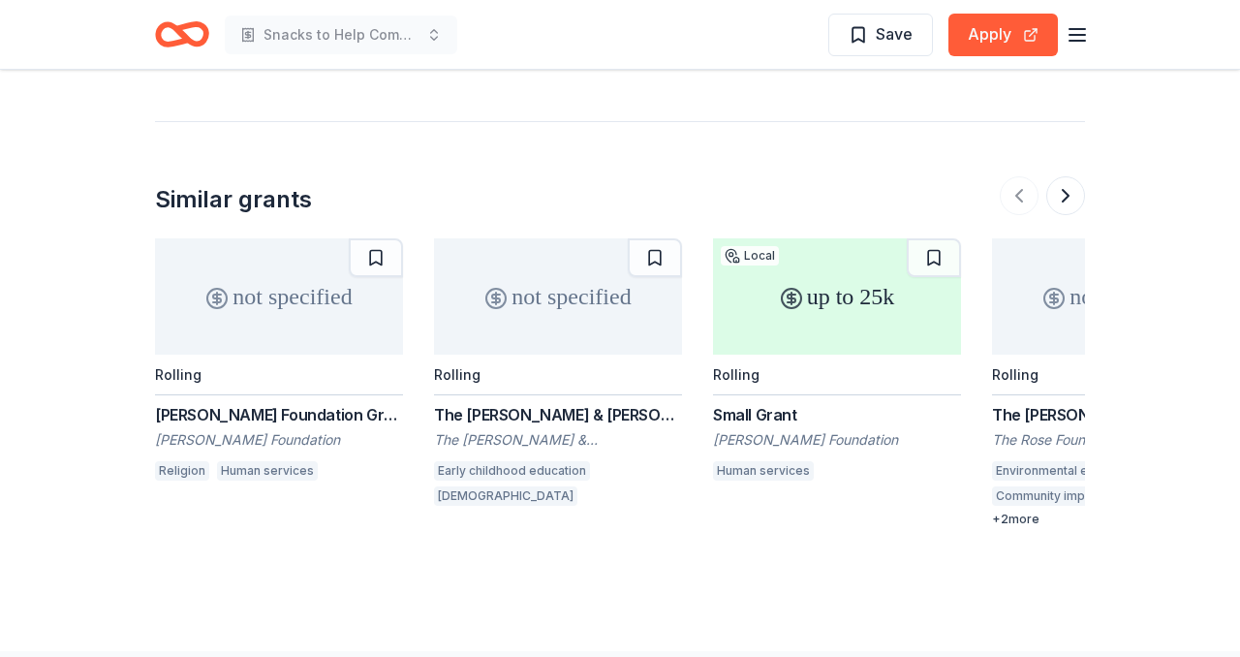
scroll to position [1775, 0]
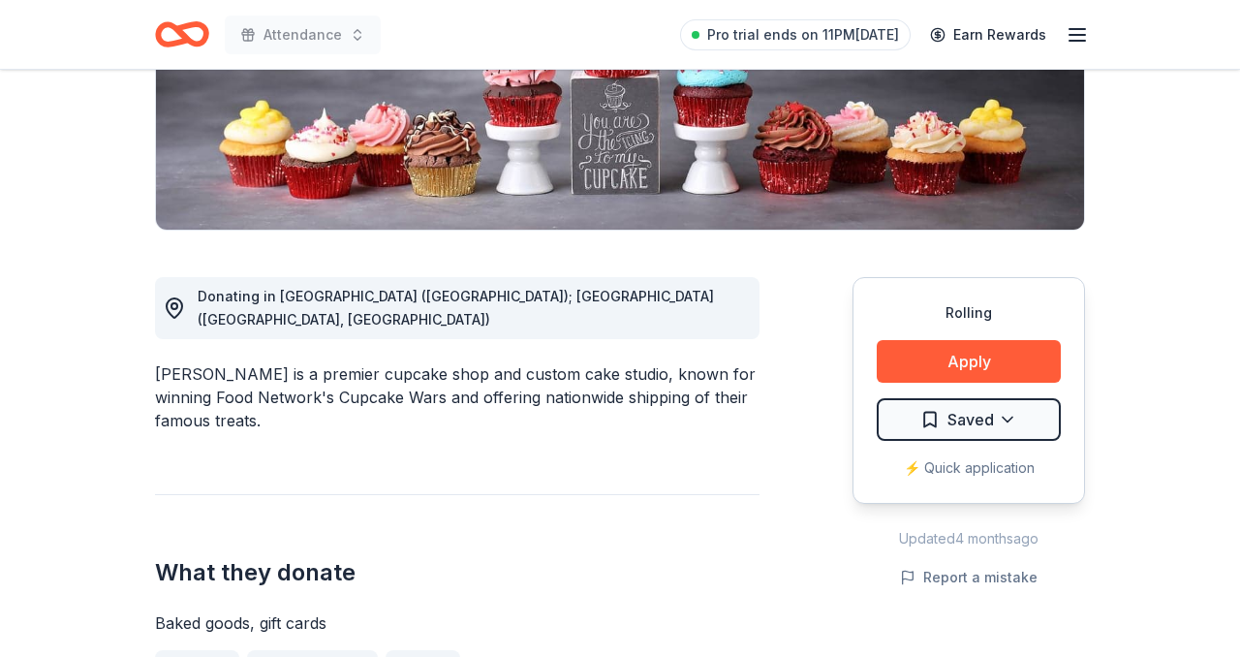
scroll to position [661, 0]
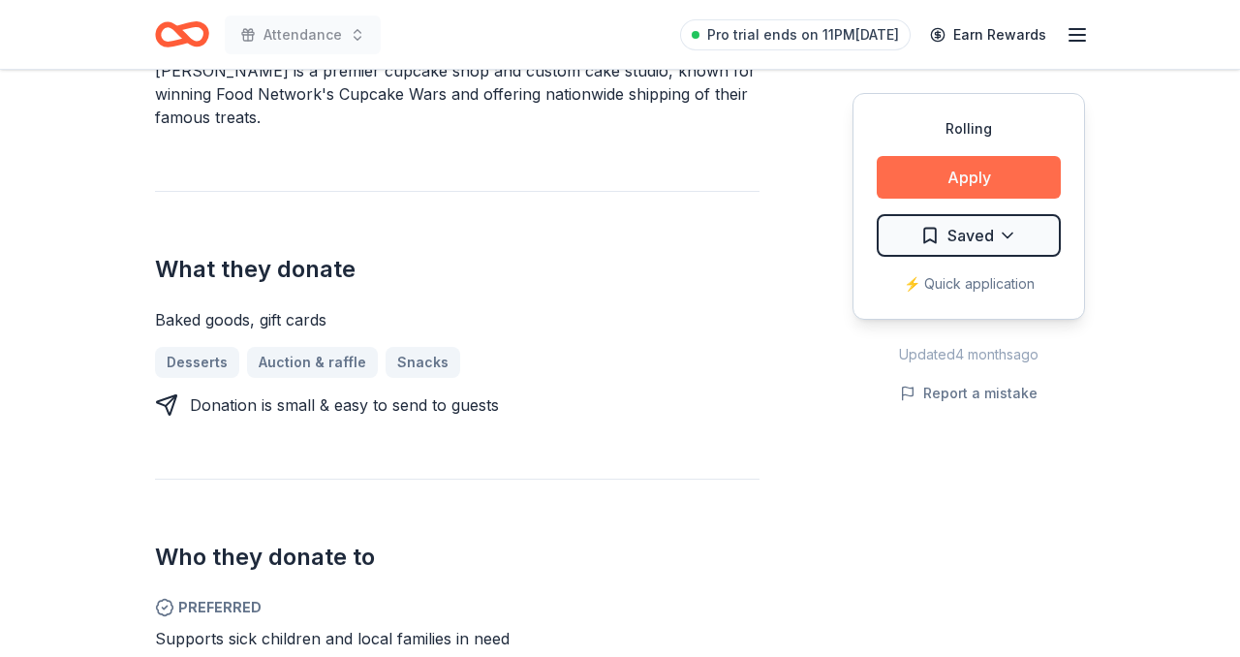
click at [945, 180] on button "Apply" at bounding box center [968, 177] width 184 height 43
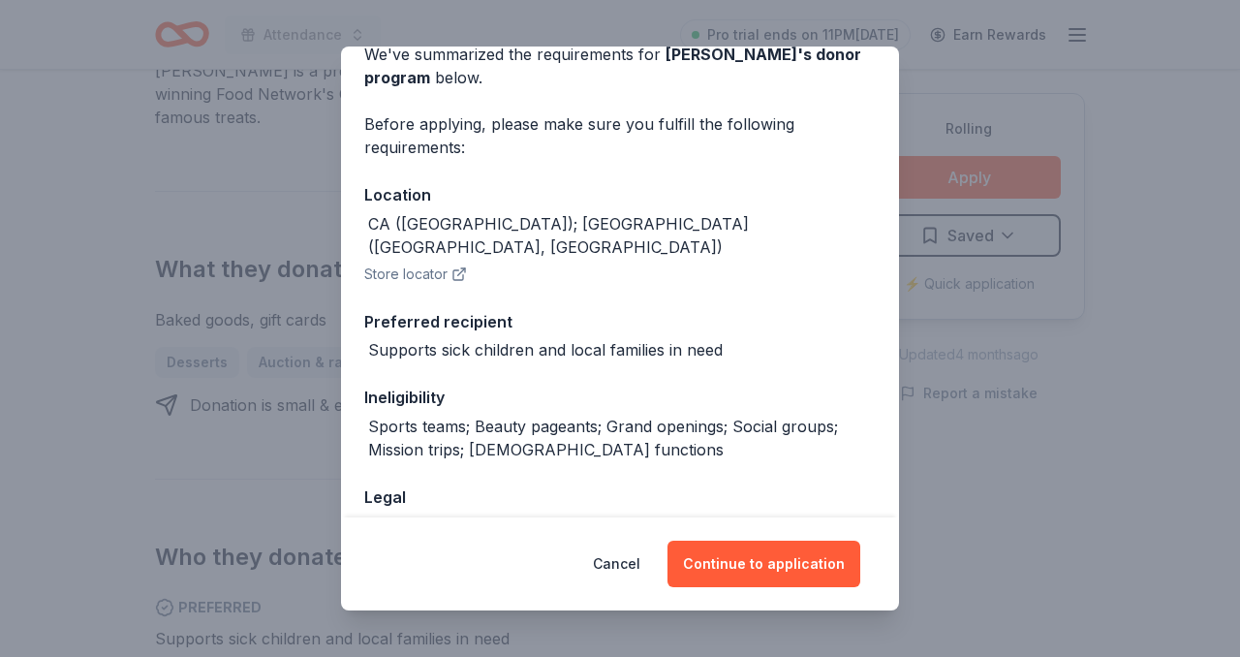
scroll to position [197, 0]
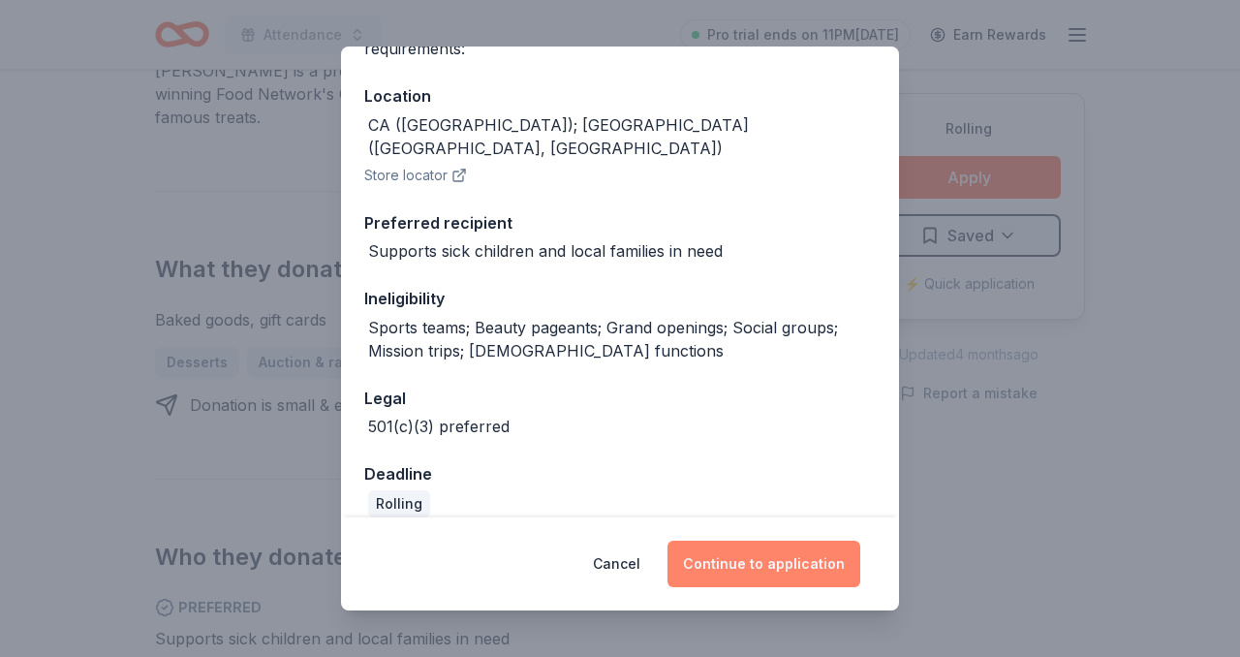
click at [753, 544] on button "Continue to application" at bounding box center [763, 563] width 193 height 46
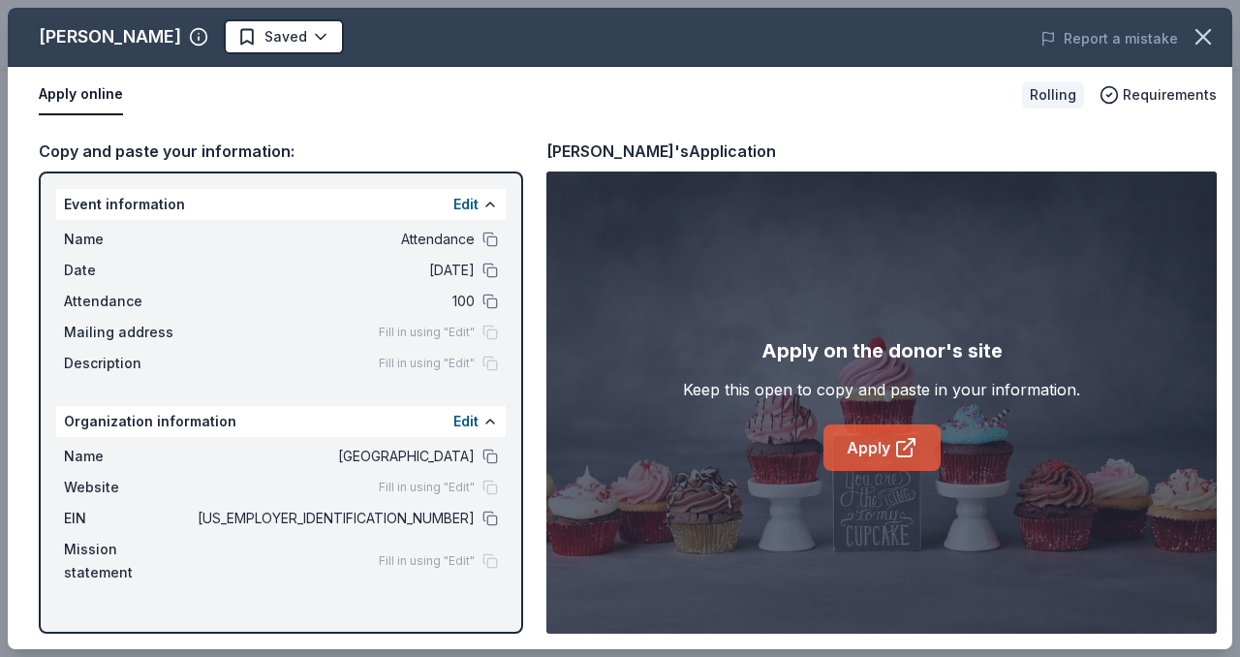
click at [885, 443] on link "Apply" at bounding box center [881, 447] width 117 height 46
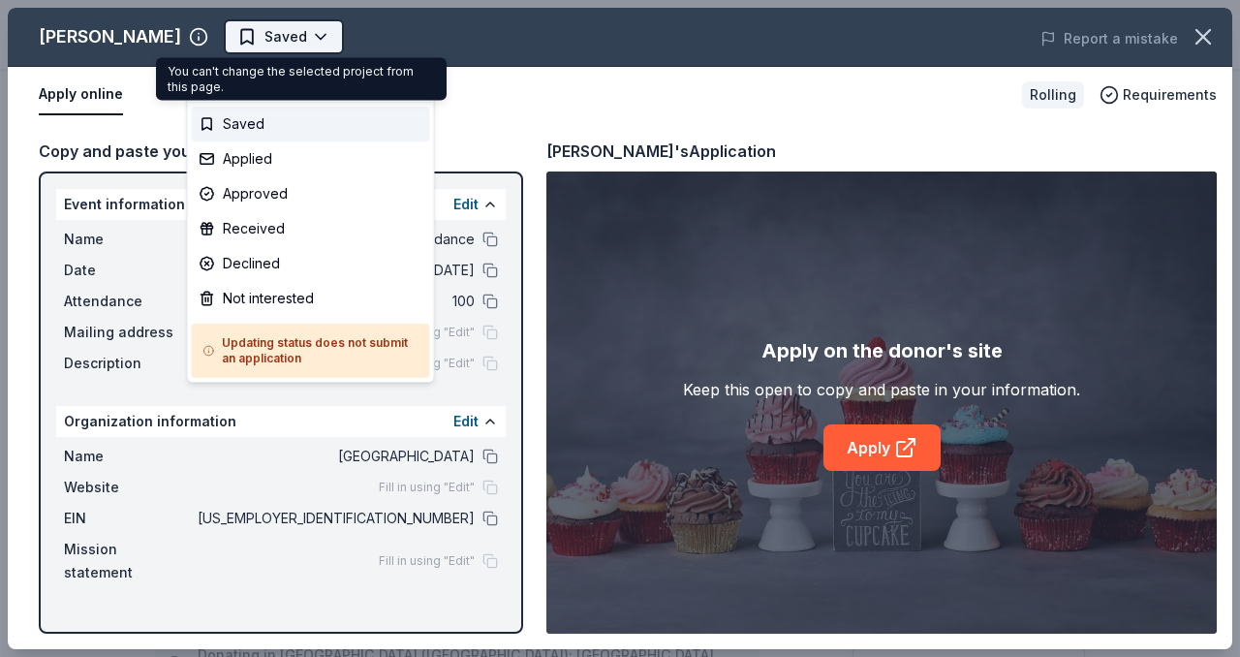
scroll to position [0, 0]
click at [282, 35] on body "Attendance Saved Apply Rolling Share Nadia Cakes New Share Donating in CA (Palm…" at bounding box center [620, 328] width 1240 height 657
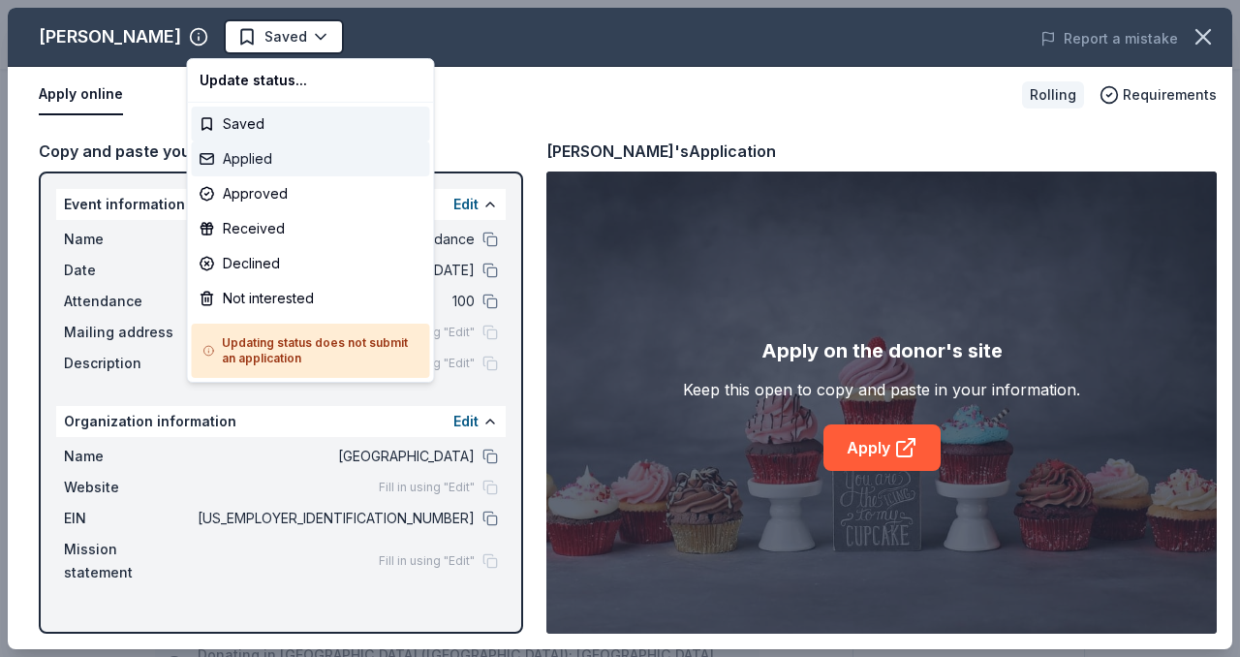
click at [262, 163] on div "Applied" at bounding box center [311, 158] width 238 height 35
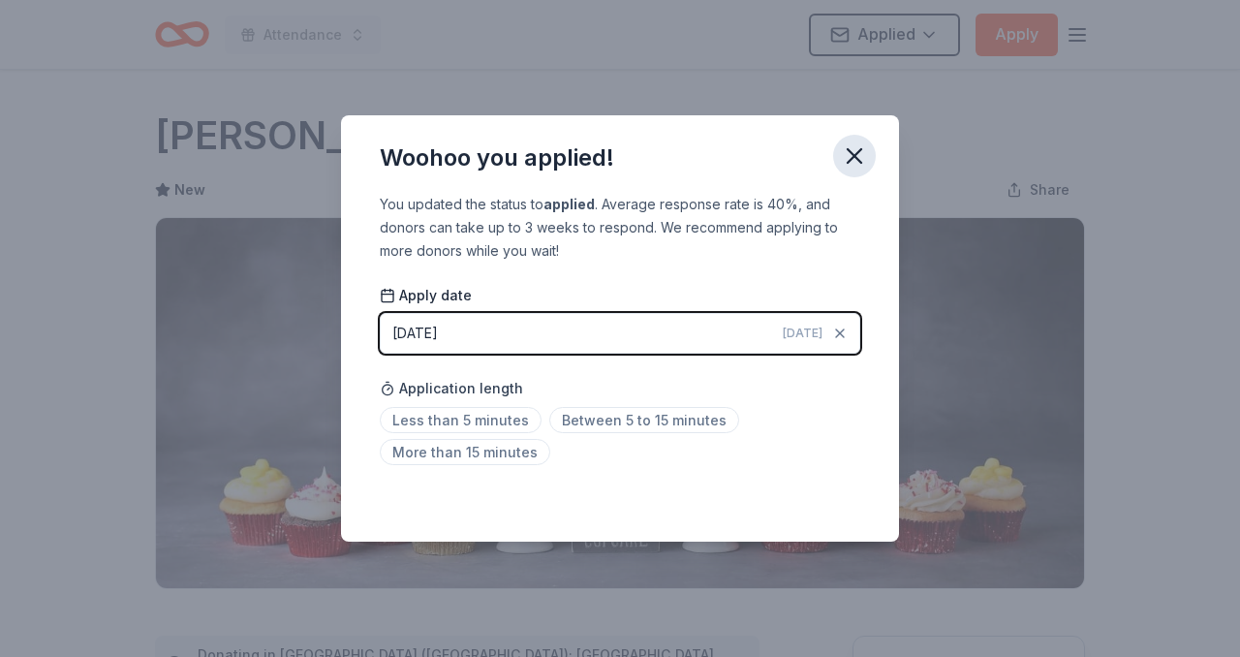
click at [854, 149] on icon "button" at bounding box center [854, 155] width 27 height 27
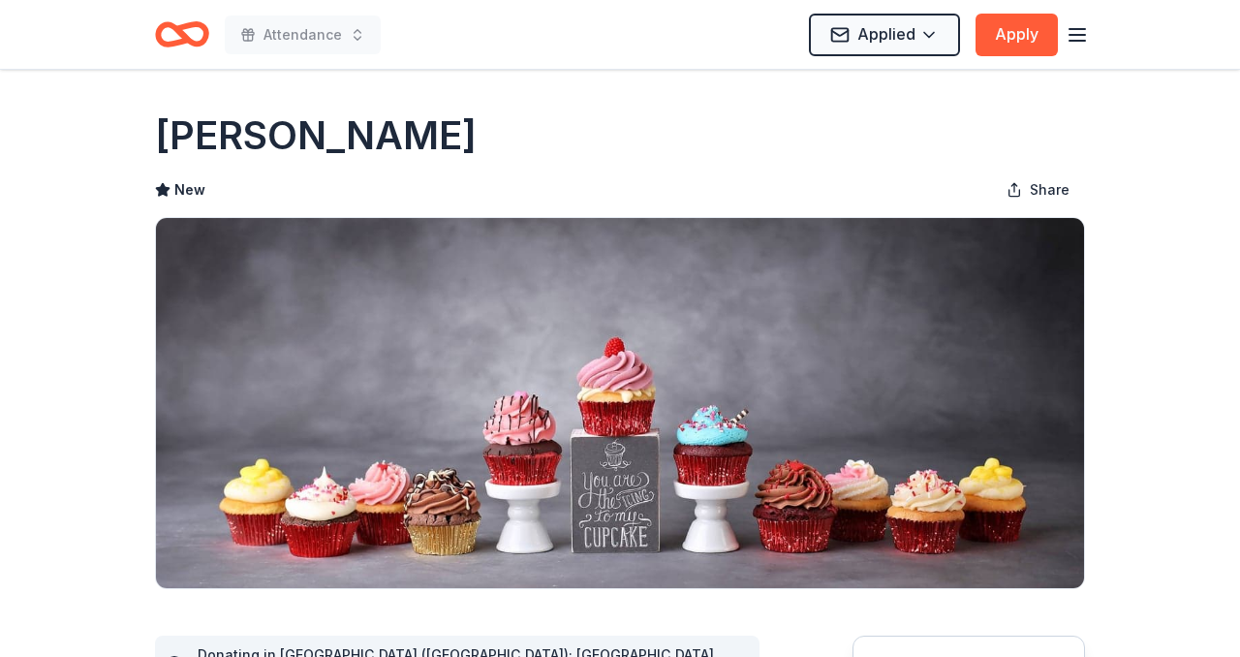
click at [172, 46] on icon "Home" at bounding box center [182, 35] width 54 height 46
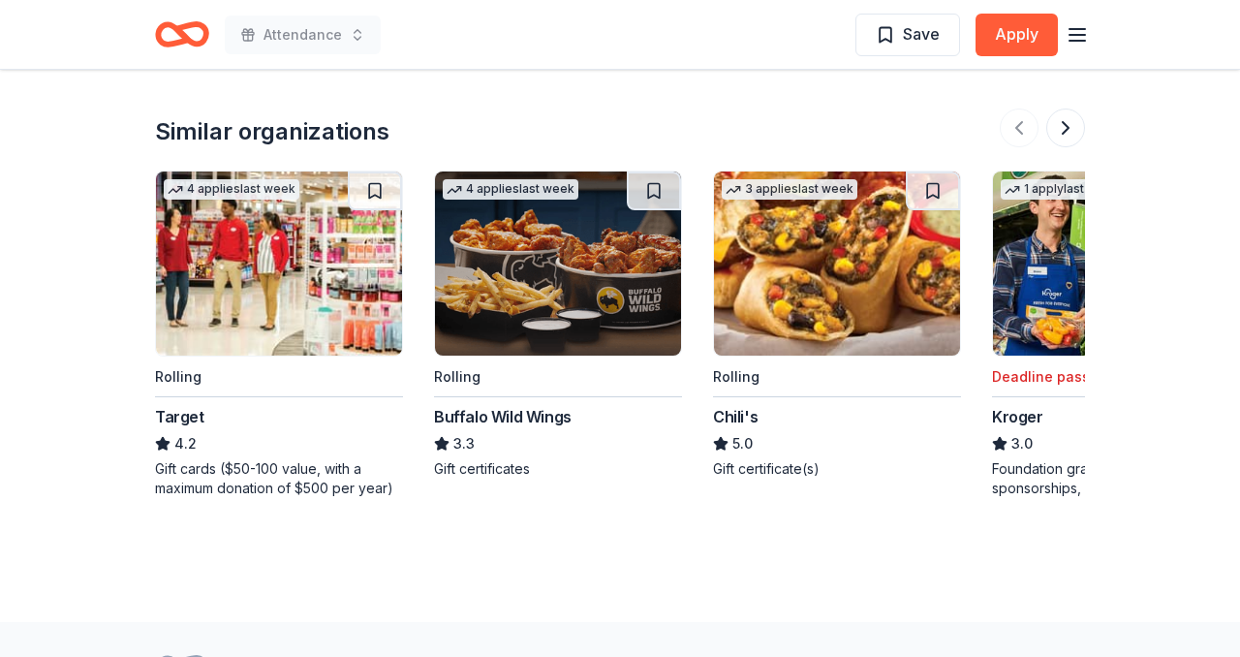
scroll to position [2057, 0]
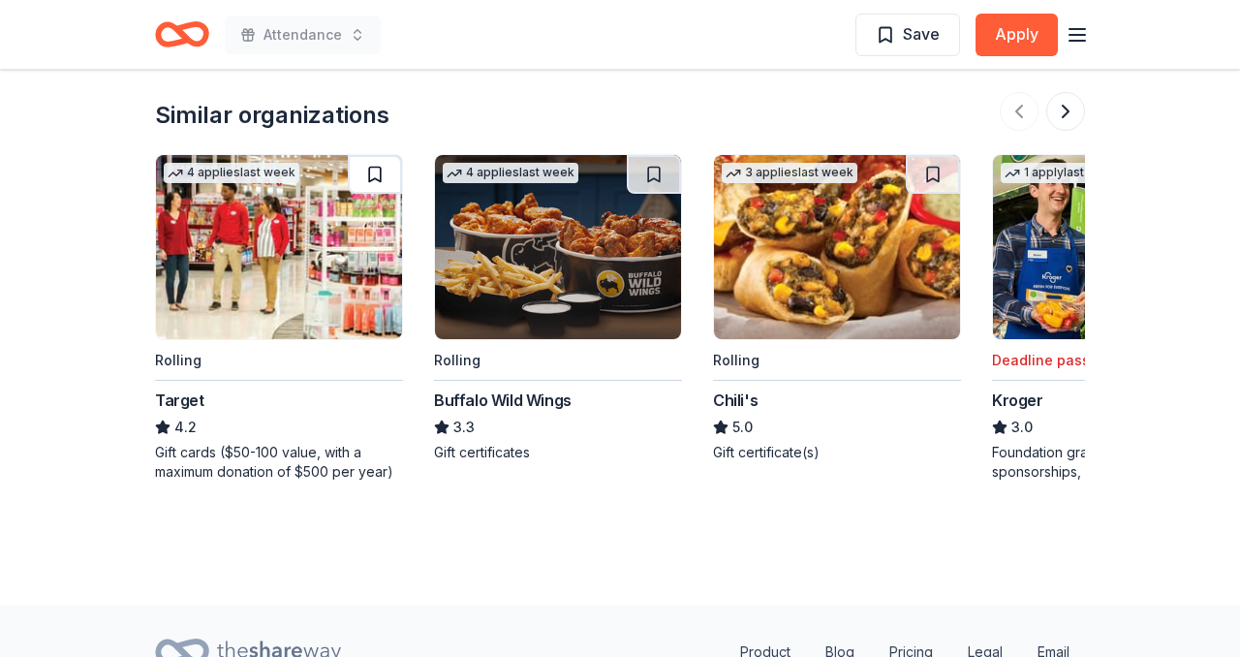
click at [381, 169] on button at bounding box center [375, 174] width 54 height 39
click at [312, 263] on img at bounding box center [279, 247] width 246 height 184
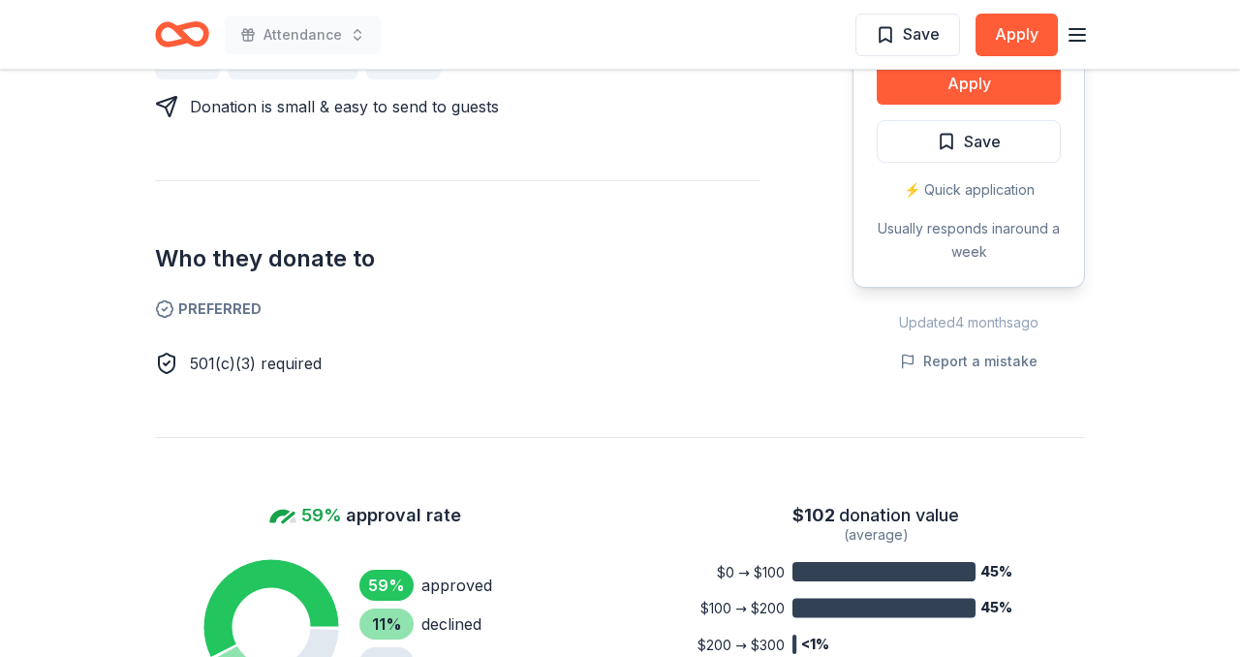
scroll to position [435, 0]
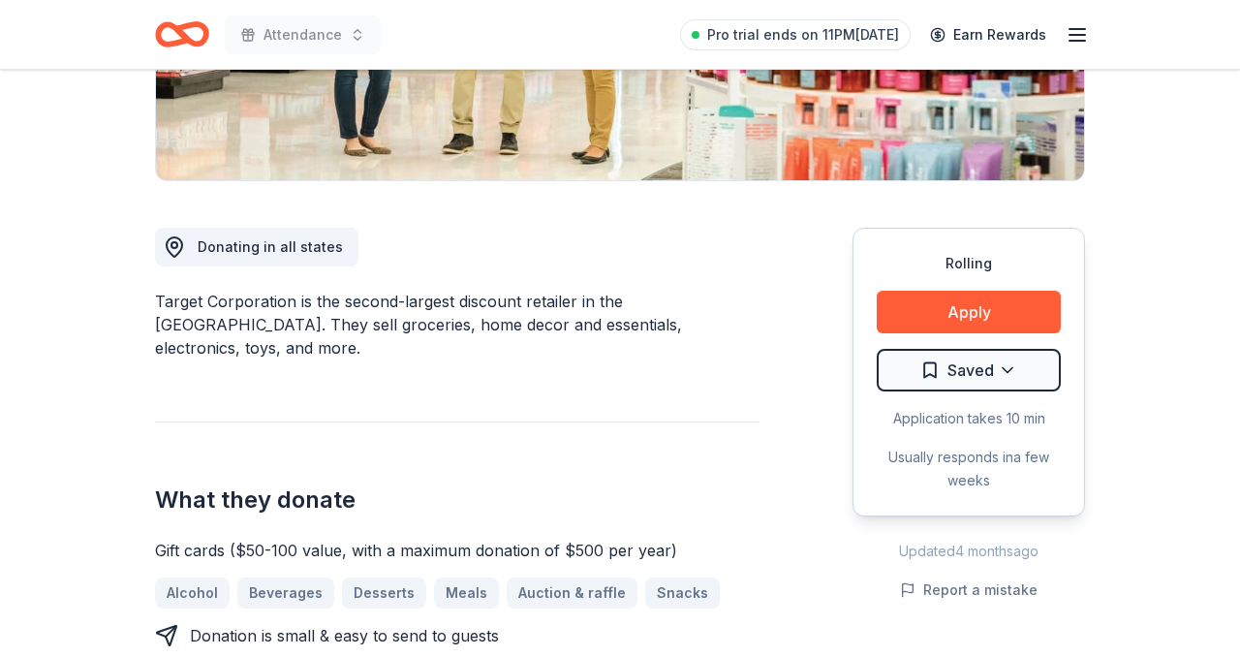
scroll to position [548, 0]
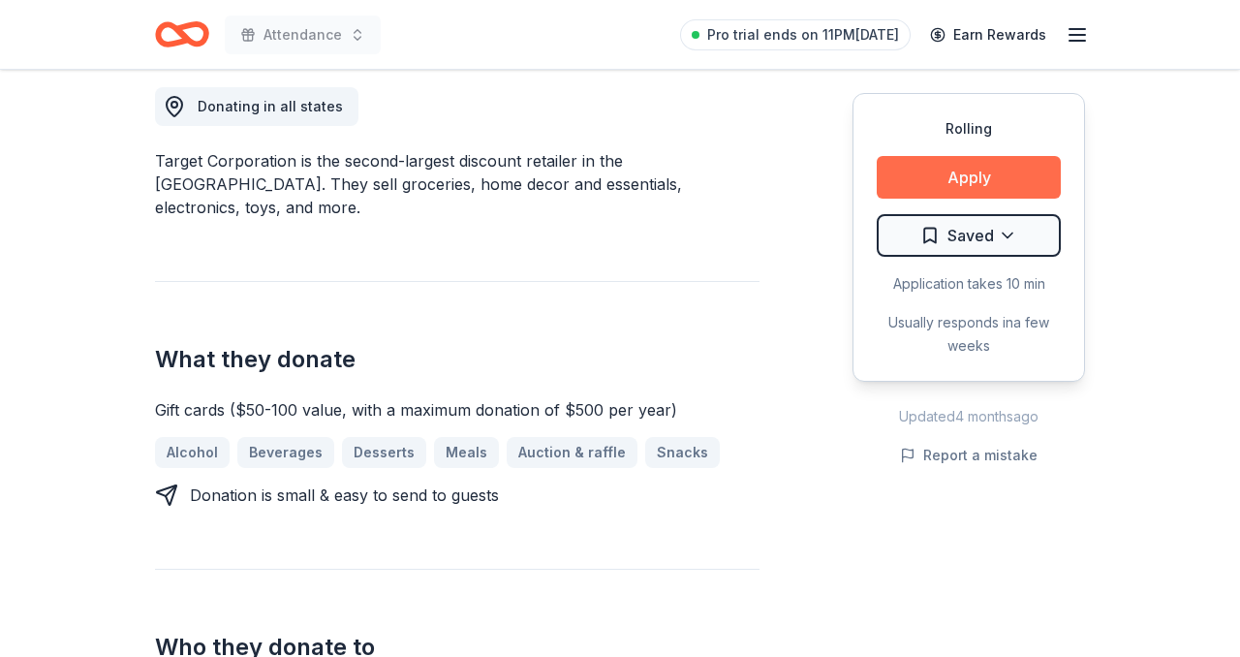
click at [988, 170] on button "Apply" at bounding box center [968, 177] width 184 height 43
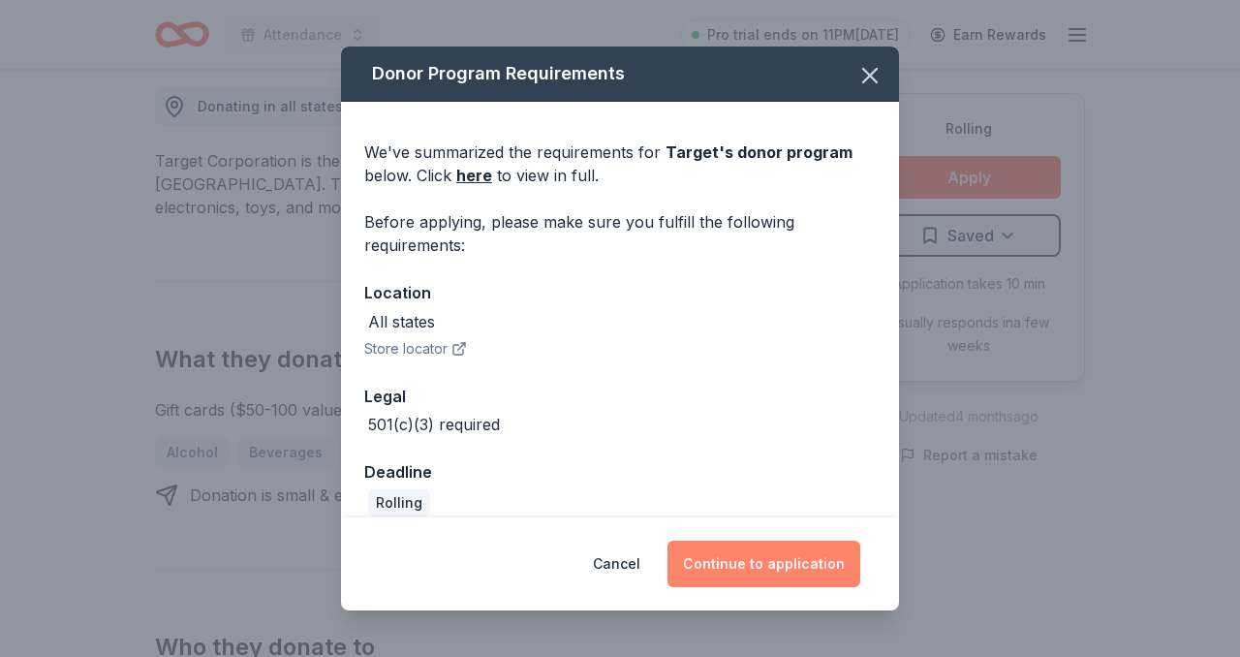
click at [777, 557] on button "Continue to application" at bounding box center [763, 563] width 193 height 46
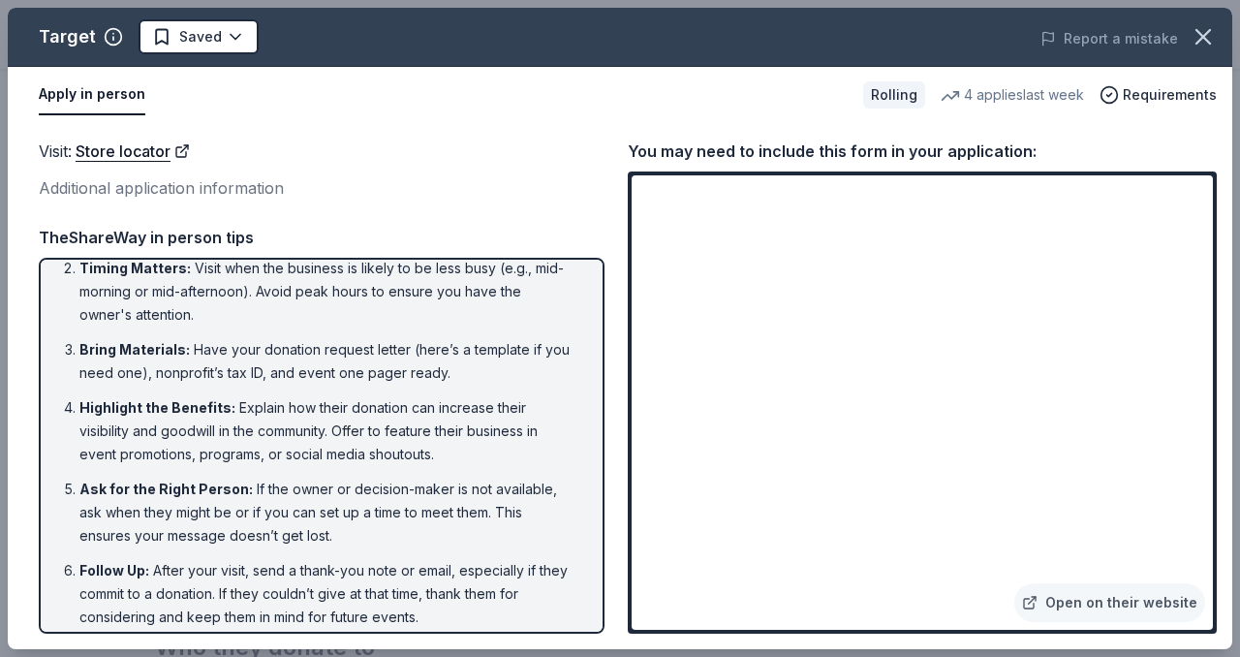
scroll to position [89, 0]
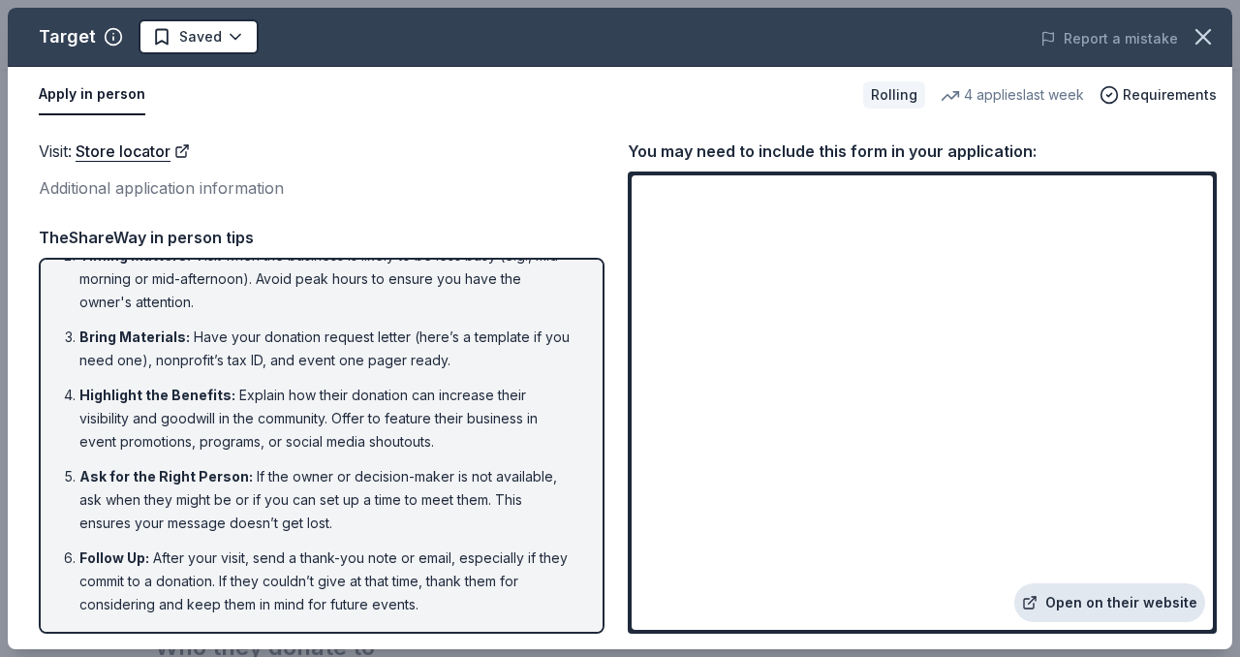
click at [1100, 603] on link "Open on their website" at bounding box center [1109, 602] width 191 height 39
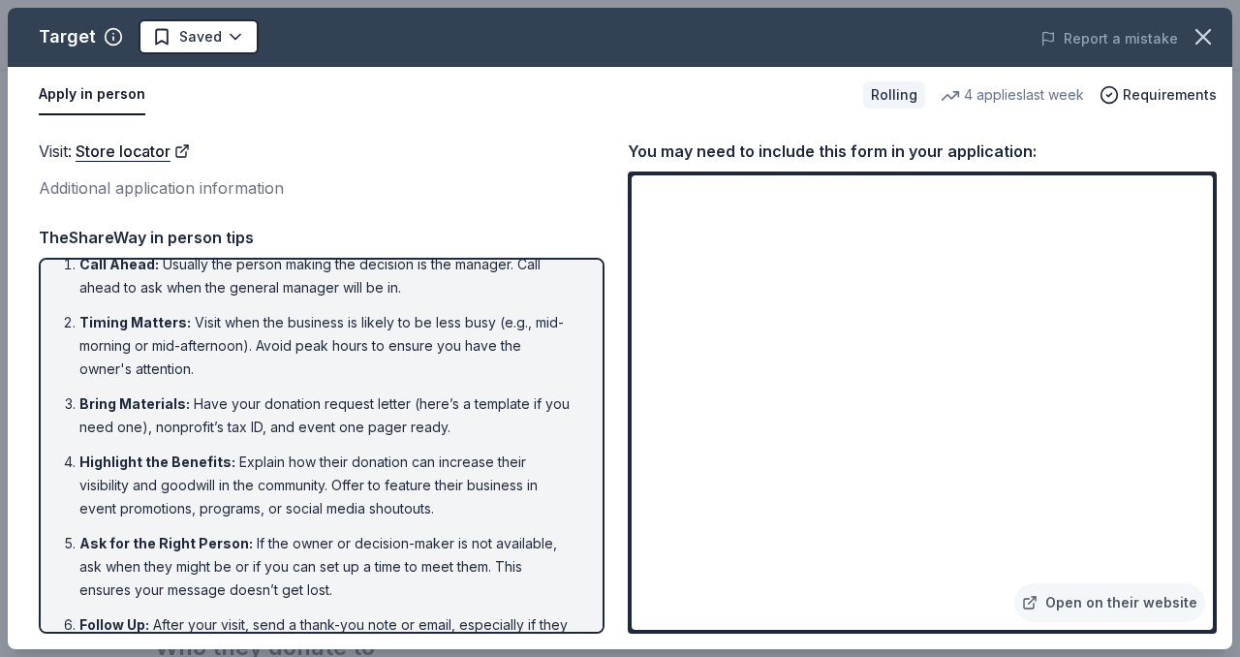
scroll to position [0, 0]
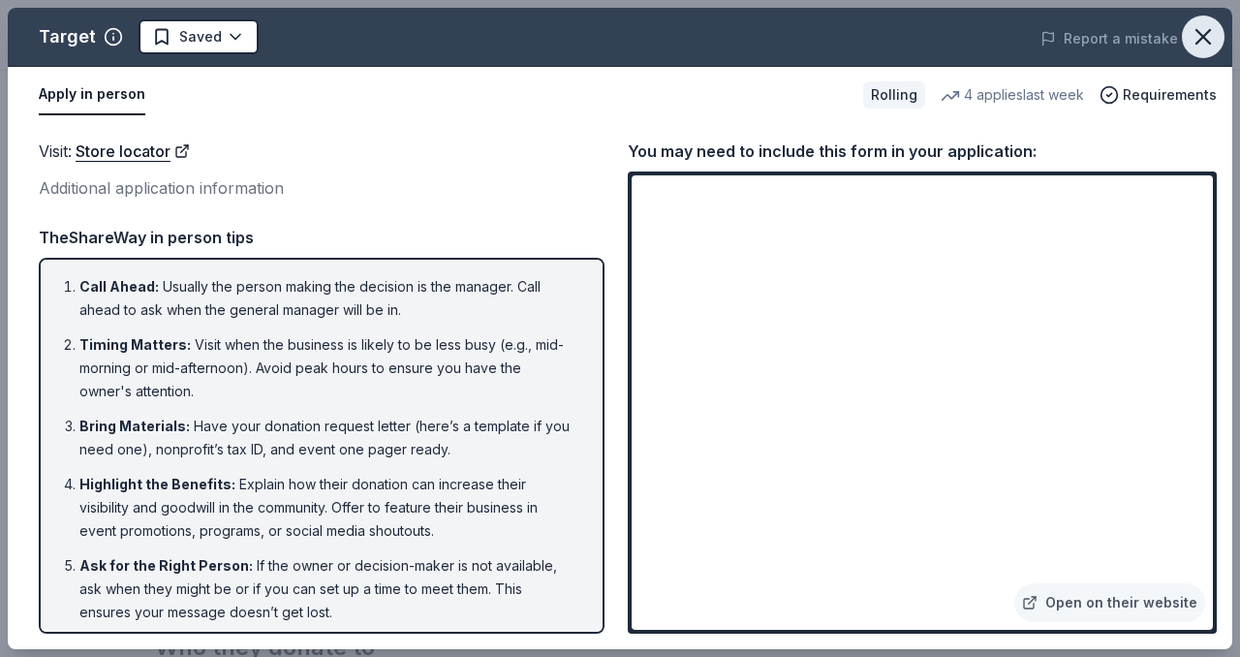
click at [1205, 49] on icon "button" at bounding box center [1202, 36] width 27 height 27
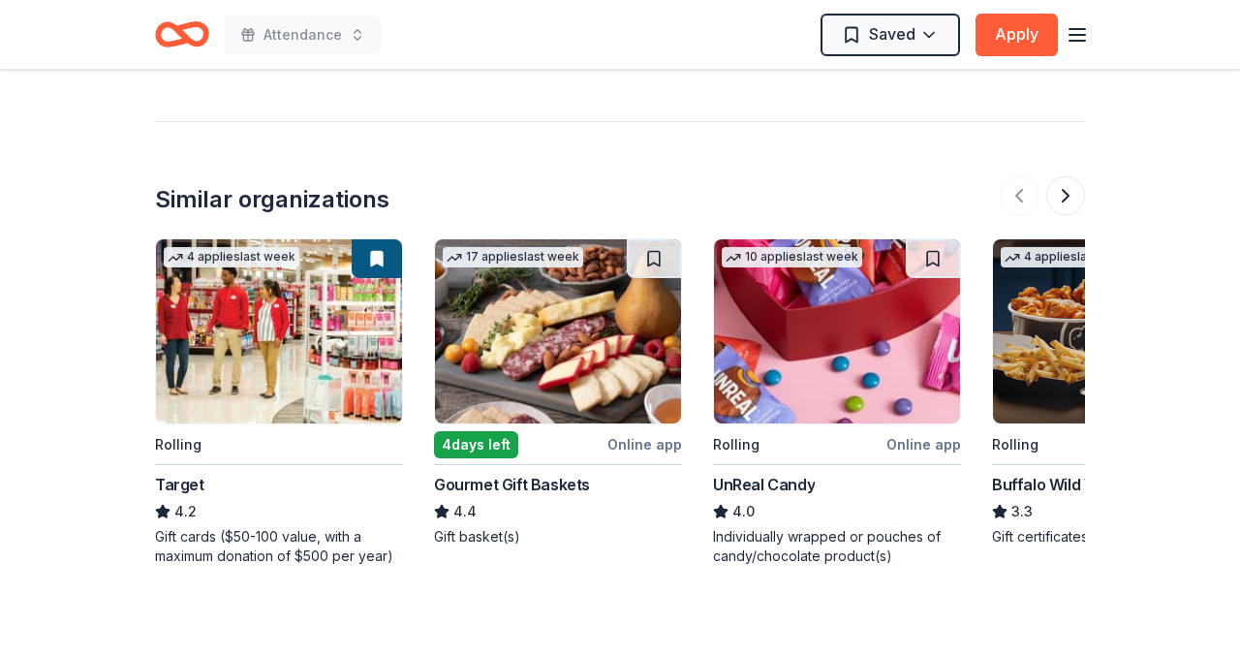
scroll to position [2089, 0]
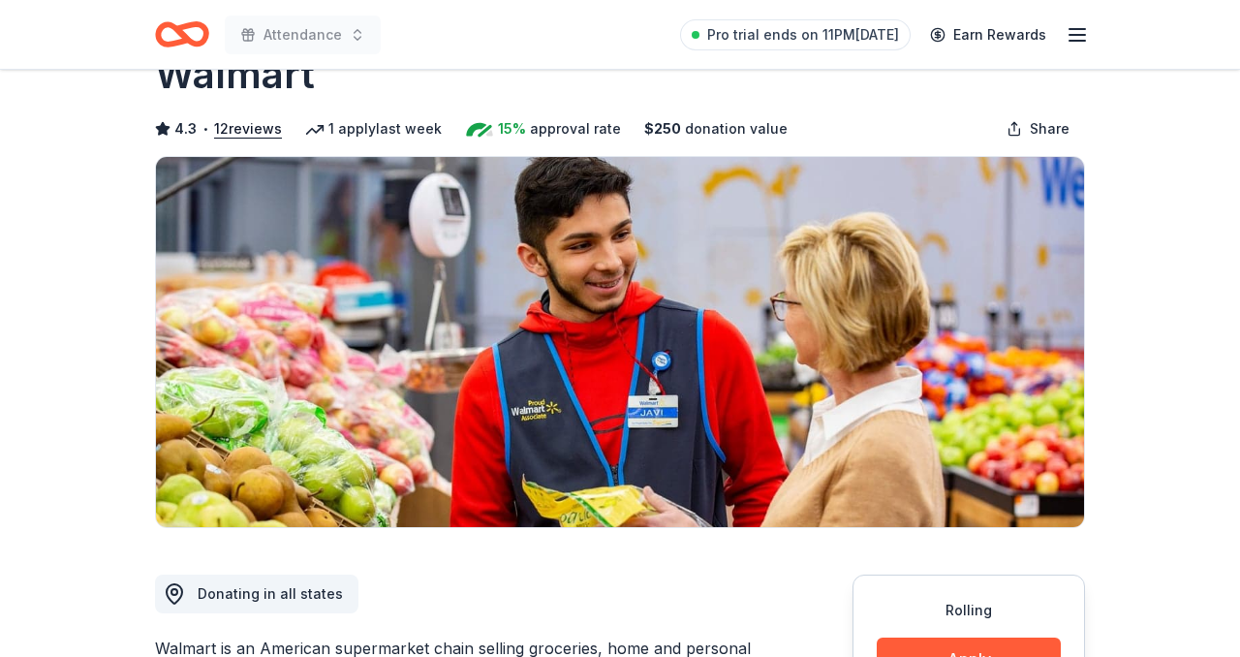
scroll to position [223, 0]
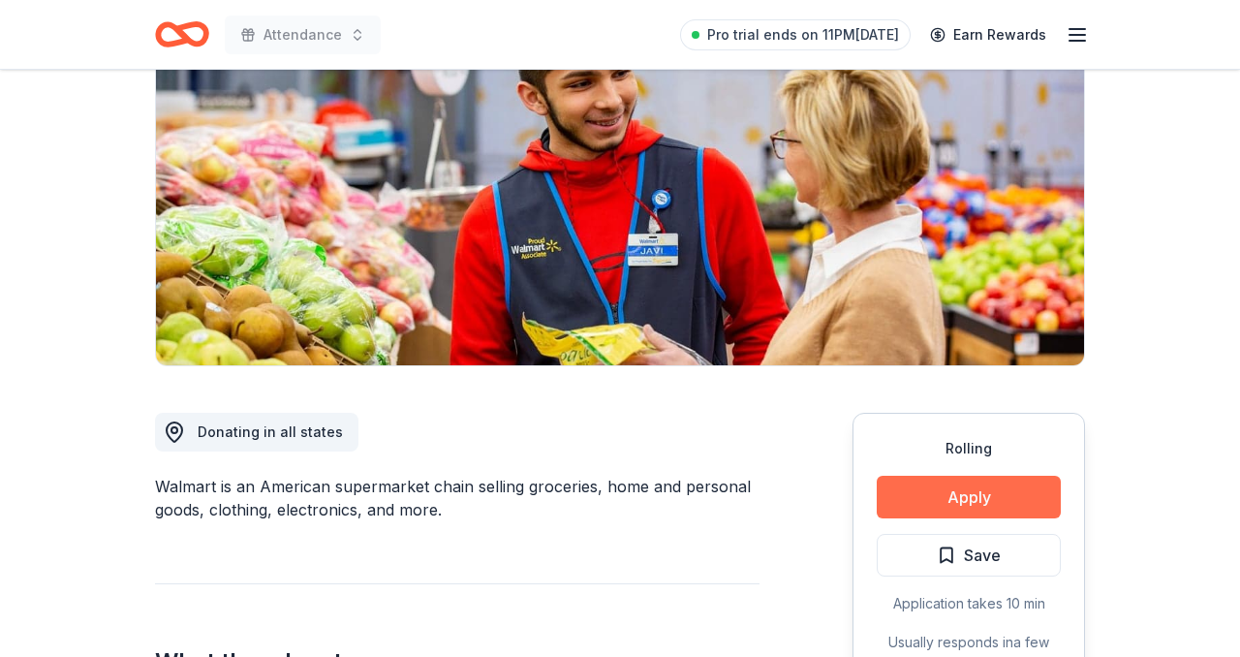
click at [953, 492] on button "Apply" at bounding box center [968, 497] width 184 height 43
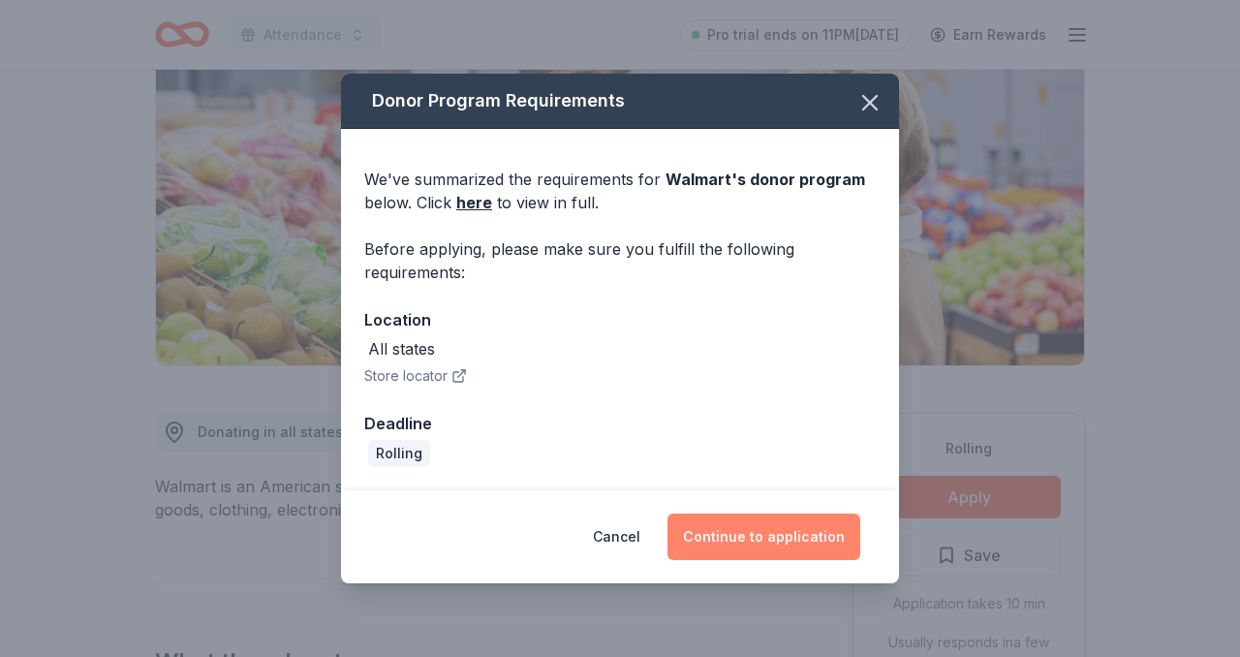
click at [776, 537] on button "Continue to application" at bounding box center [763, 536] width 193 height 46
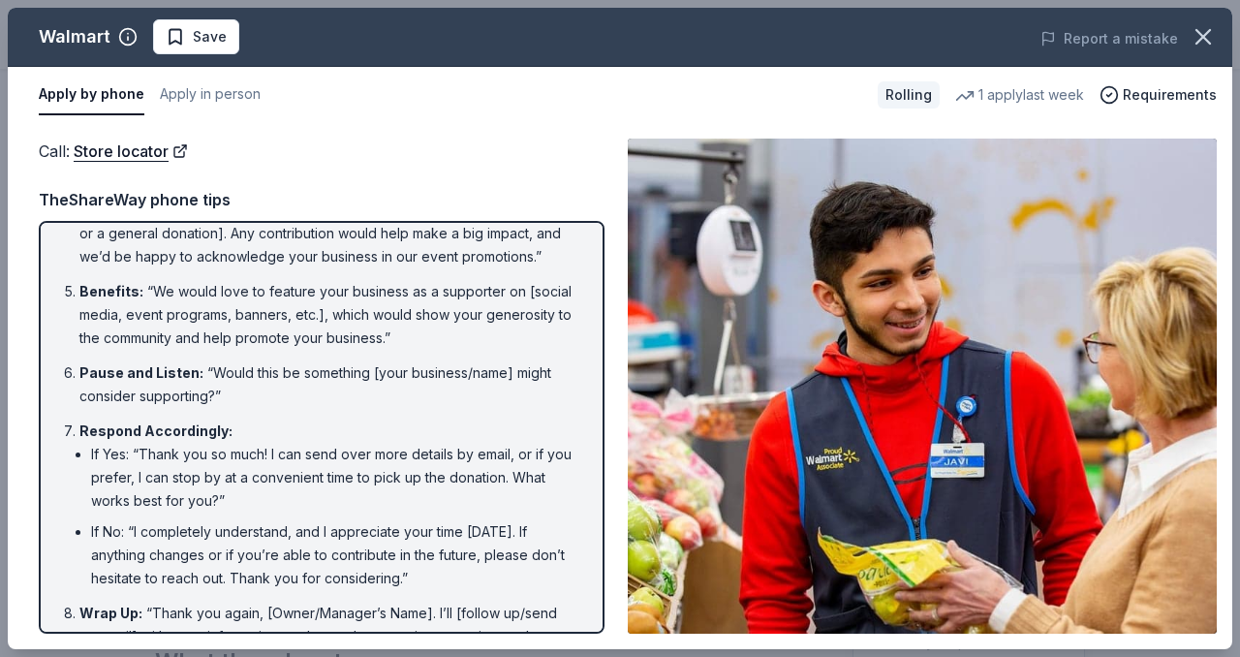
scroll to position [339, 0]
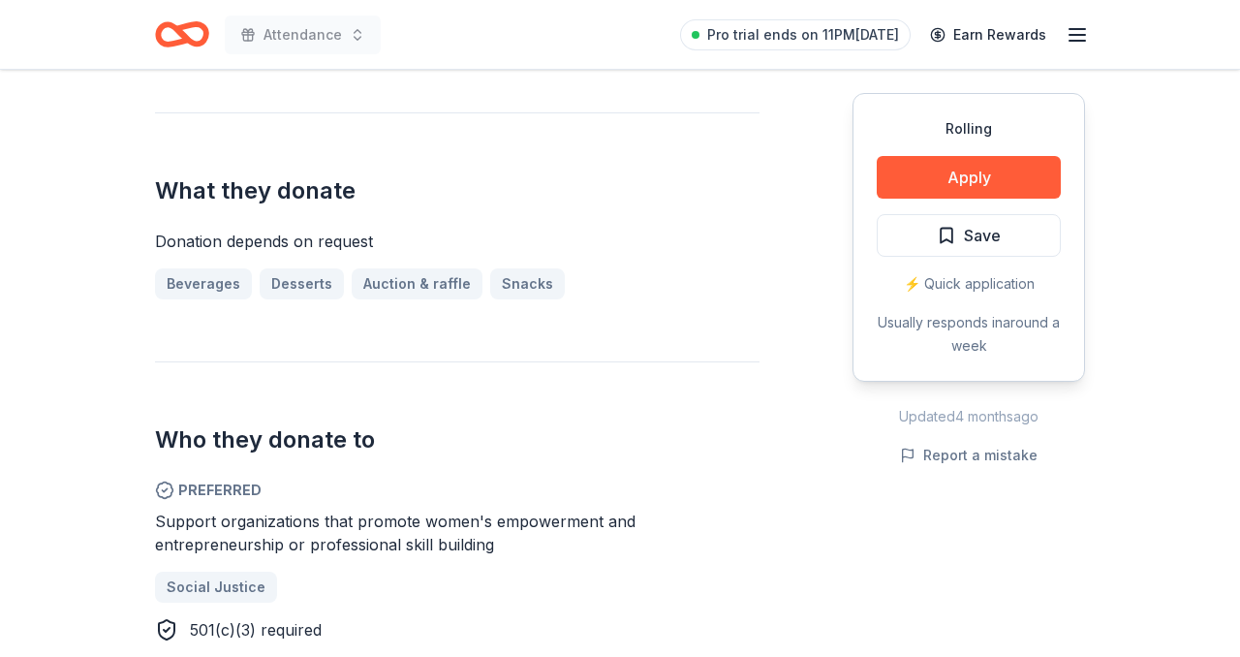
scroll to position [735, 0]
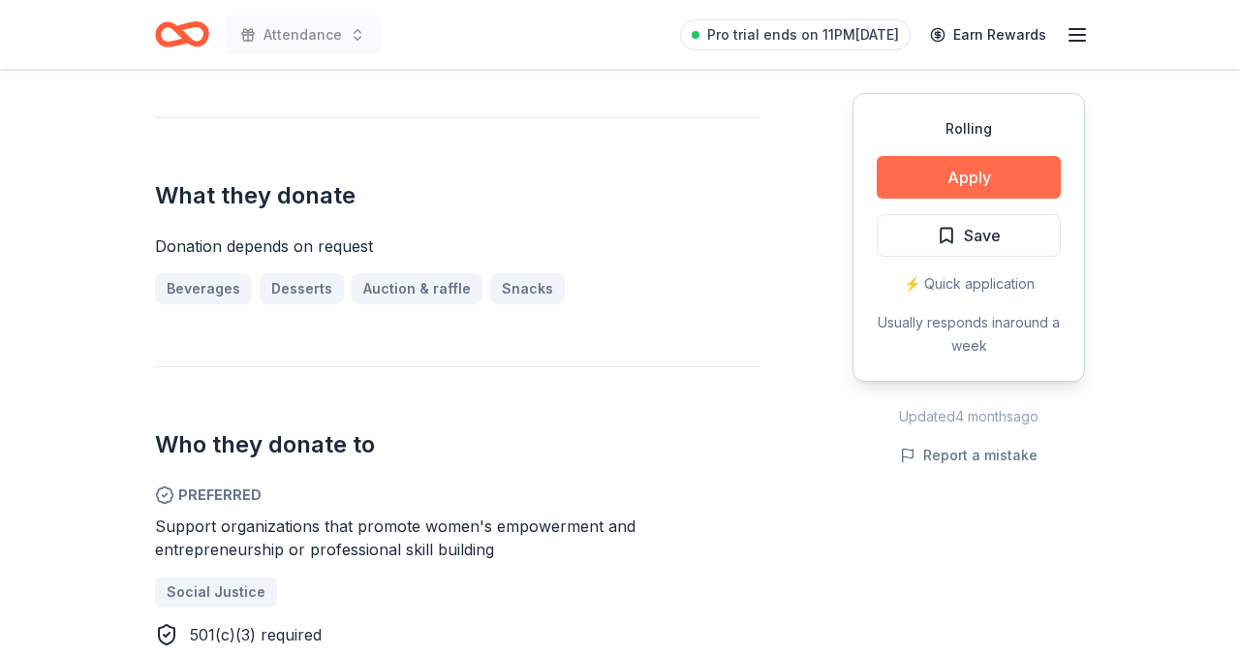
click at [988, 170] on button "Apply" at bounding box center [968, 177] width 184 height 43
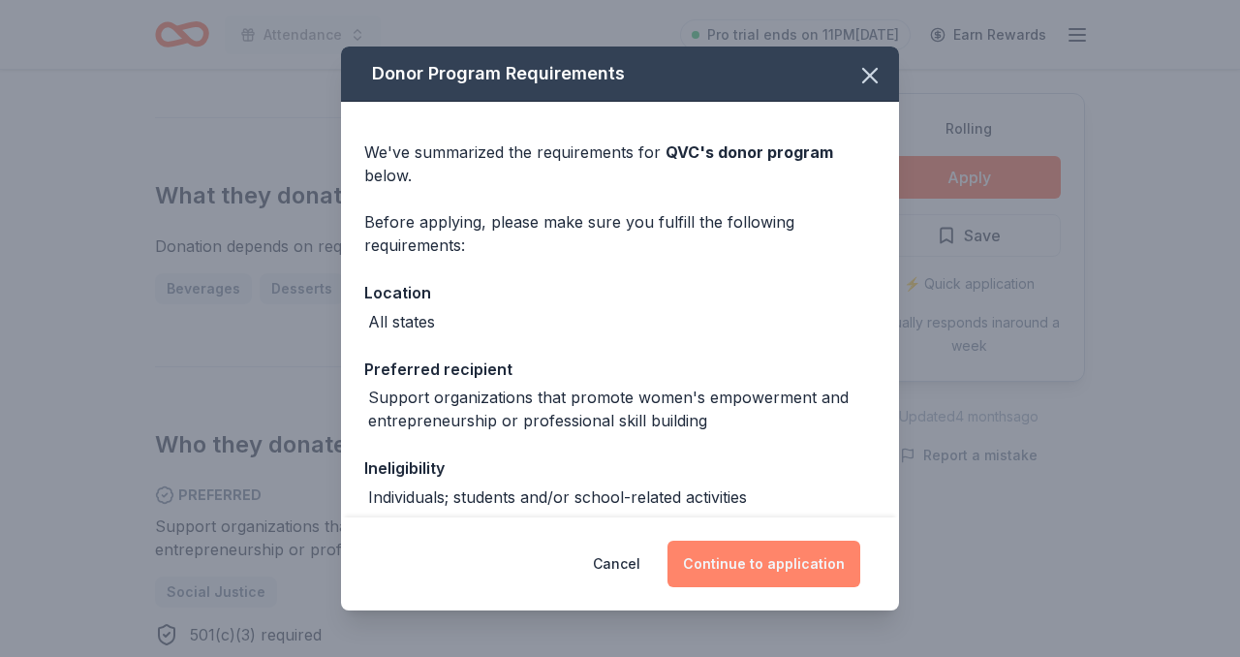
click at [799, 560] on button "Continue to application" at bounding box center [763, 563] width 193 height 46
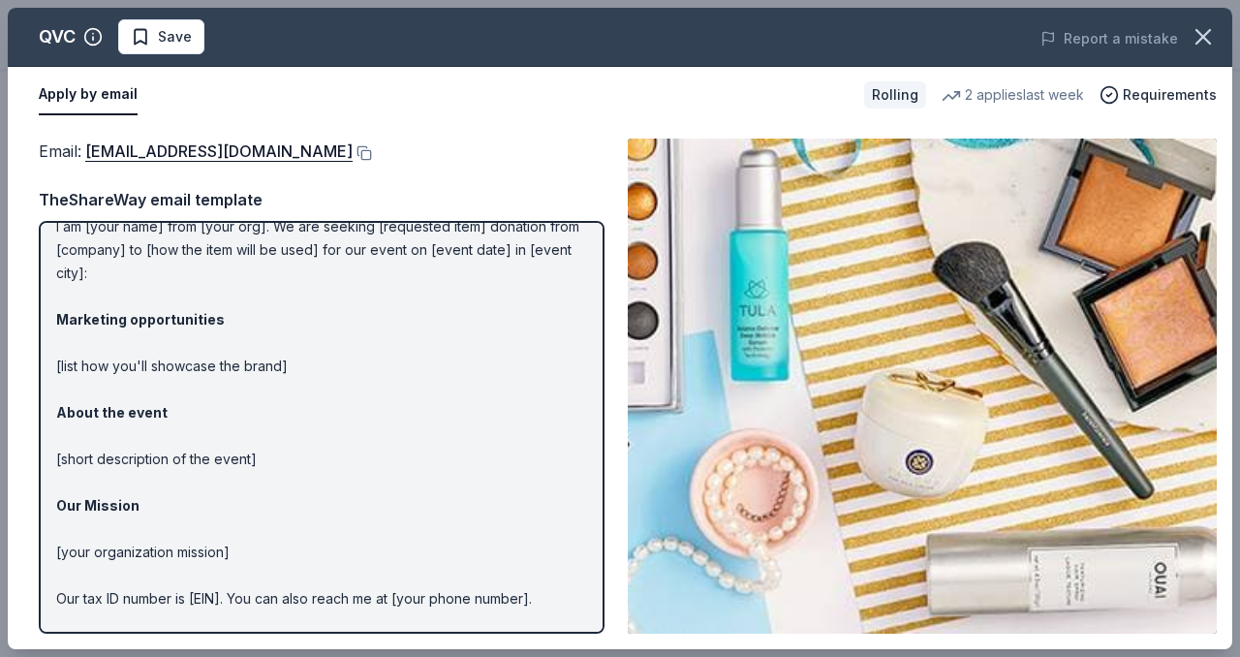
scroll to position [134, 0]
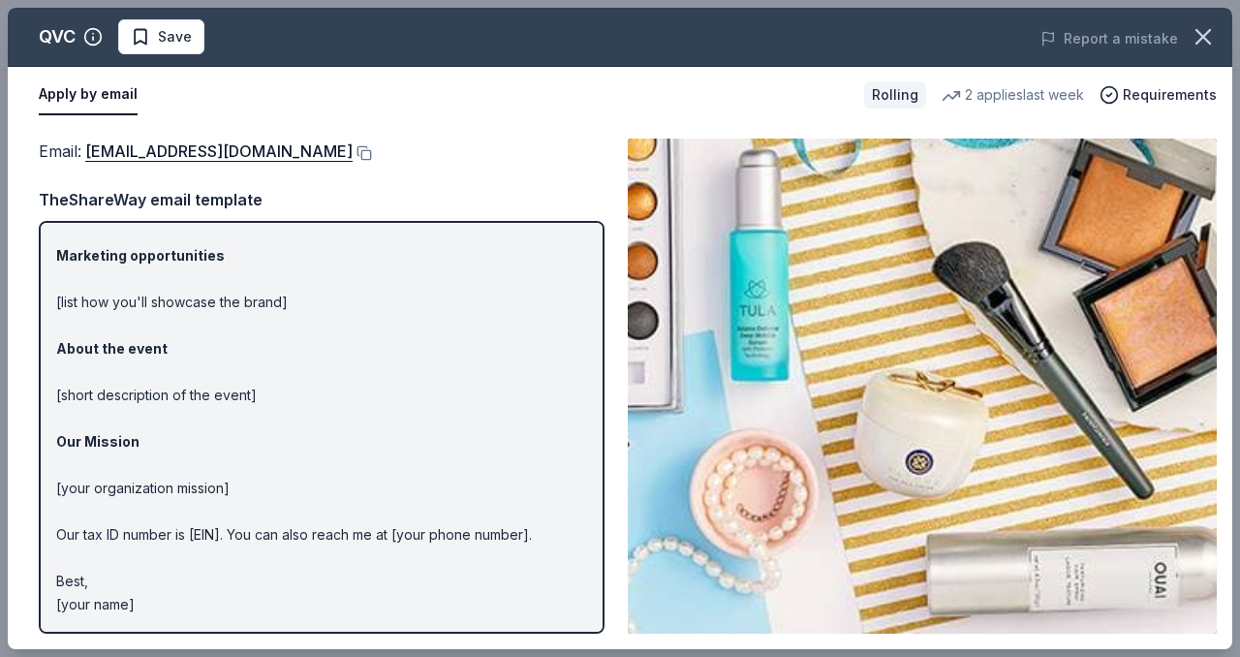
drag, startPoint x: 143, startPoint y: 607, endPoint x: 99, endPoint y: 397, distance: 214.8
click at [94, 402] on p "Hi [name/there], I am [your name] from [your org]. We are seeking [requested it…" at bounding box center [321, 360] width 531 height 511
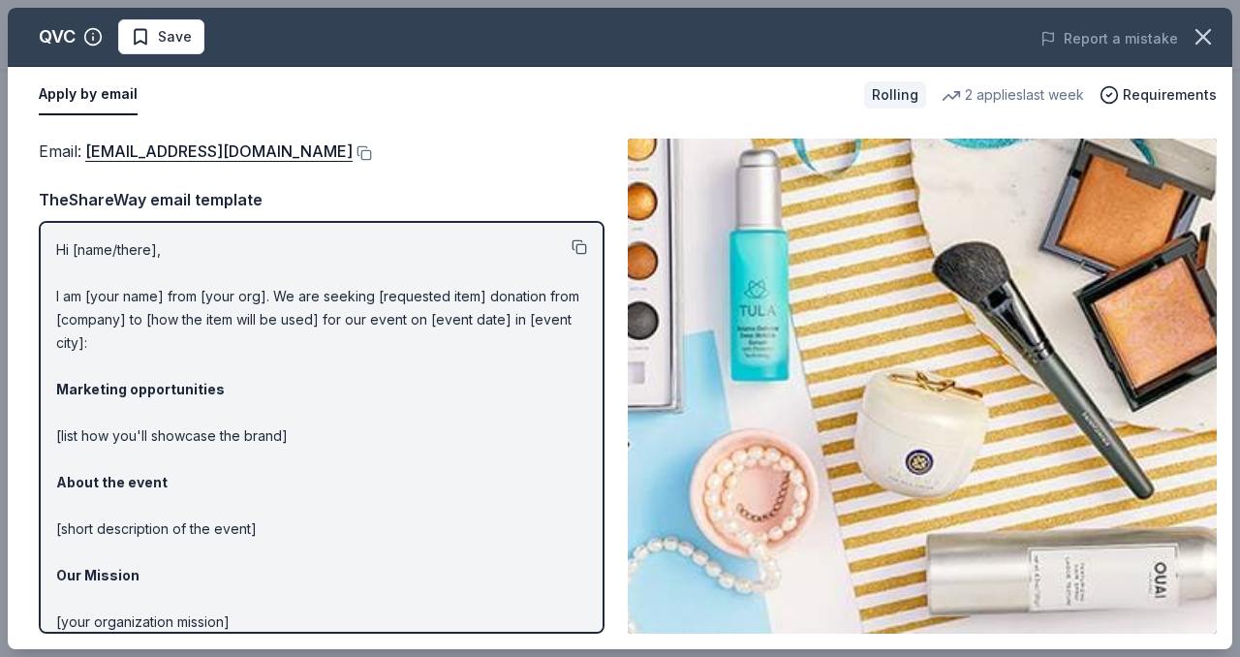
click at [577, 251] on button at bounding box center [578, 246] width 15 height 15
click at [353, 152] on button at bounding box center [362, 152] width 19 height 15
click at [188, 34] on span "Save" at bounding box center [175, 36] width 34 height 23
click at [231, 32] on body "Attendance Pro trial ends on 11PM, 10/12 Earn Rewards Rolling Share QVC New • 1…" at bounding box center [620, 328] width 1240 height 657
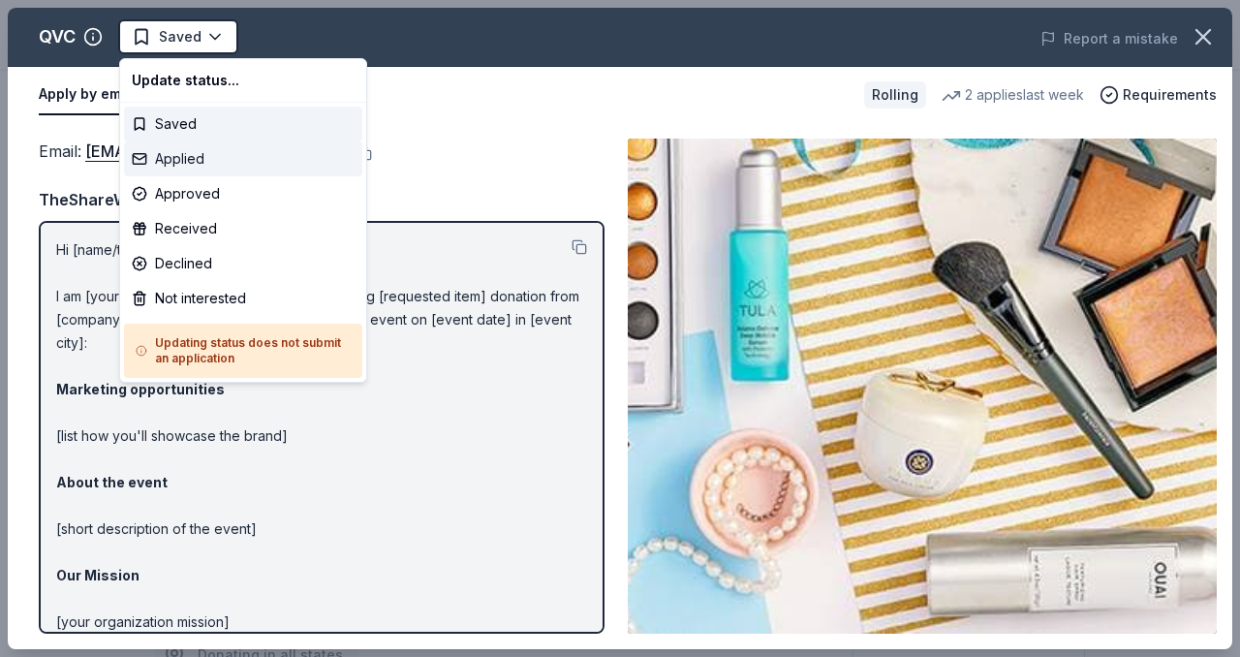
click at [188, 160] on div "Applied" at bounding box center [243, 158] width 238 height 35
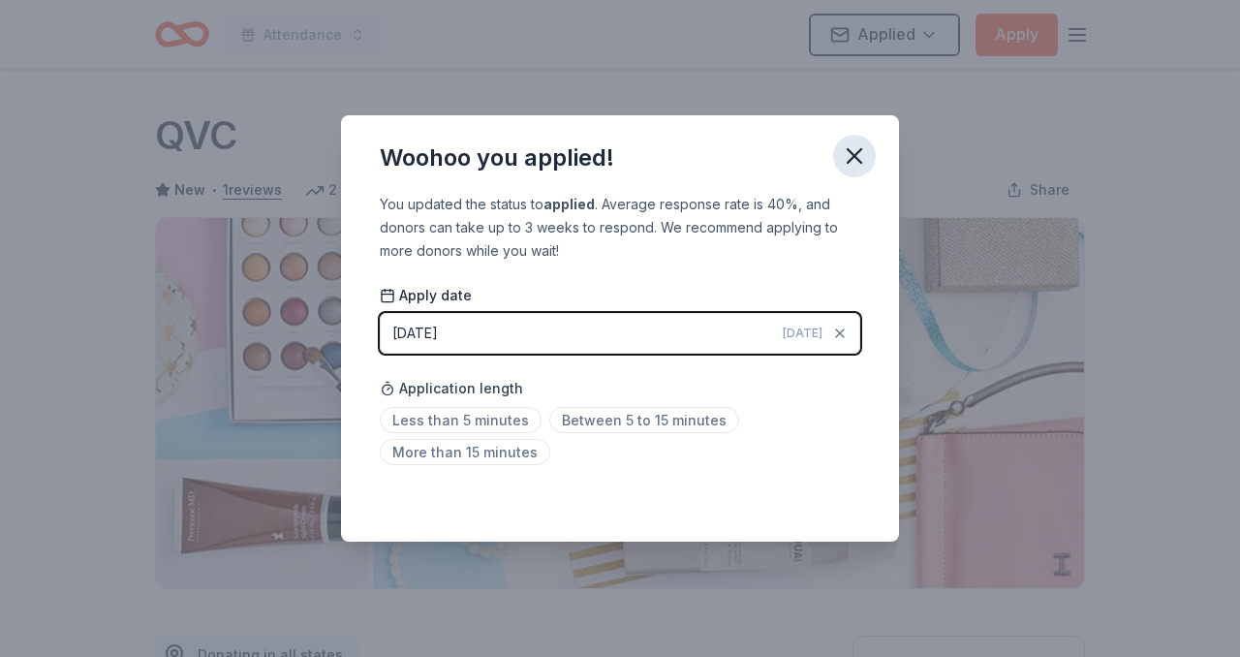
click at [846, 162] on icon "button" at bounding box center [854, 155] width 27 height 27
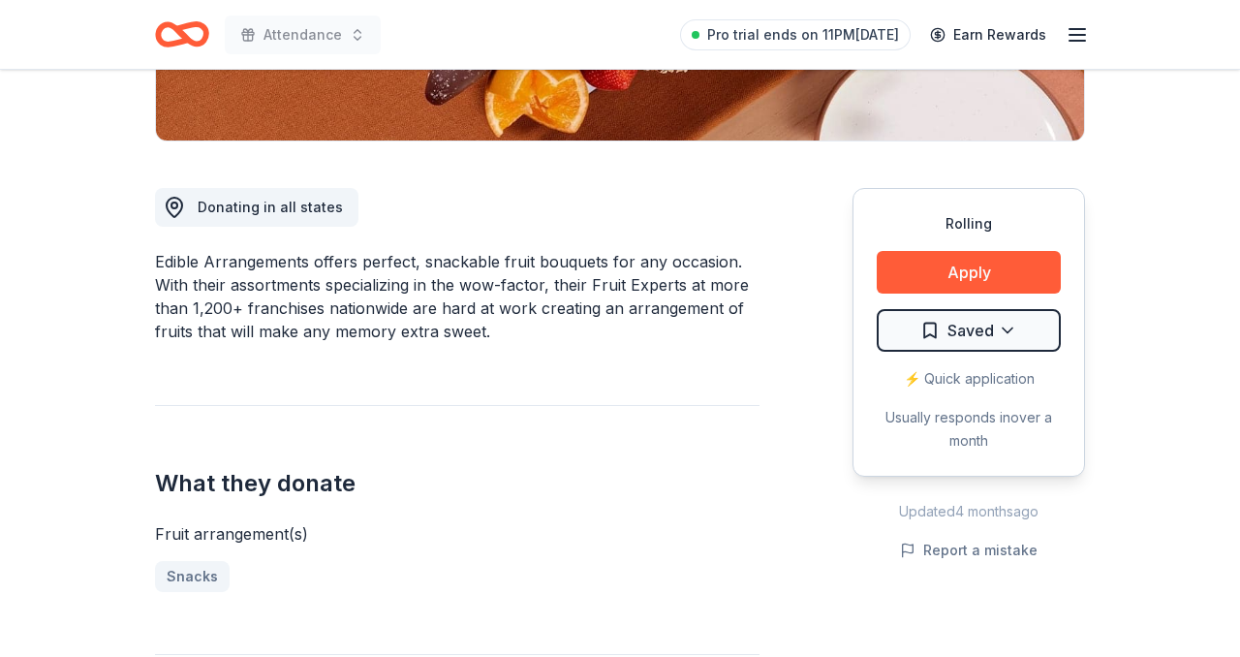
scroll to position [493, 0]
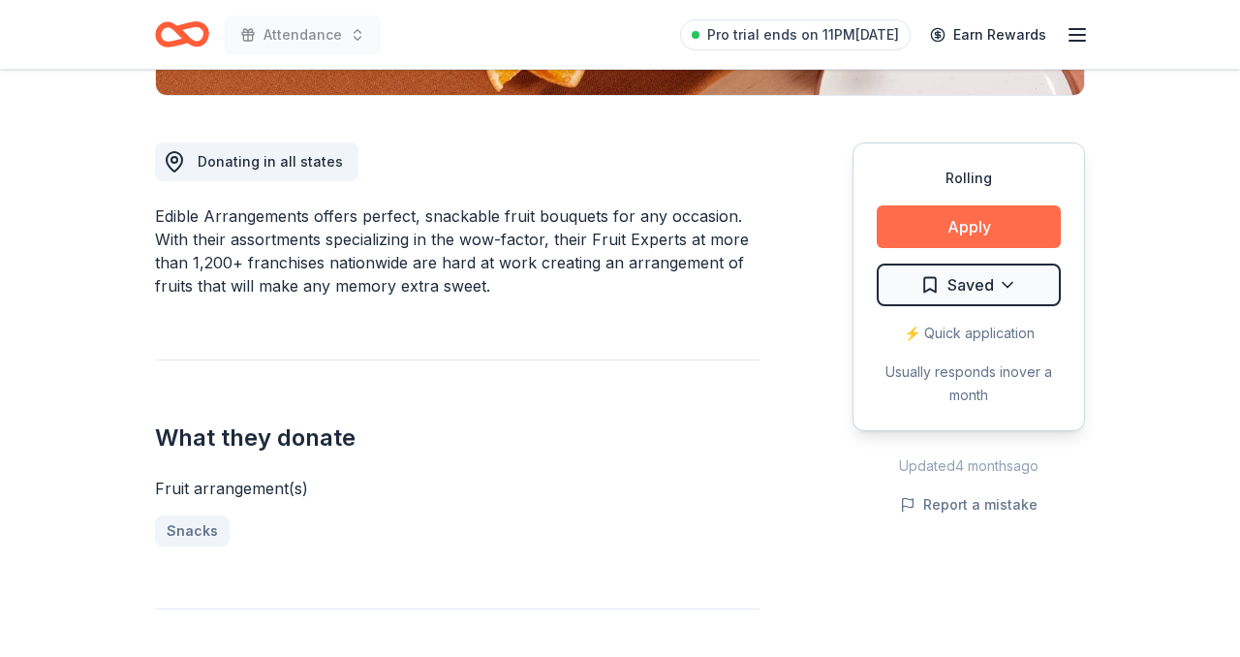
click at [998, 230] on button "Apply" at bounding box center [968, 226] width 184 height 43
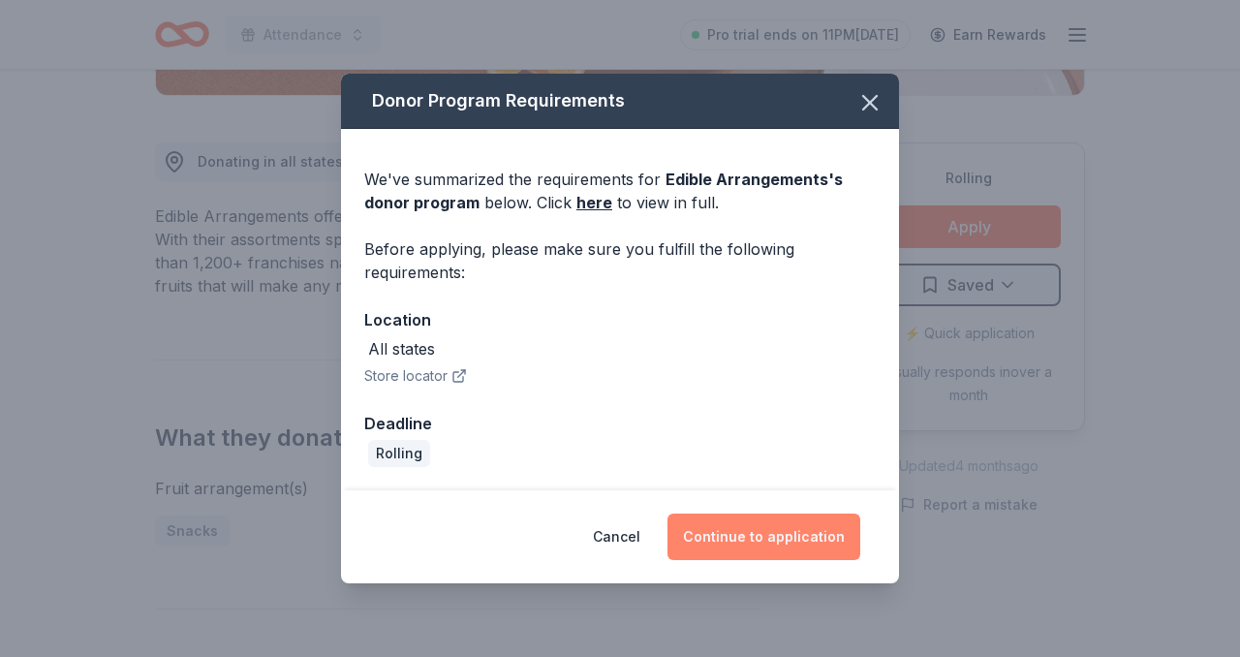
click at [759, 546] on button "Continue to application" at bounding box center [763, 536] width 193 height 46
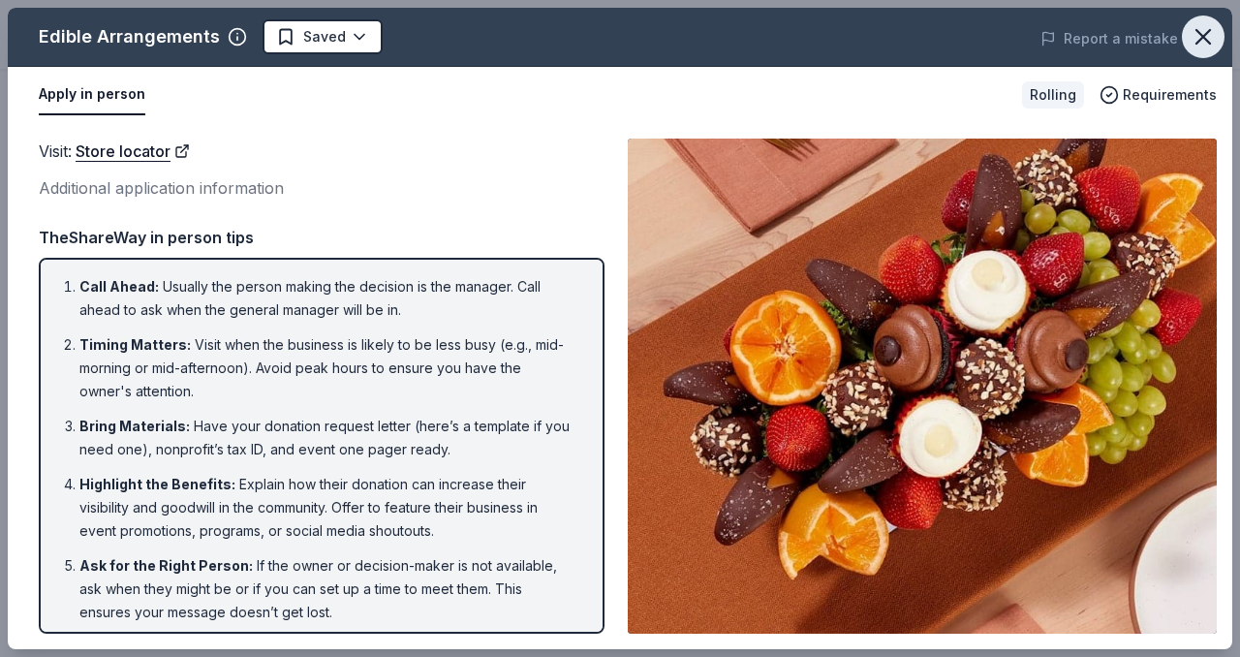
click at [1208, 34] on icon "button" at bounding box center [1202, 36] width 27 height 27
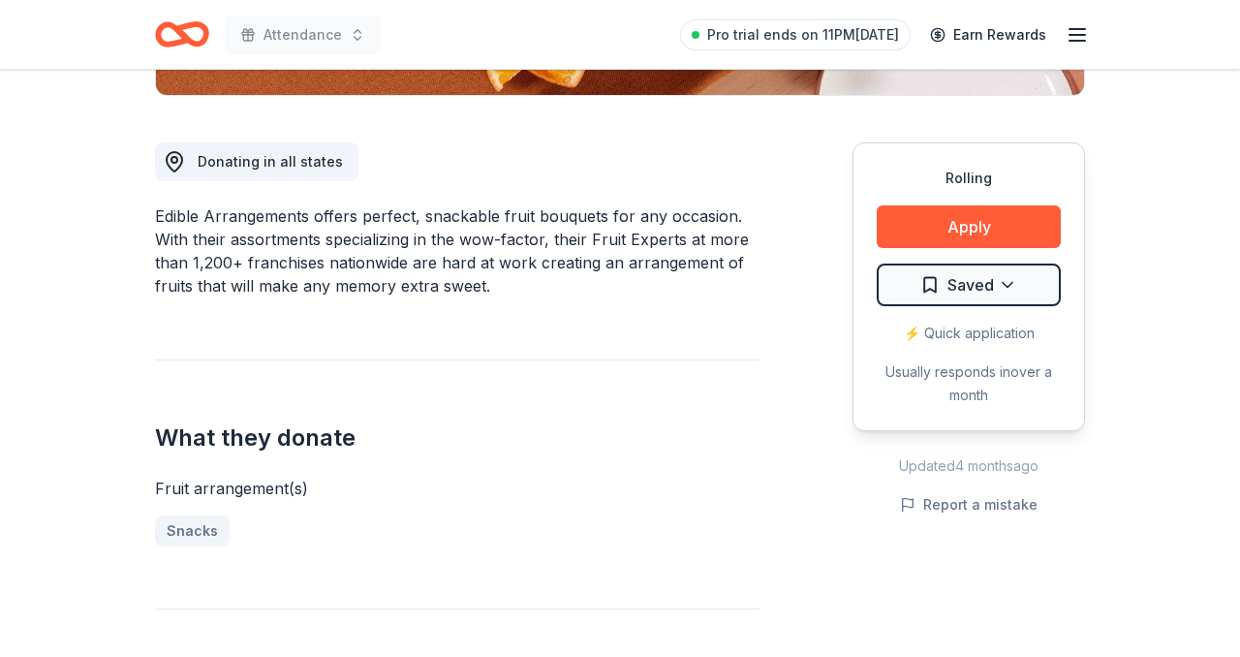
scroll to position [0, 0]
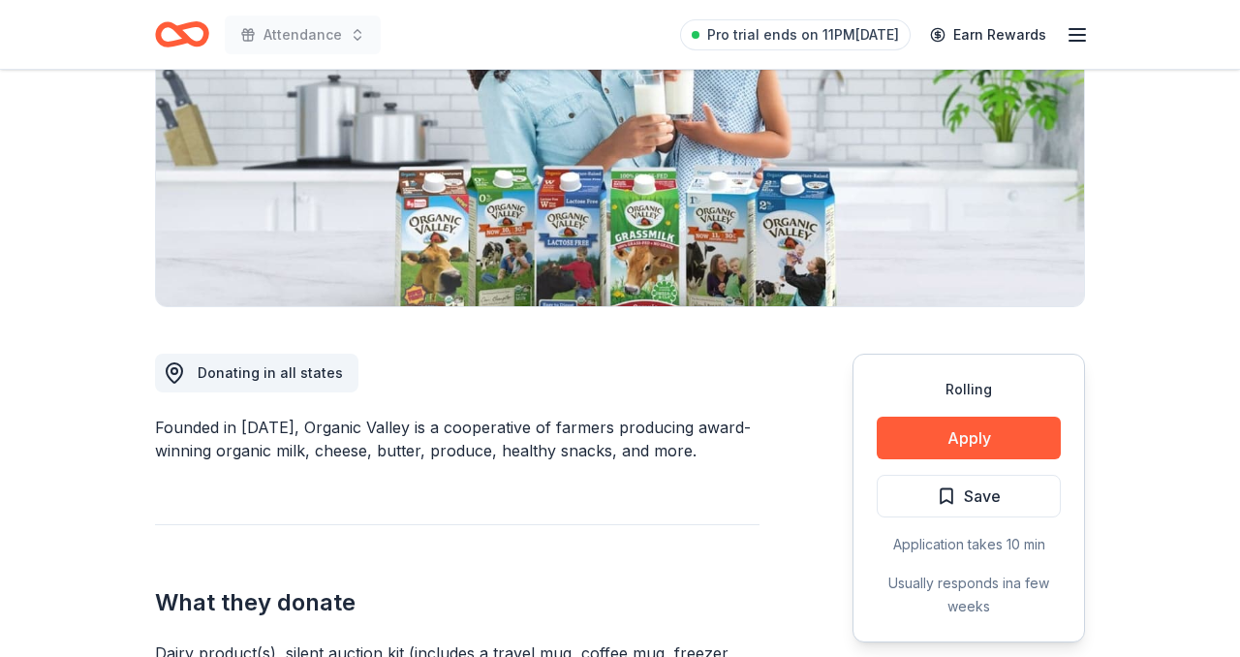
scroll to position [400, 0]
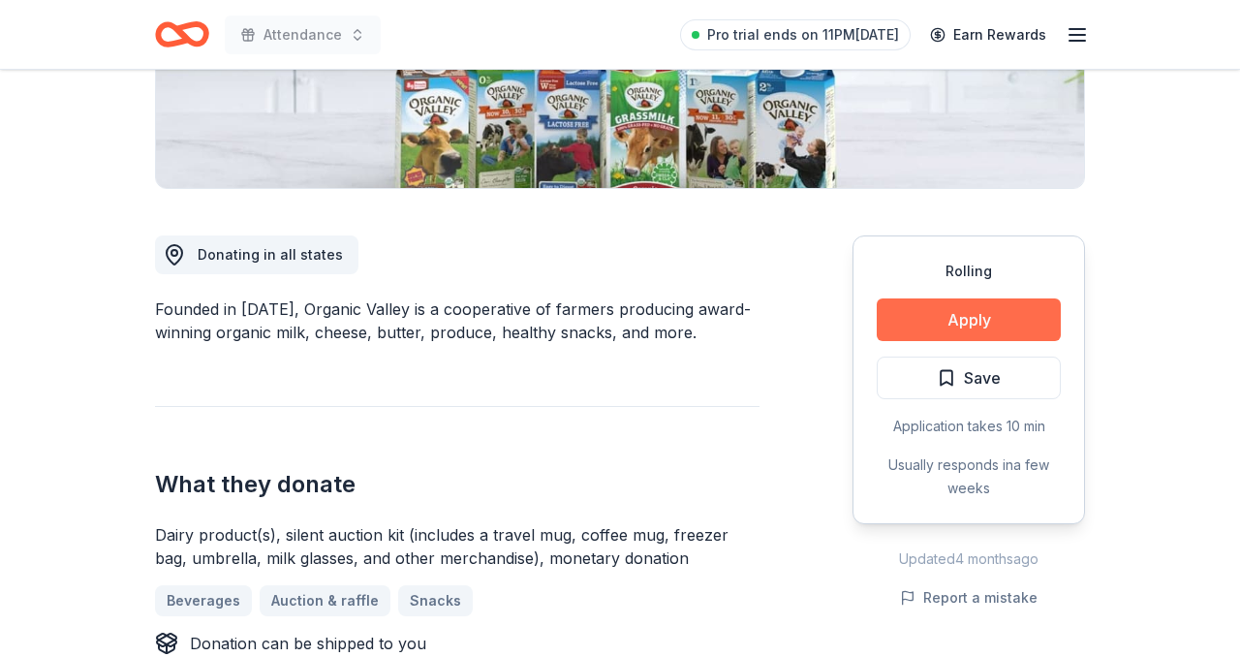
click at [940, 318] on button "Apply" at bounding box center [968, 319] width 184 height 43
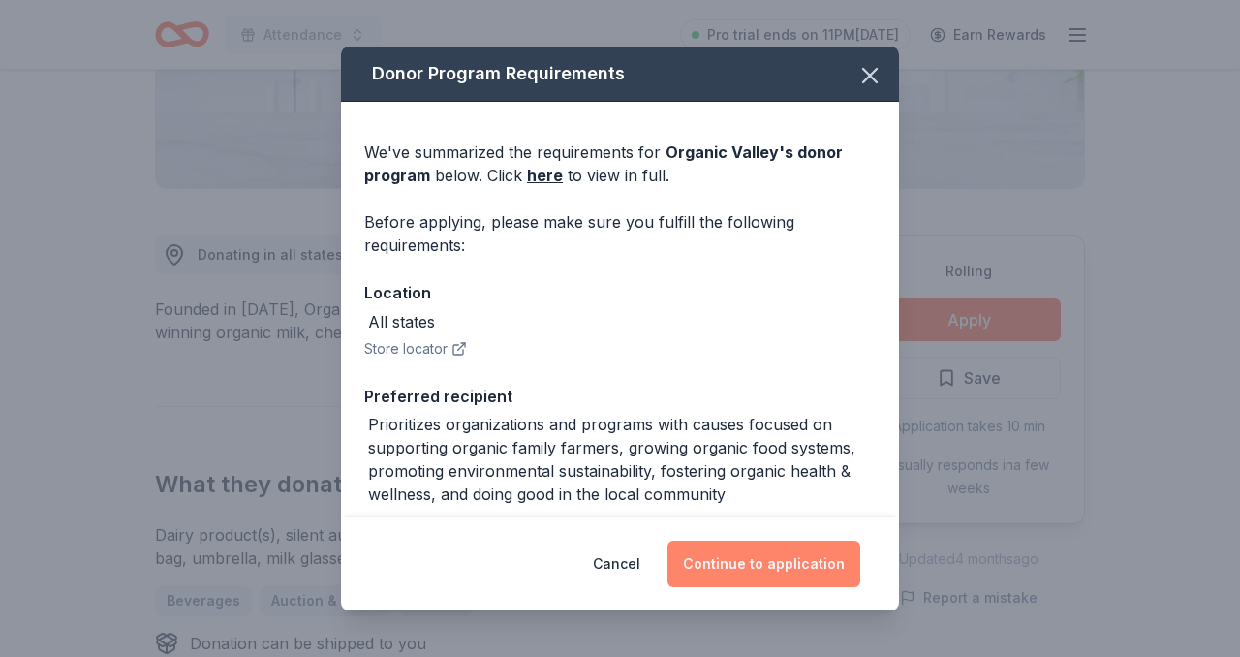
click at [730, 560] on button "Continue to application" at bounding box center [763, 563] width 193 height 46
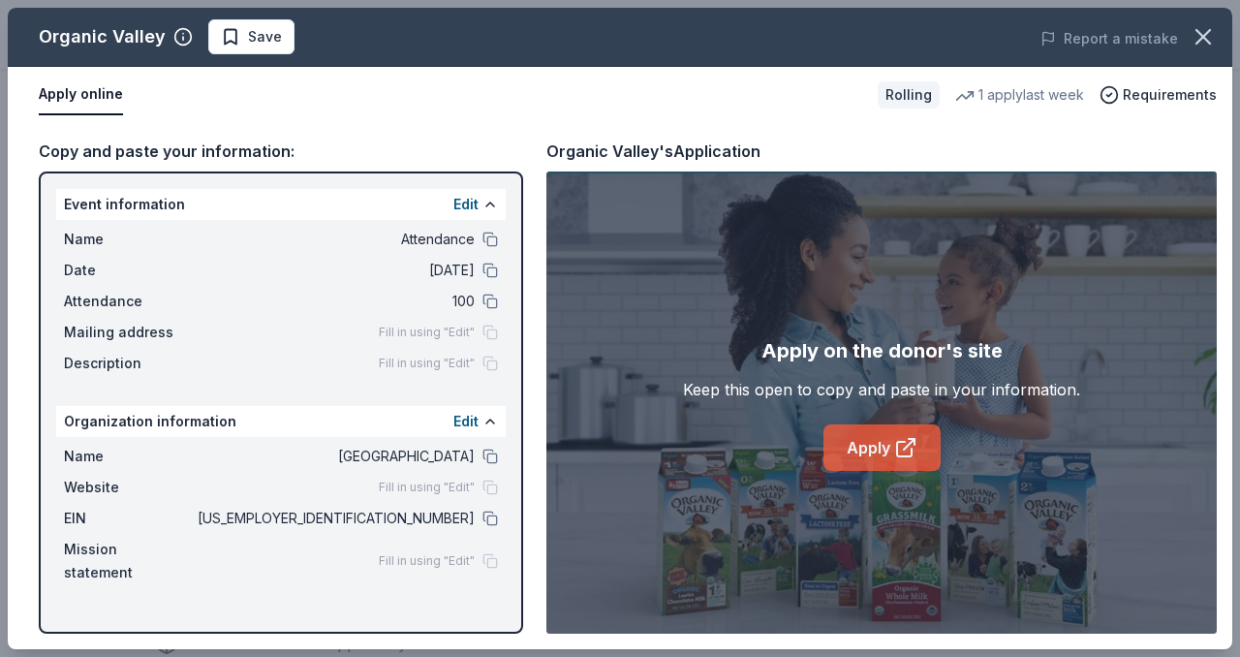
click at [919, 437] on link "Apply" at bounding box center [881, 447] width 117 height 46
click at [862, 430] on link "Apply" at bounding box center [881, 447] width 117 height 46
click at [484, 508] on div "EIN 76-0812231" at bounding box center [281, 518] width 434 height 23
click at [493, 514] on button at bounding box center [489, 517] width 15 height 15
click at [1203, 41] on icon "button" at bounding box center [1202, 36] width 27 height 27
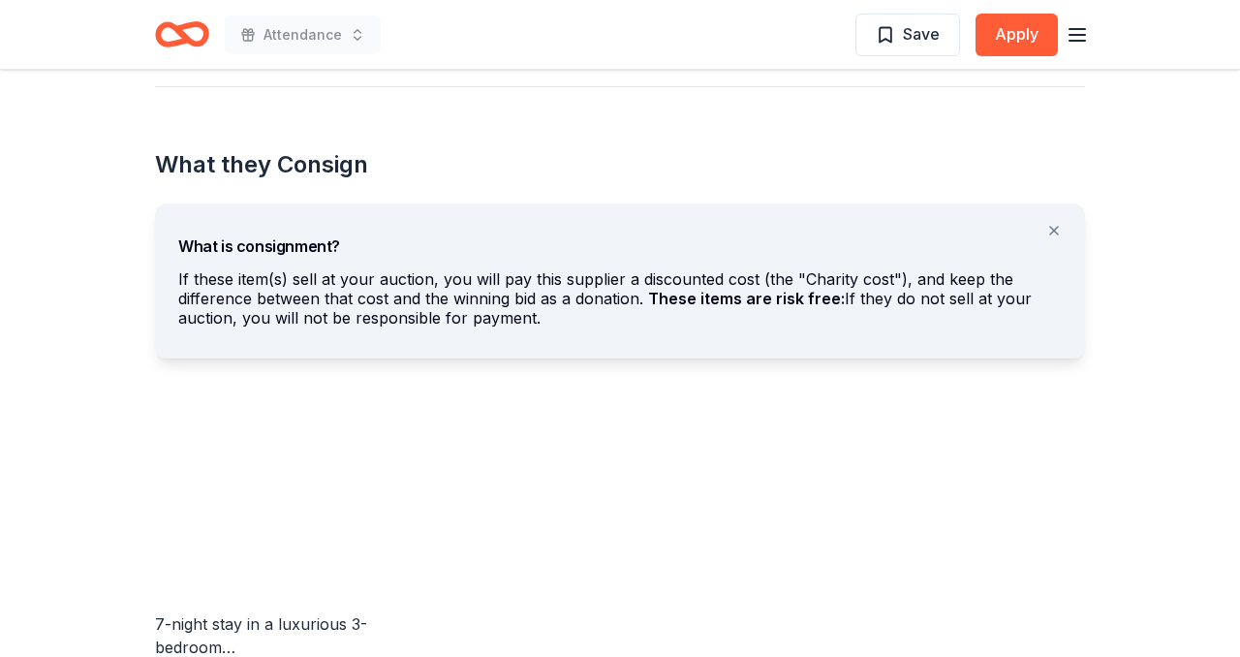
scroll to position [937, 0]
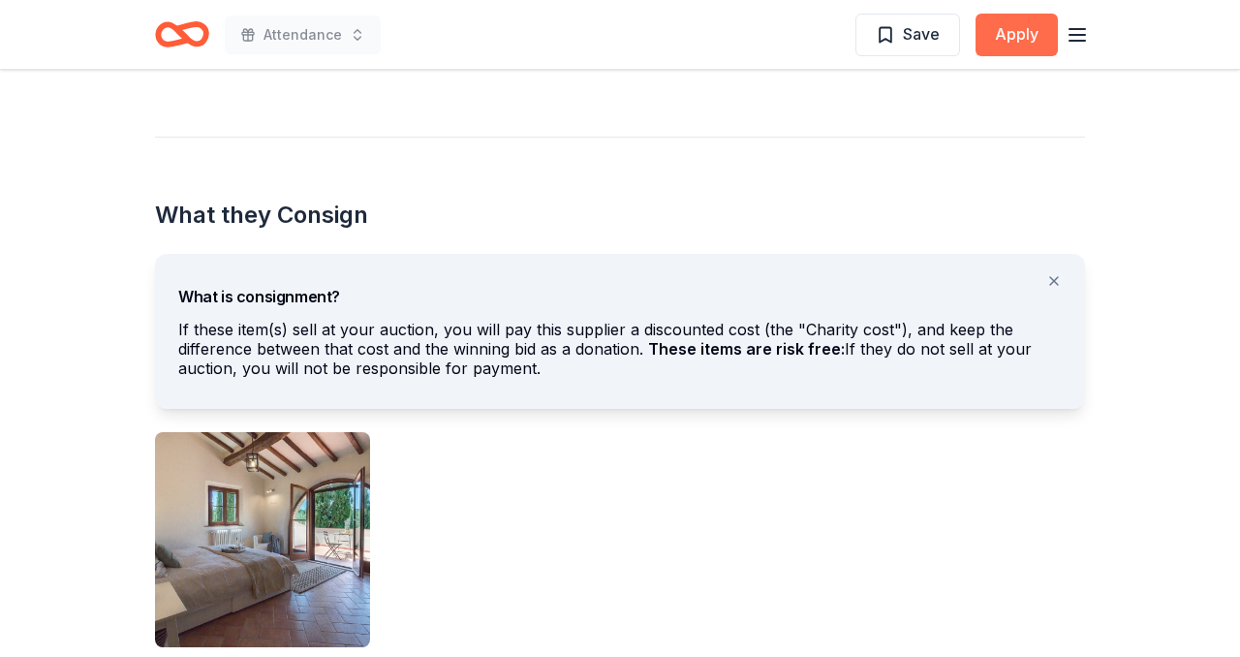
click at [1016, 32] on button "Apply" at bounding box center [1016, 35] width 82 height 43
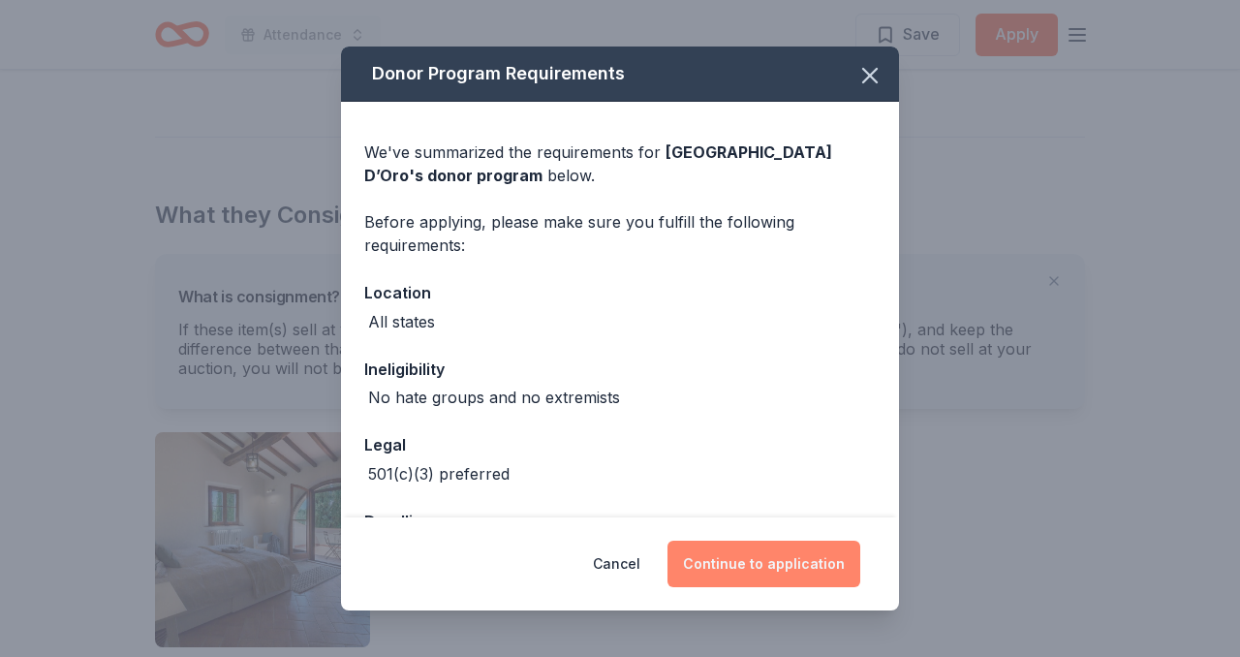
click at [750, 564] on button "Continue to application" at bounding box center [763, 563] width 193 height 46
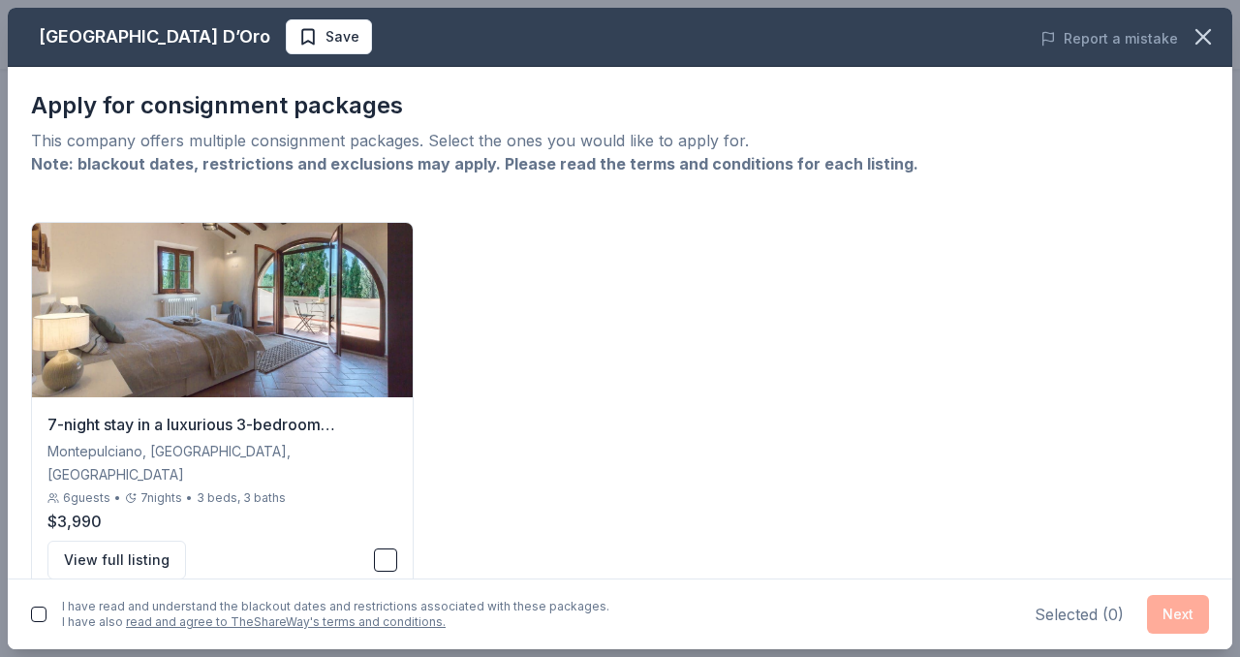
scroll to position [15, 0]
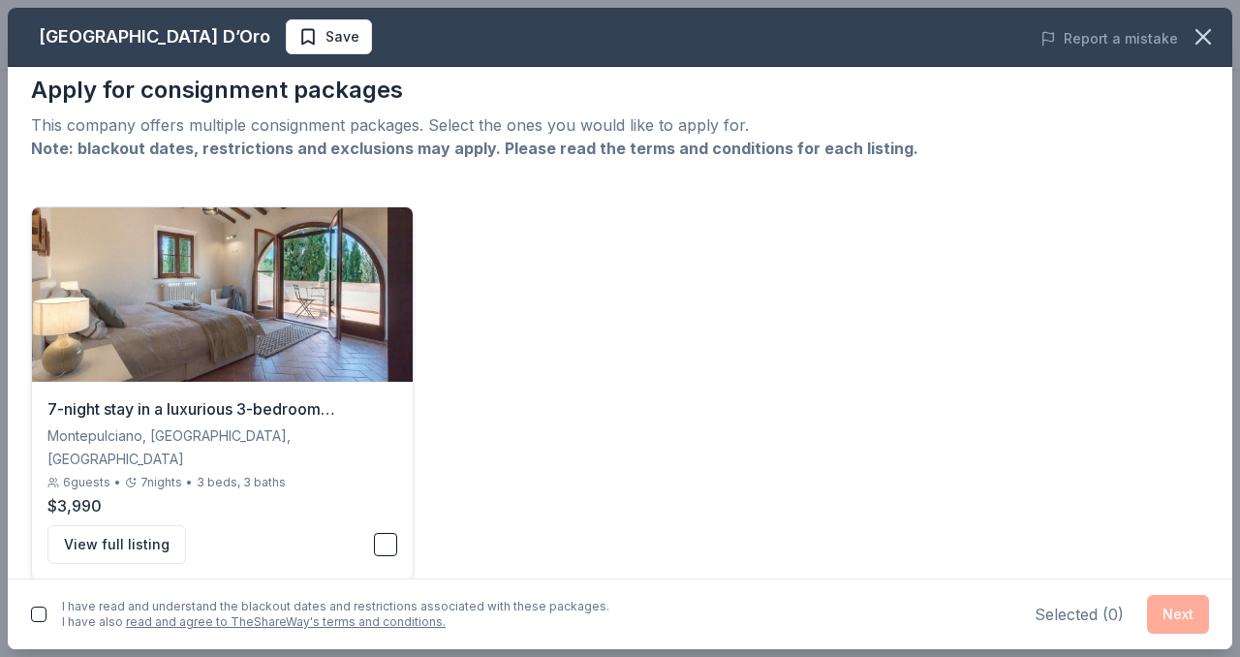
click at [377, 533] on button "button" at bounding box center [385, 544] width 23 height 23
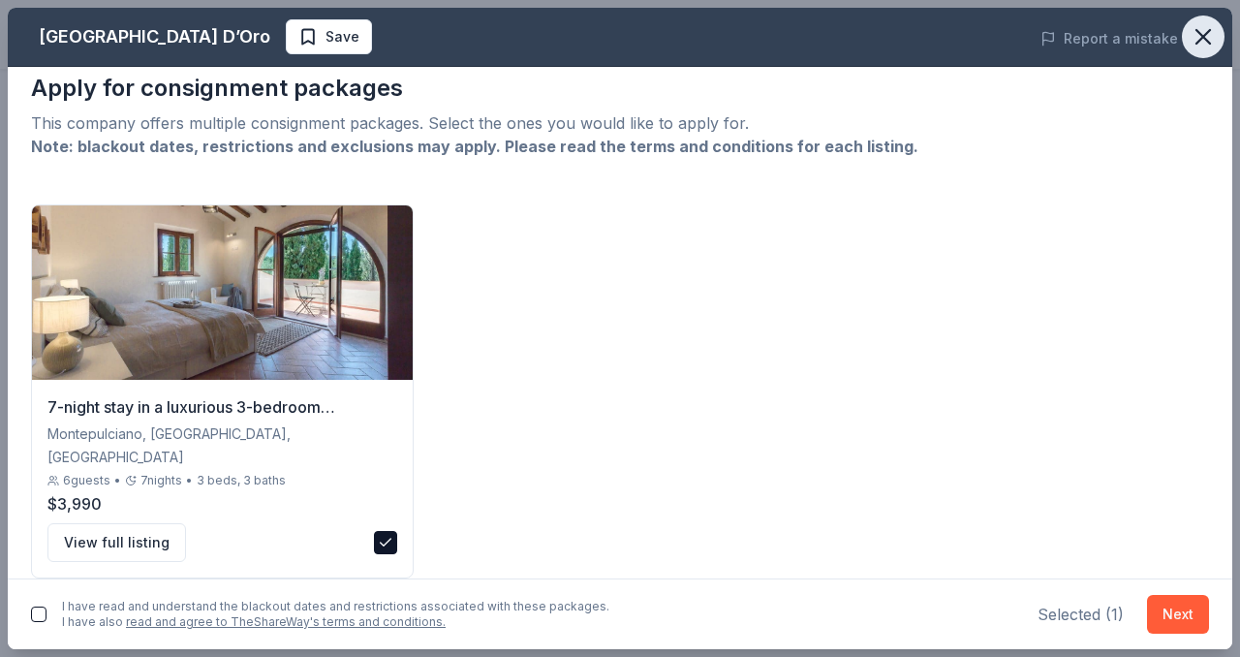
click at [1216, 38] on button "button" at bounding box center [1203, 36] width 43 height 43
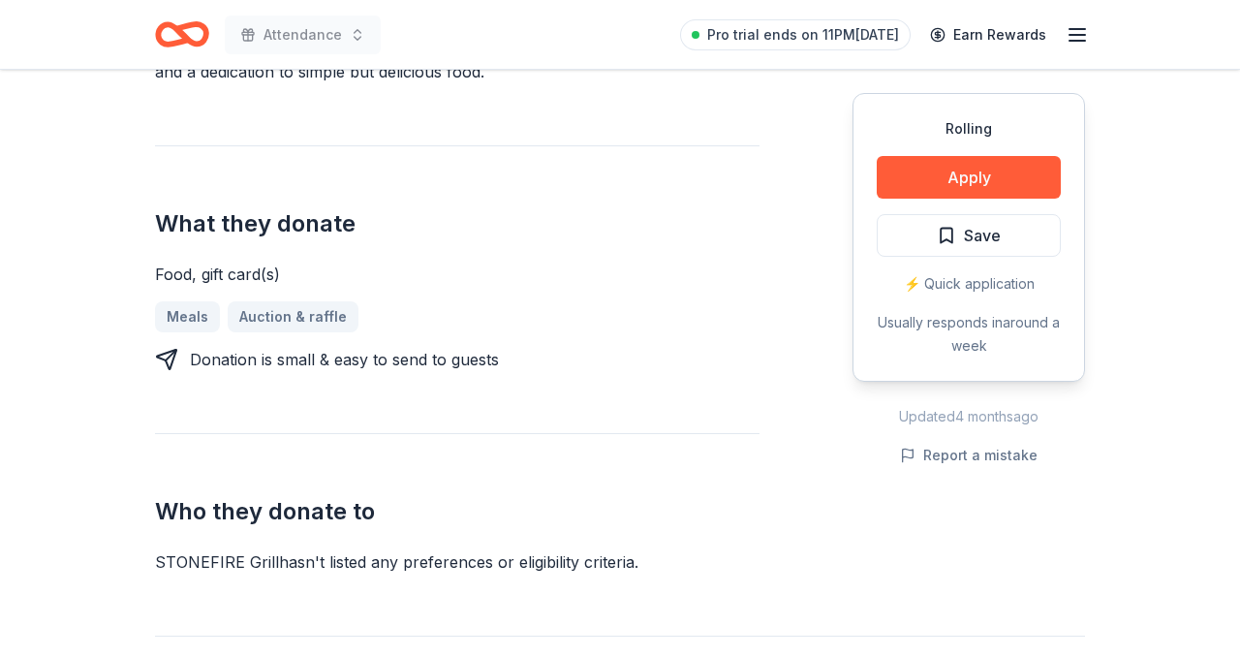
scroll to position [613, 0]
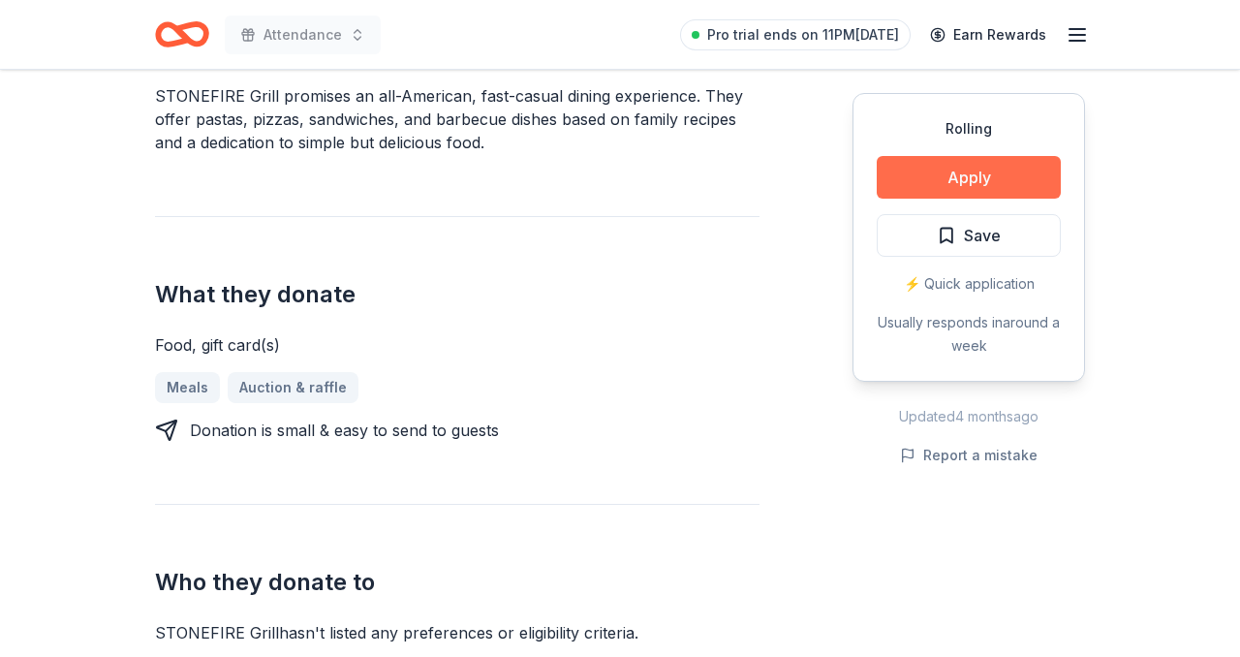
click at [1009, 183] on button "Apply" at bounding box center [968, 177] width 184 height 43
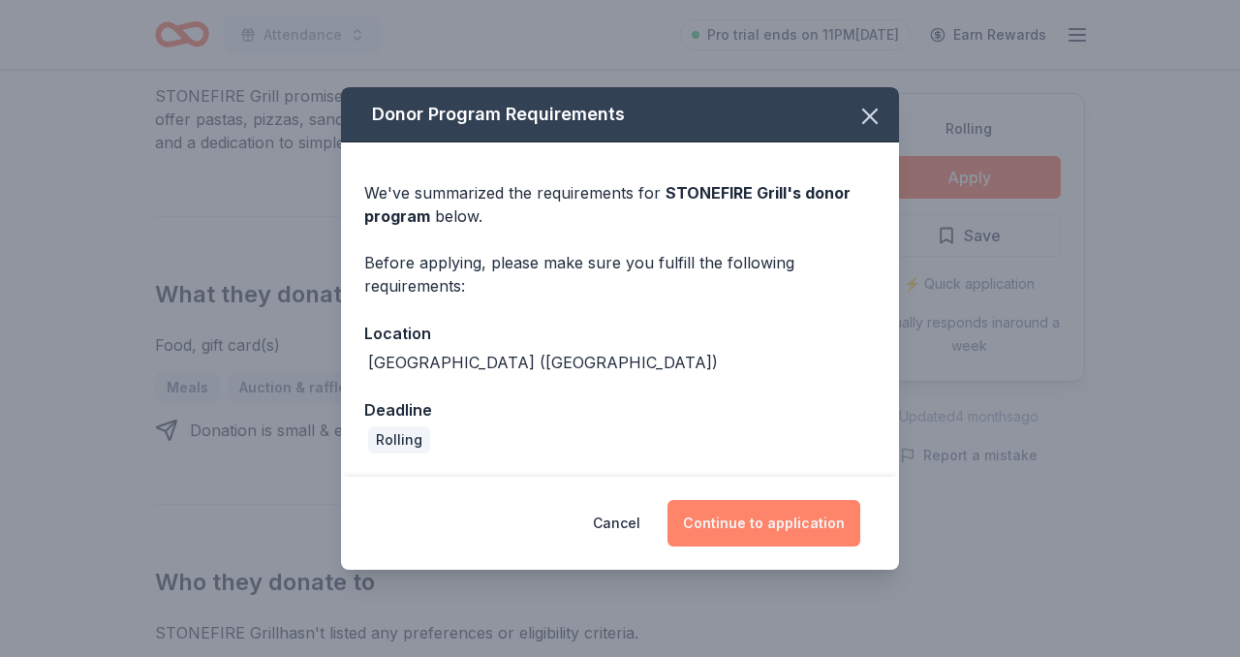
click at [781, 522] on button "Continue to application" at bounding box center [763, 523] width 193 height 46
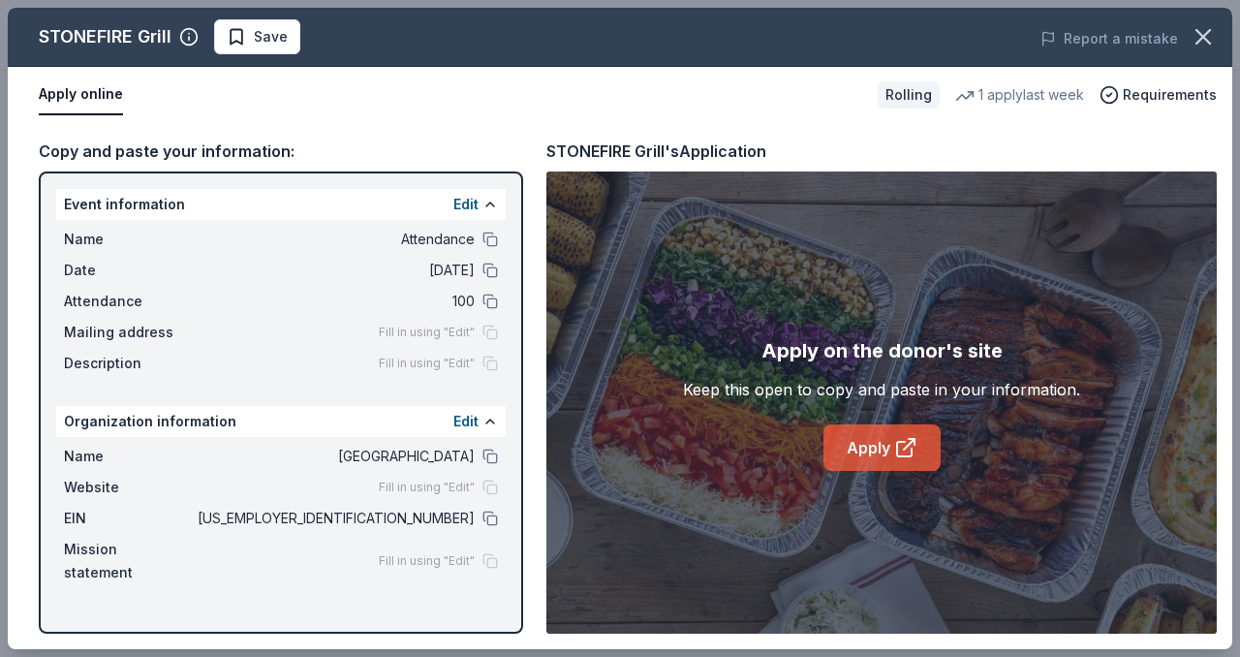
click at [924, 438] on link "Apply" at bounding box center [881, 447] width 117 height 46
click at [282, 42] on span "Save" at bounding box center [271, 36] width 34 height 23
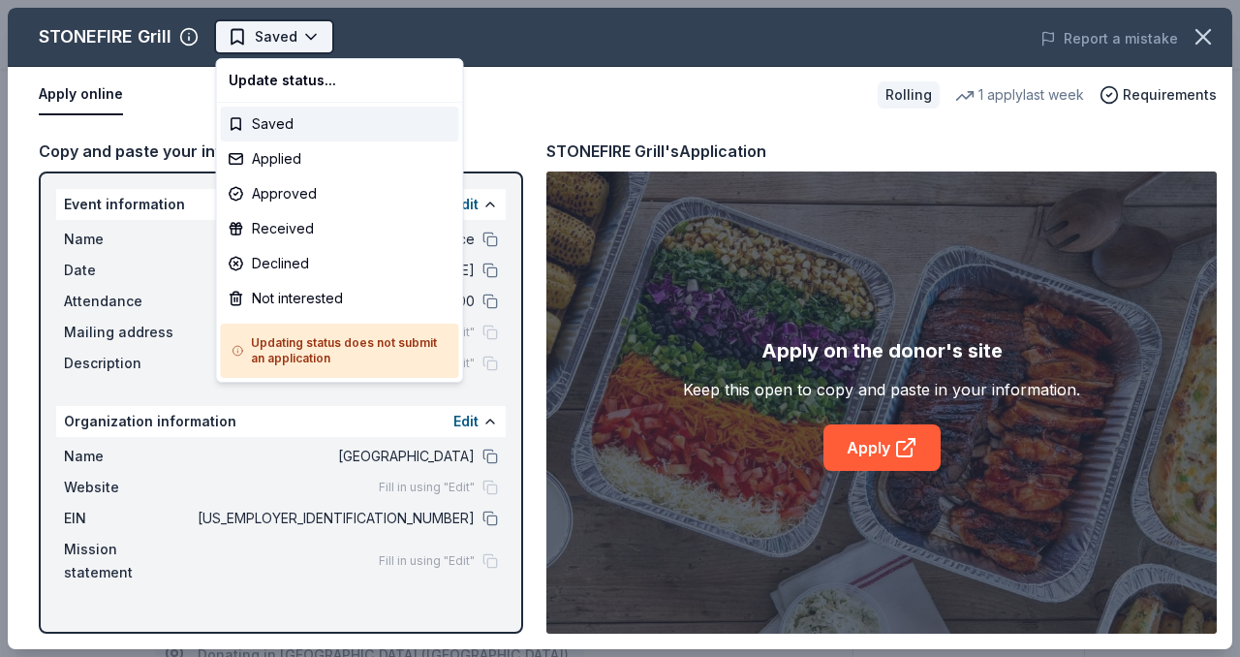
scroll to position [0, 0]
click at [308, 40] on body "Attendance Saved Apply Rolling Share STONEFIRE Grill 5.0 • 3 reviews 1 apply la…" at bounding box center [620, 328] width 1240 height 657
click at [310, 152] on div "Applied" at bounding box center [340, 158] width 238 height 35
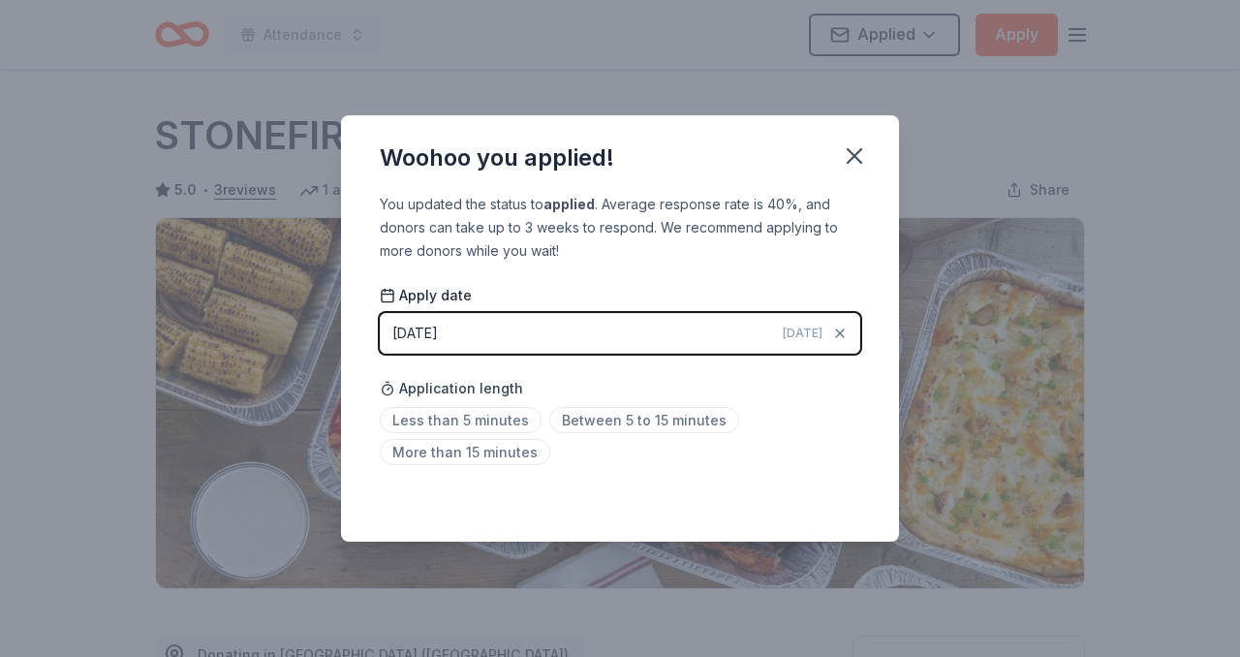
click at [864, 130] on div "Woohoo you applied!" at bounding box center [620, 153] width 558 height 77
click at [852, 149] on icon "button" at bounding box center [854, 155] width 27 height 27
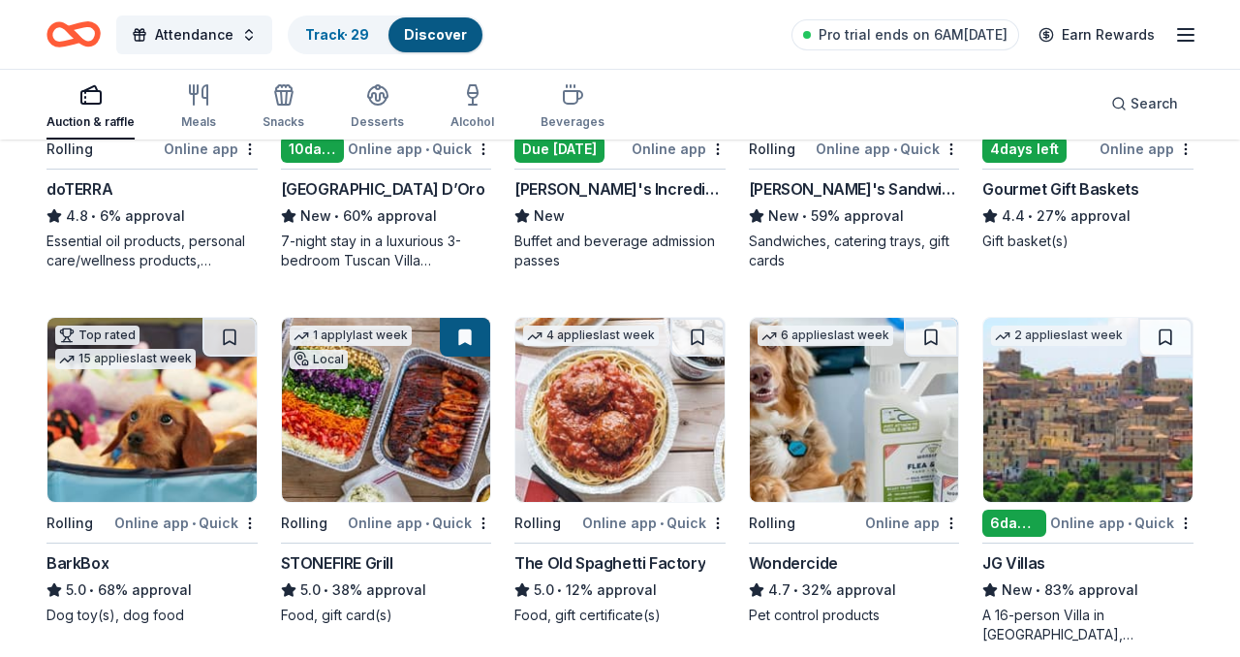
scroll to position [1303, 0]
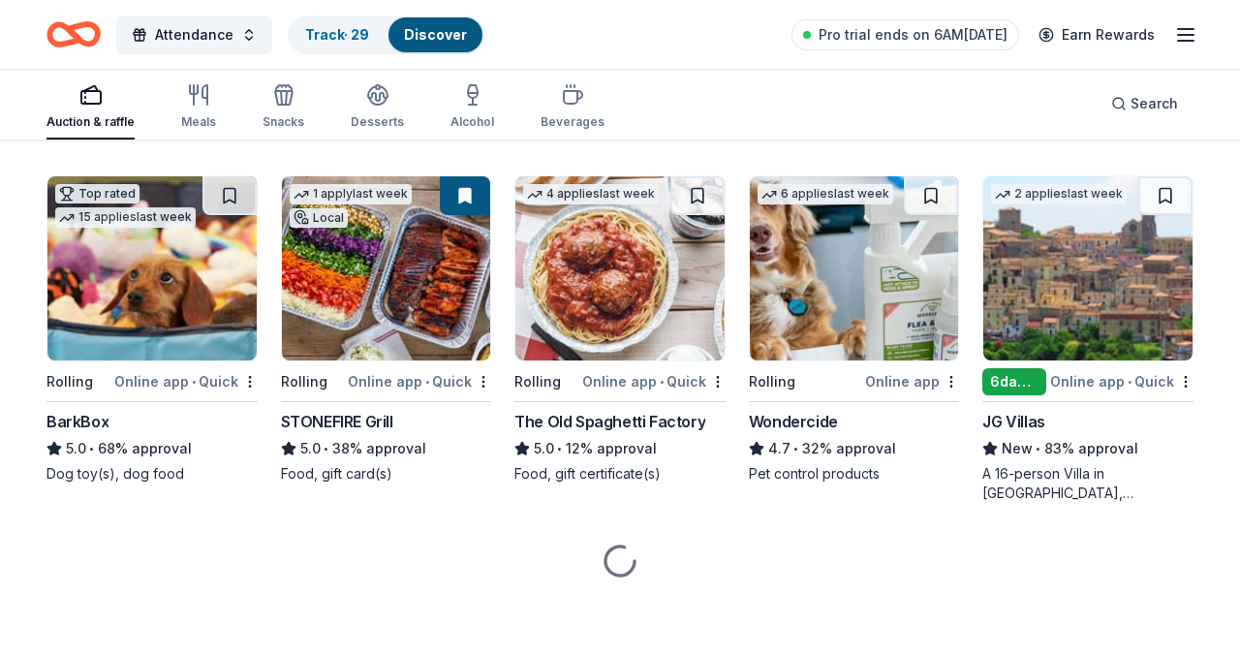
click at [595, 298] on img at bounding box center [619, 268] width 209 height 184
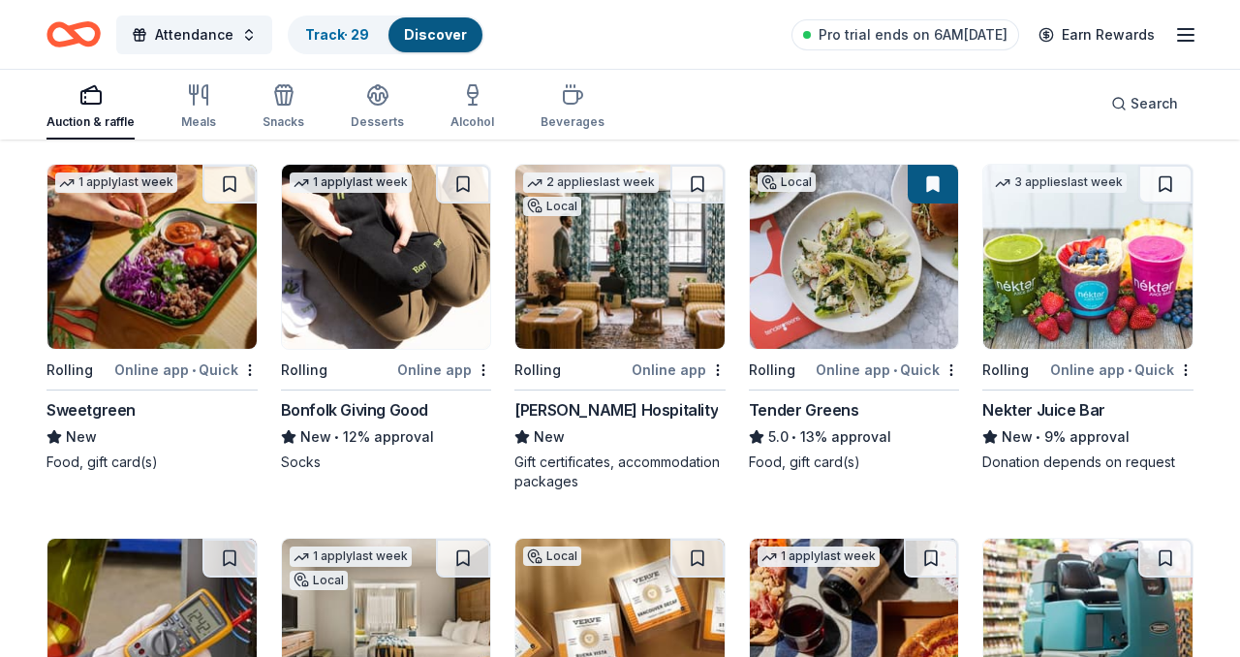
scroll to position [3644, 0]
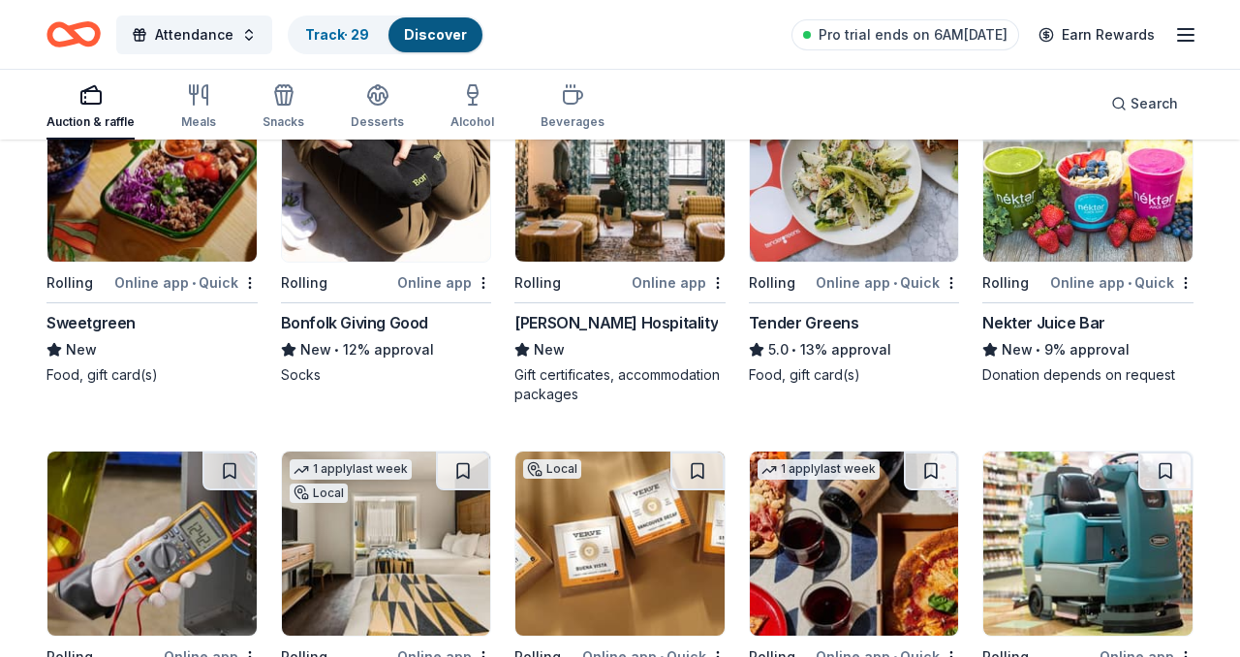
click at [893, 224] on img at bounding box center [854, 169] width 209 height 184
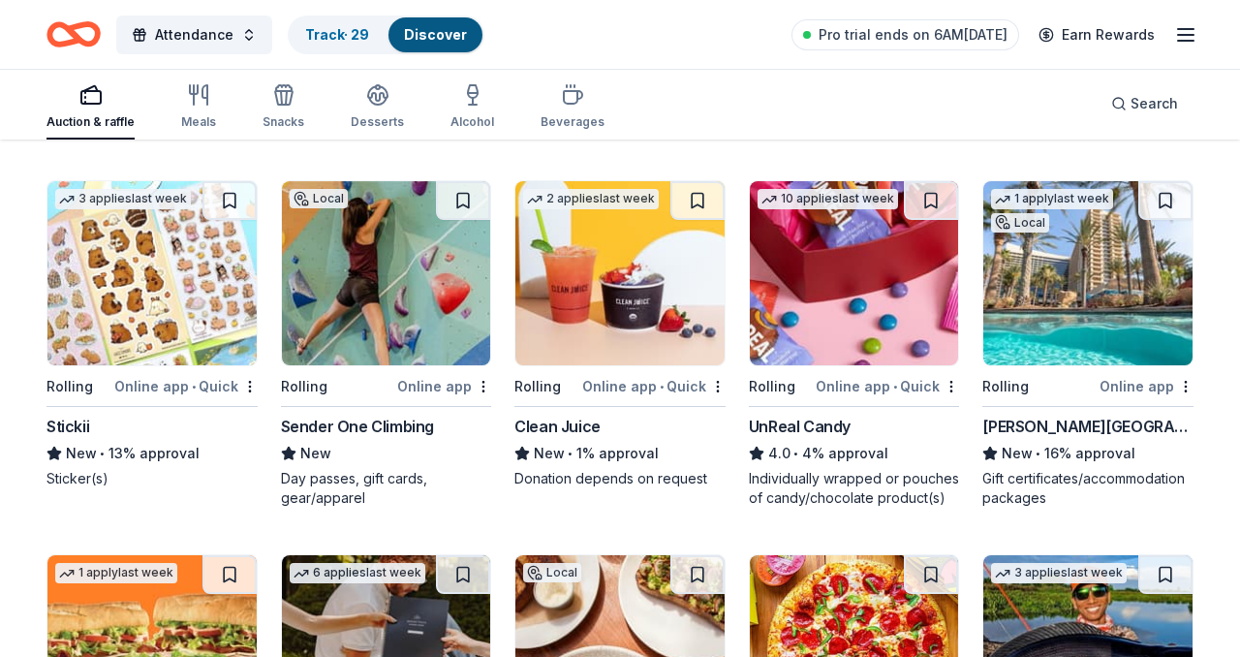
scroll to position [5361, 0]
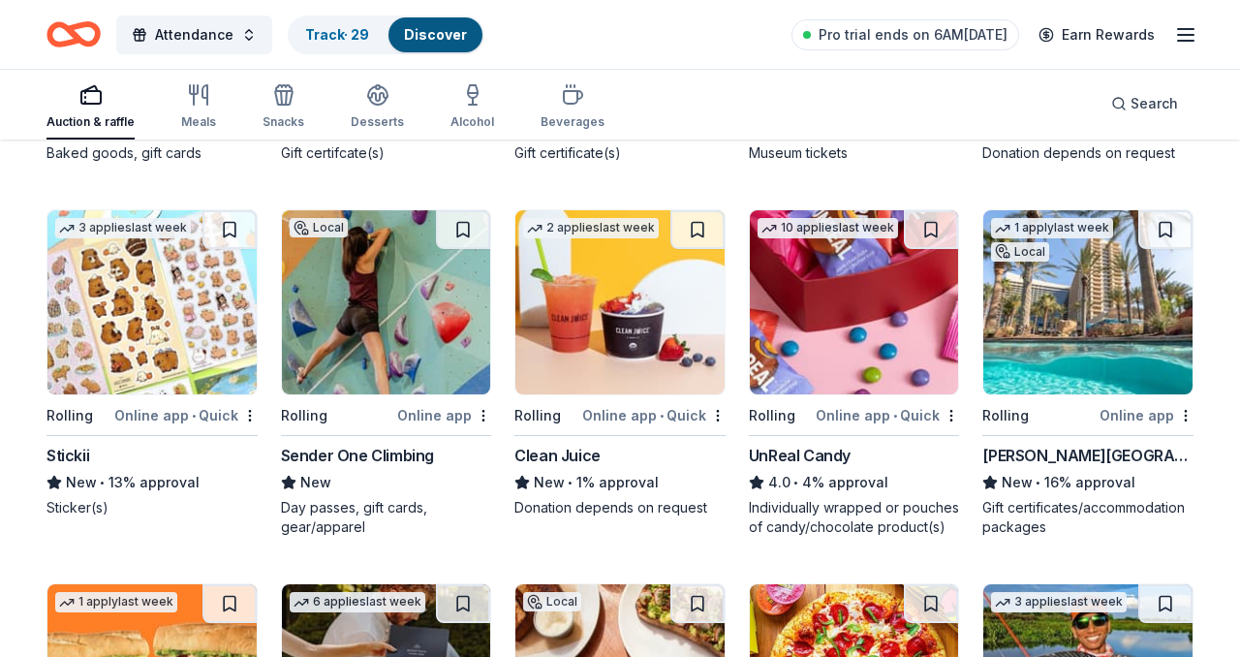
click at [211, 323] on img at bounding box center [151, 302] width 209 height 184
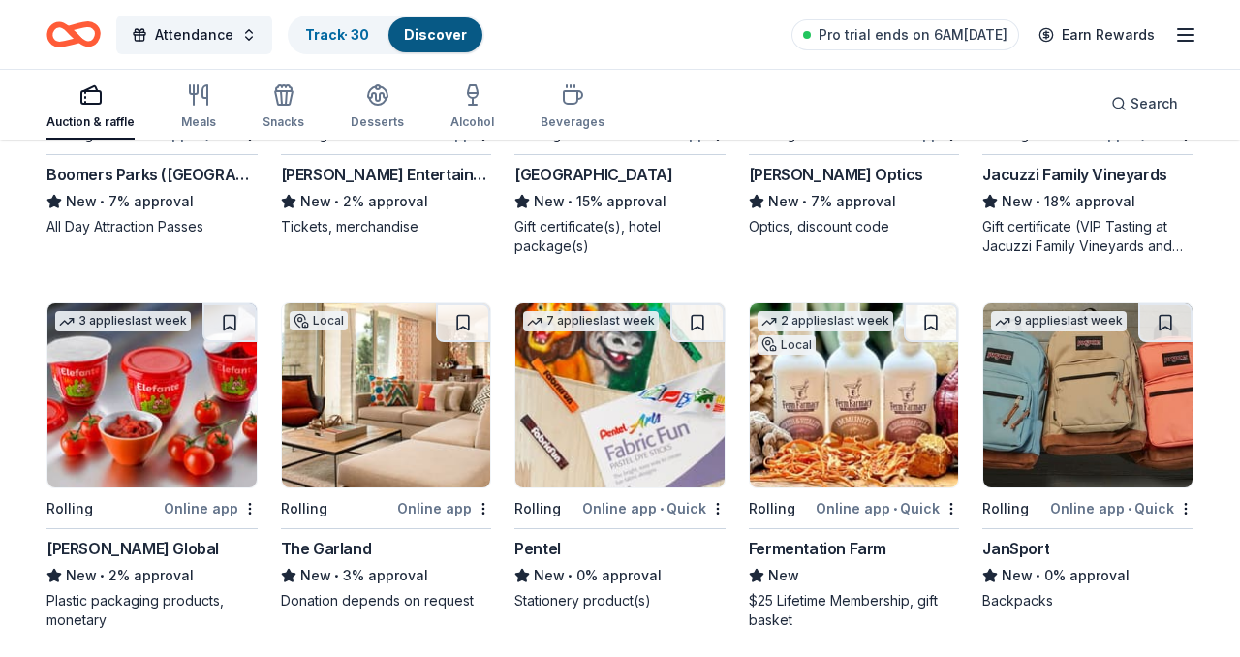
scroll to position [6843, 0]
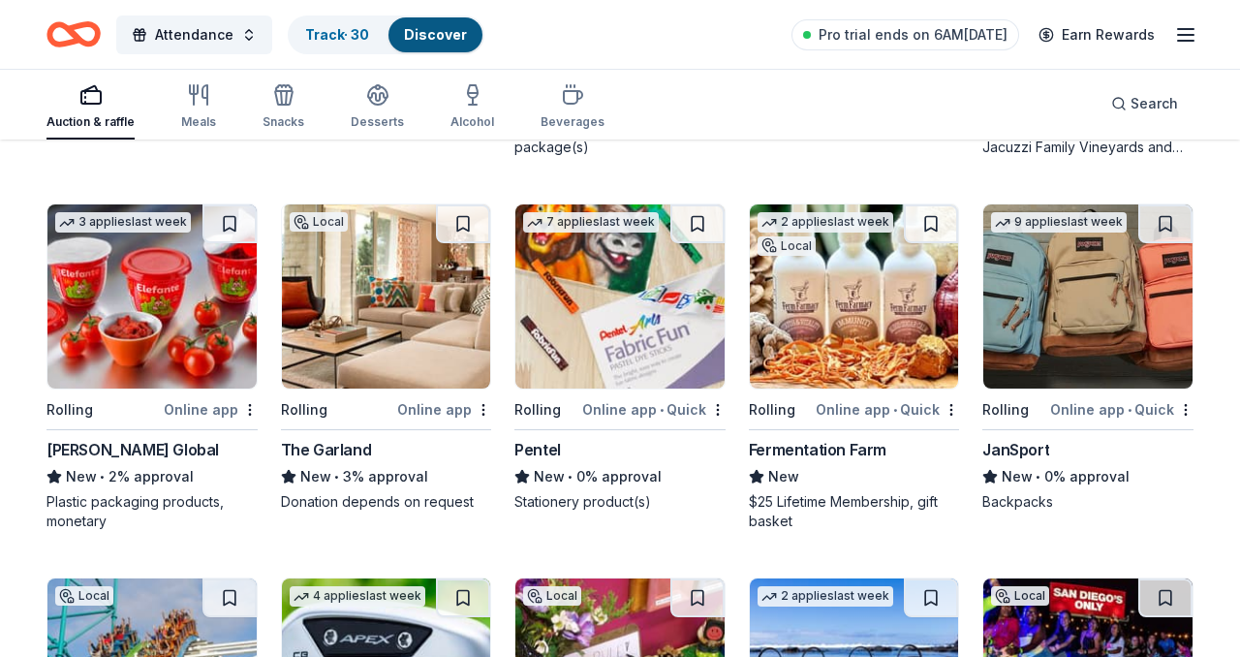
click at [1131, 345] on img at bounding box center [1087, 296] width 209 height 184
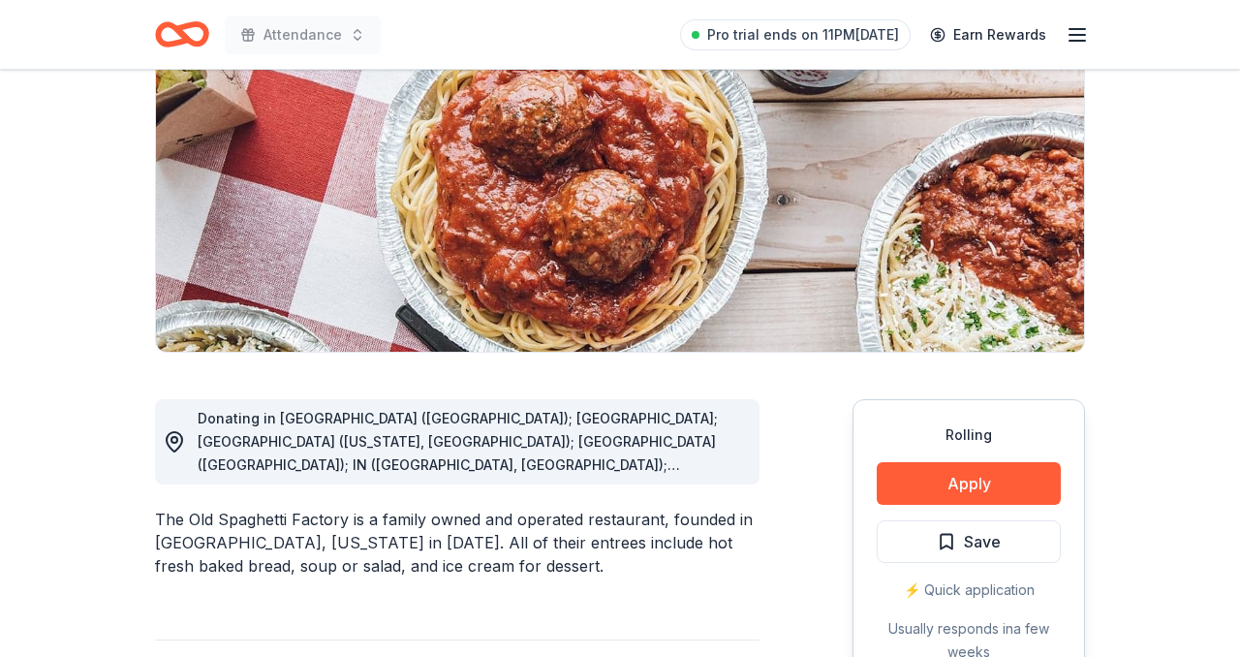
scroll to position [364, 0]
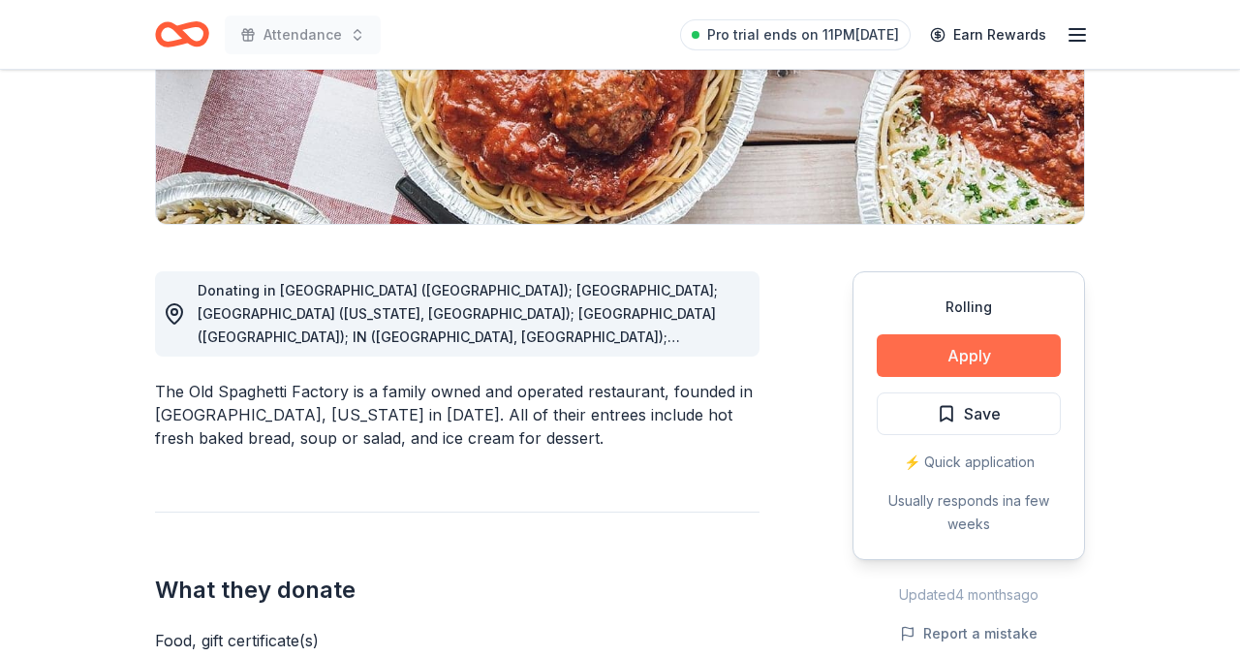
click at [1015, 356] on button "Apply" at bounding box center [968, 355] width 184 height 43
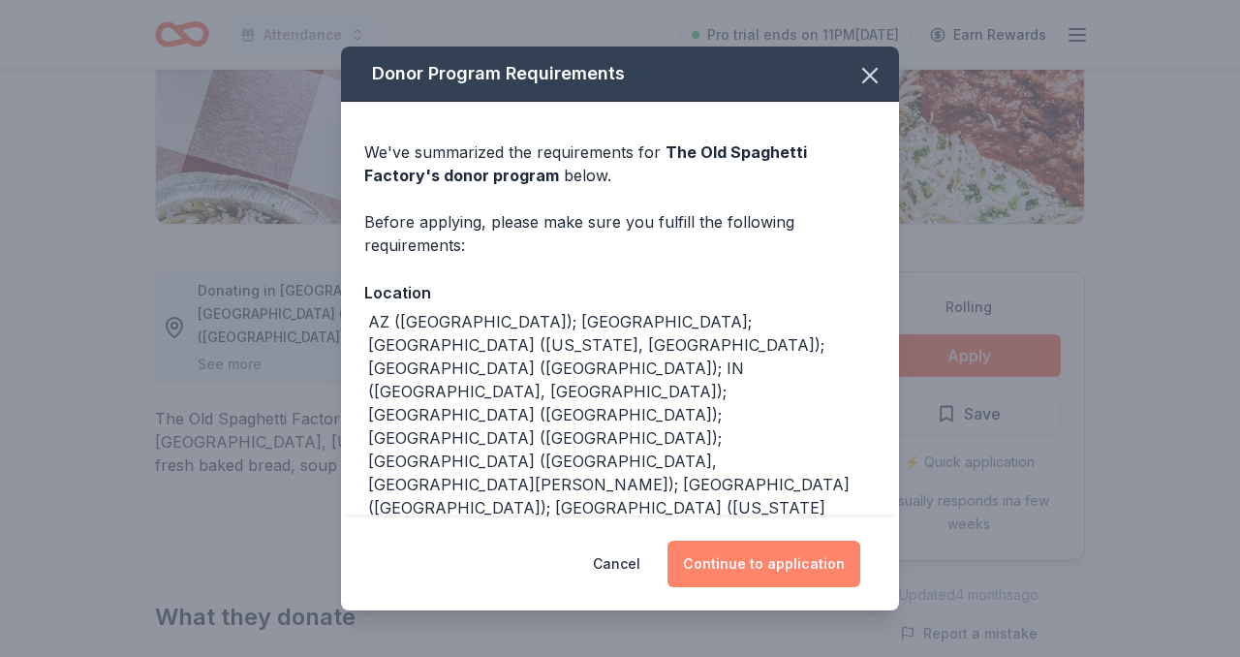
click at [761, 576] on button "Continue to application" at bounding box center [763, 563] width 193 height 46
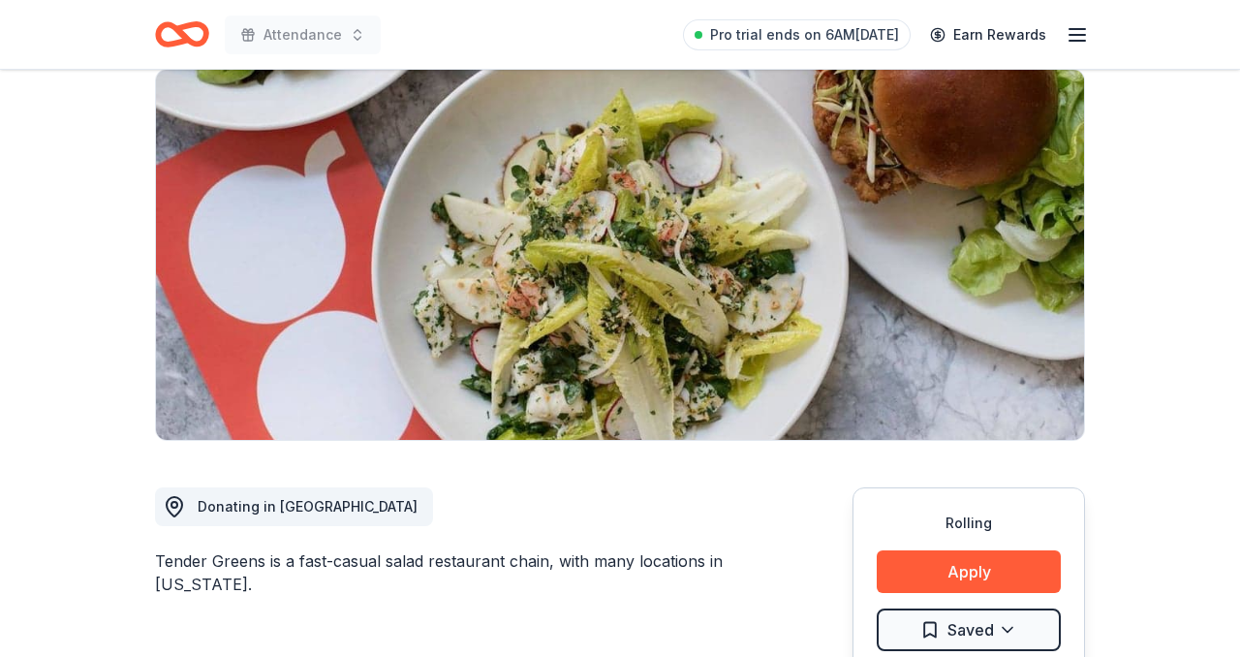
scroll to position [119, 0]
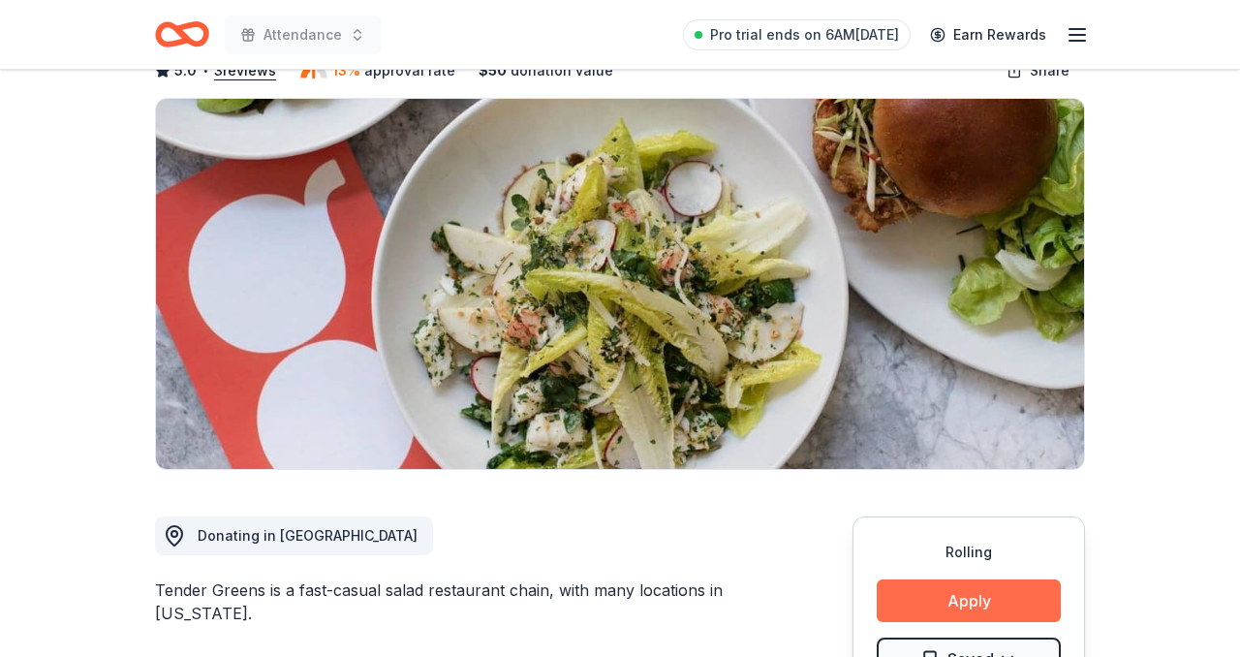
click at [952, 593] on button "Apply" at bounding box center [968, 600] width 184 height 43
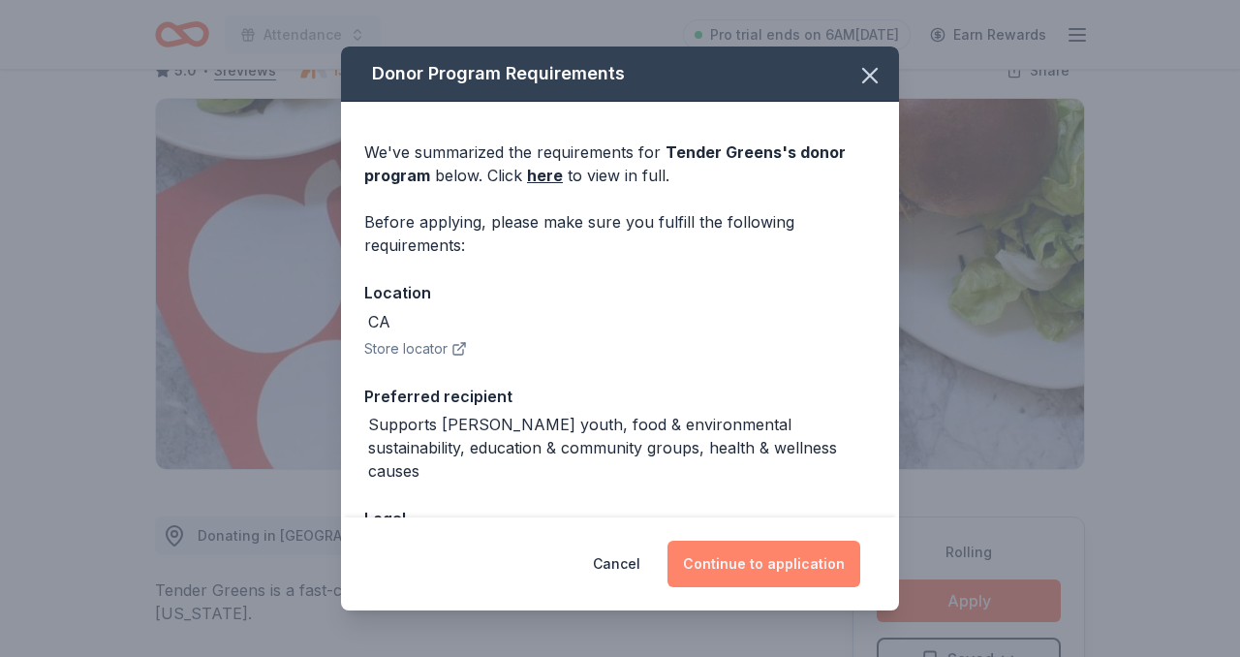
click at [774, 575] on button "Continue to application" at bounding box center [763, 563] width 193 height 46
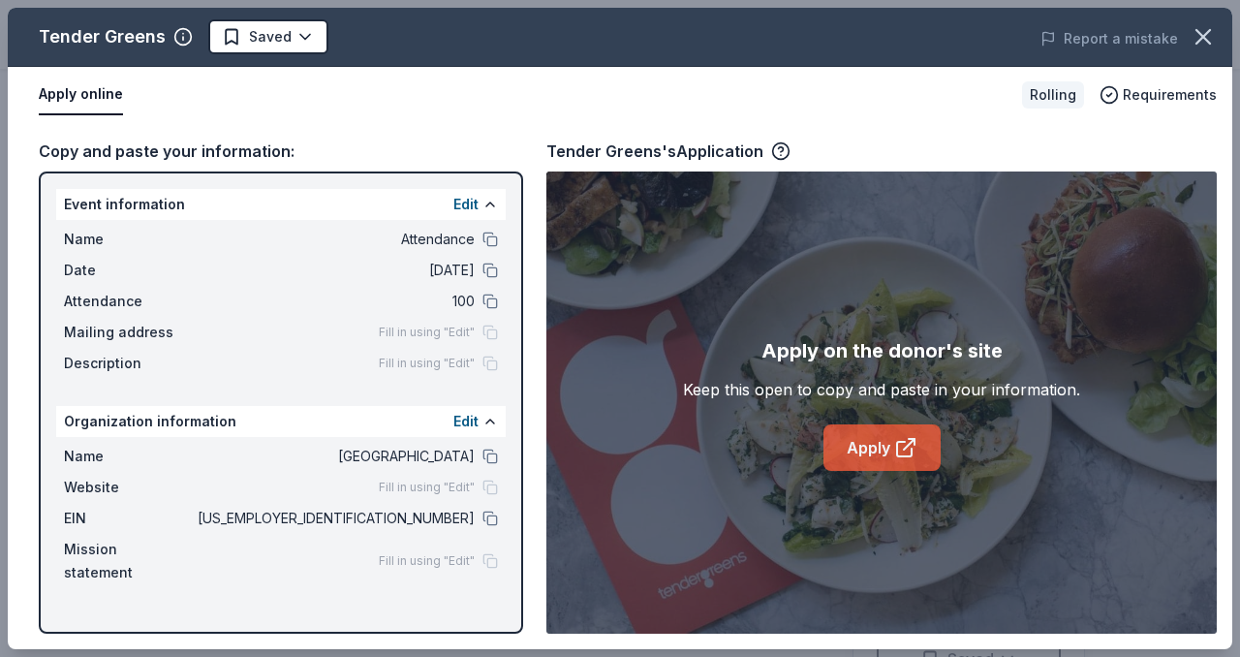
click at [834, 452] on link "Apply" at bounding box center [881, 447] width 117 height 46
click at [845, 456] on link "Apply" at bounding box center [881, 447] width 117 height 46
click at [305, 38] on body "Attendance Pro trial ends on 6AM[DATE] Earn Rewards Rolling Share Tender Greens…" at bounding box center [620, 328] width 1240 height 657
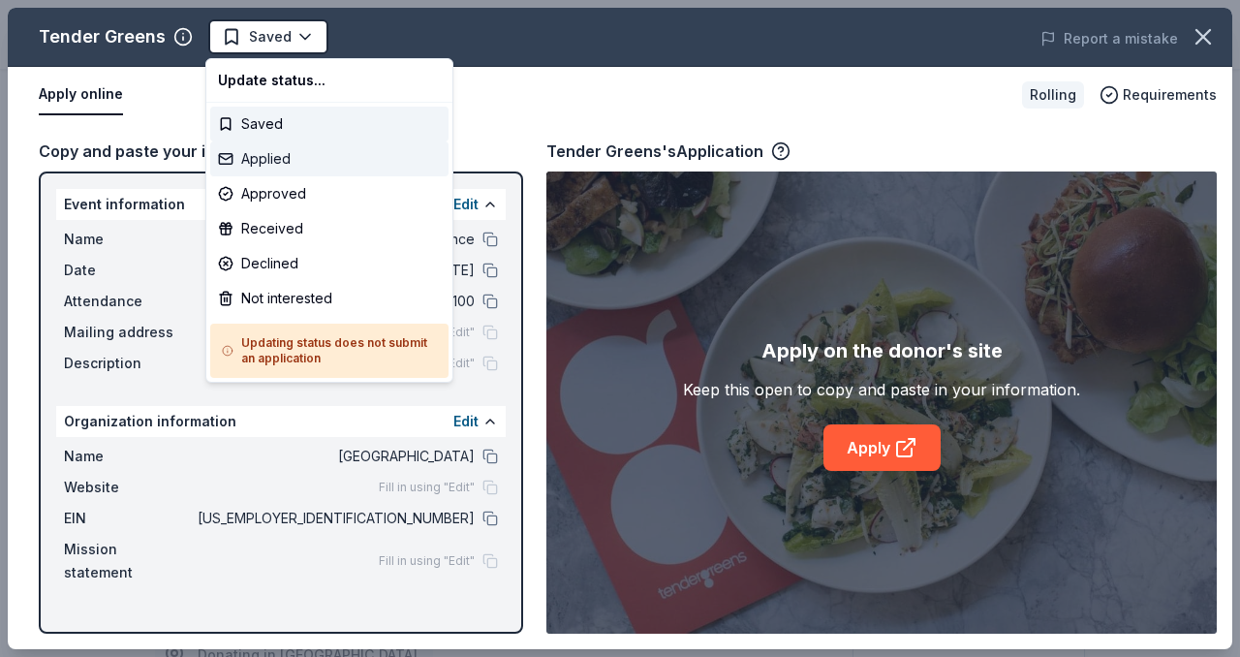
click at [253, 156] on div "Applied" at bounding box center [329, 158] width 238 height 35
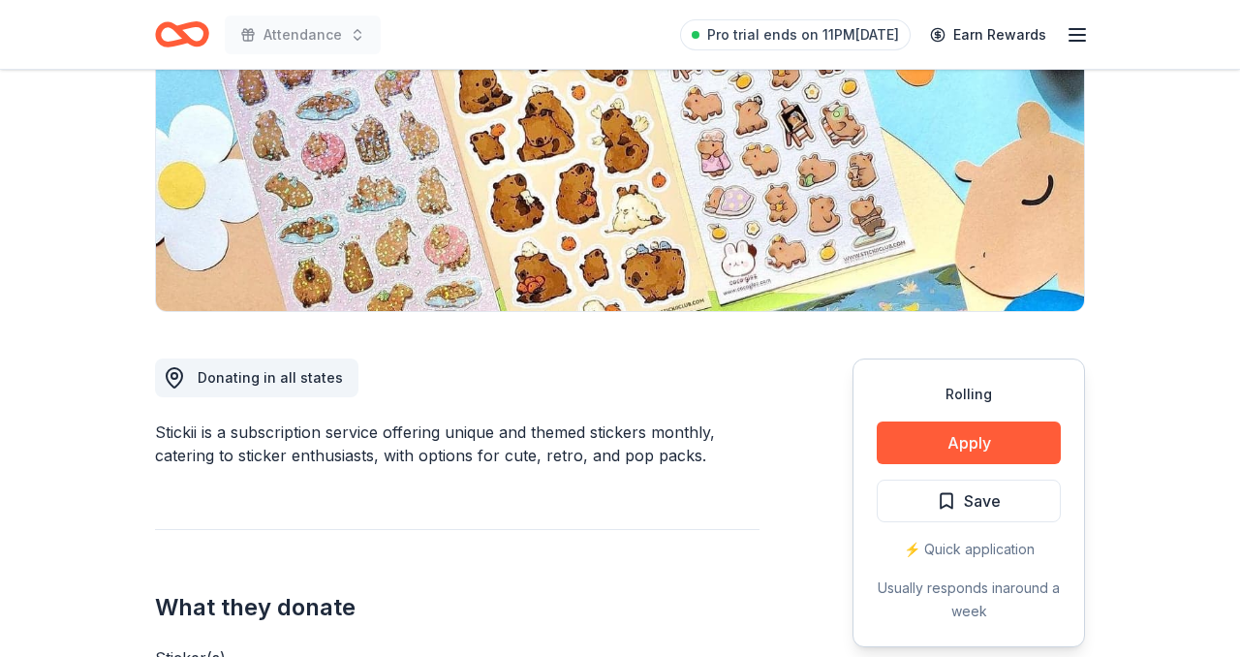
scroll to position [417, 0]
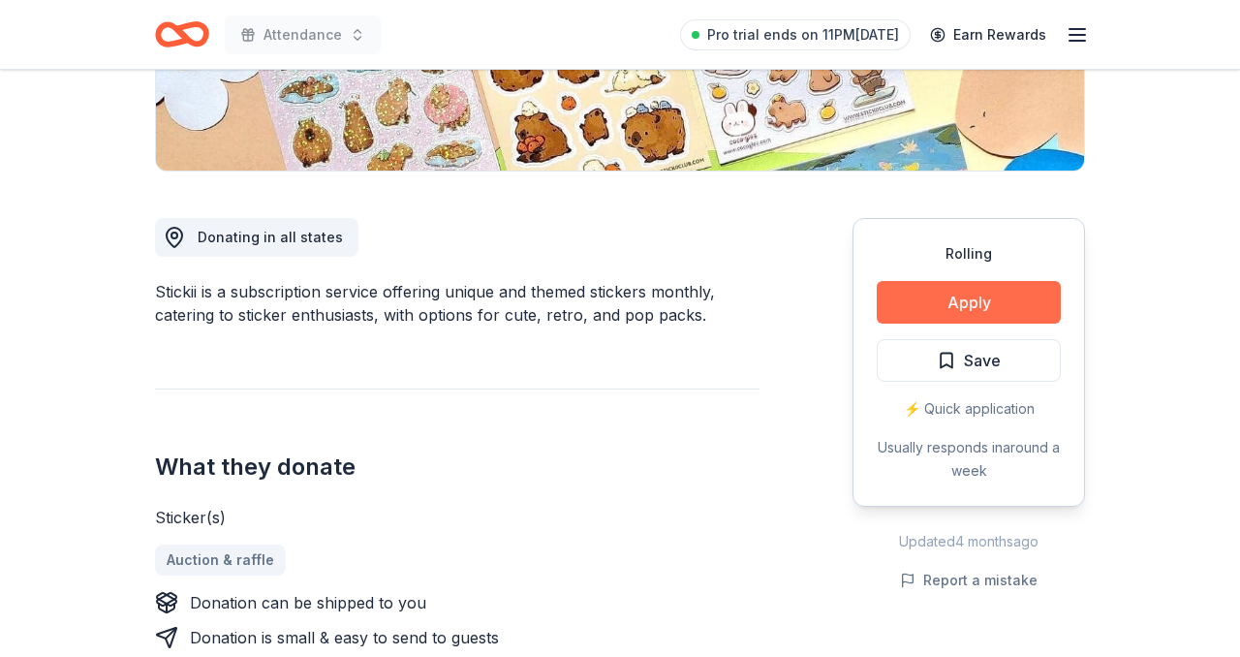
click at [972, 313] on button "Apply" at bounding box center [968, 302] width 184 height 43
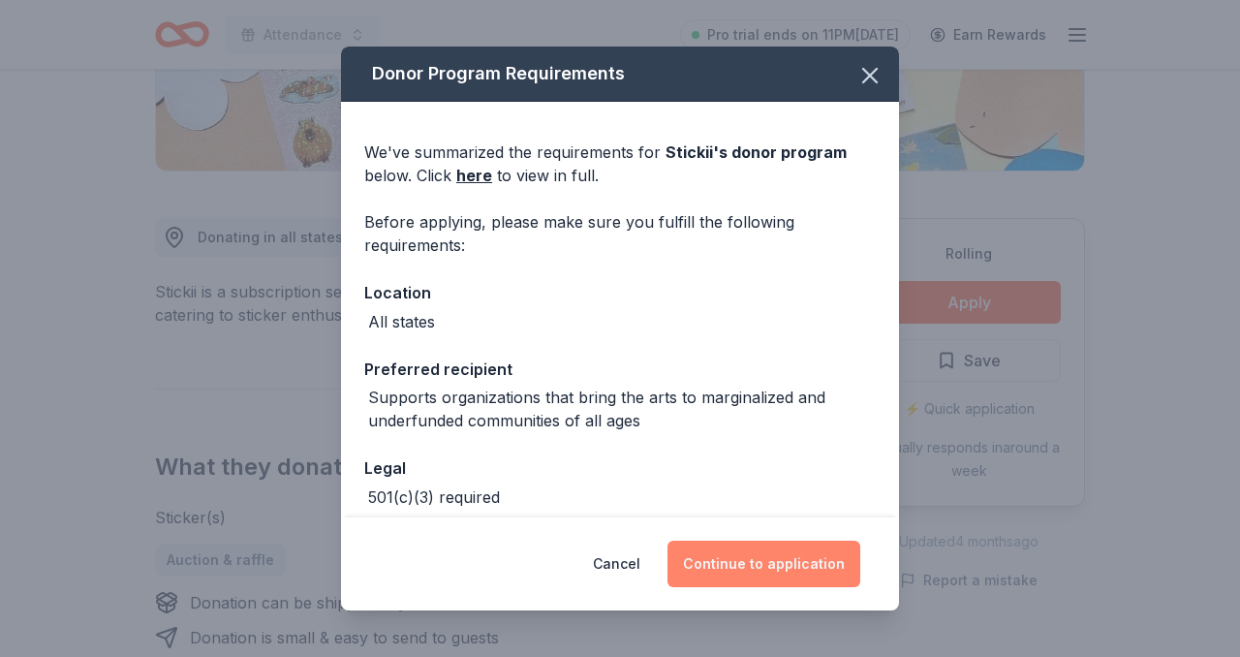
click at [764, 570] on button "Continue to application" at bounding box center [763, 563] width 193 height 46
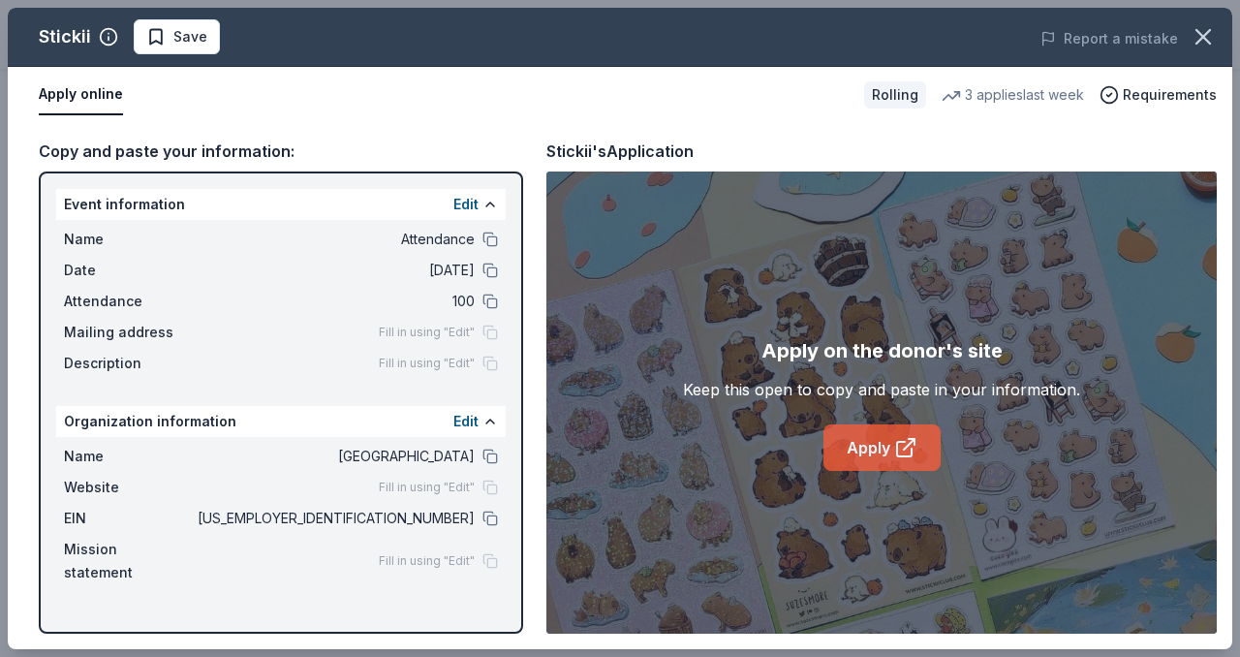
click at [929, 451] on link "Apply" at bounding box center [881, 447] width 117 height 46
click at [487, 521] on button at bounding box center [489, 517] width 15 height 15
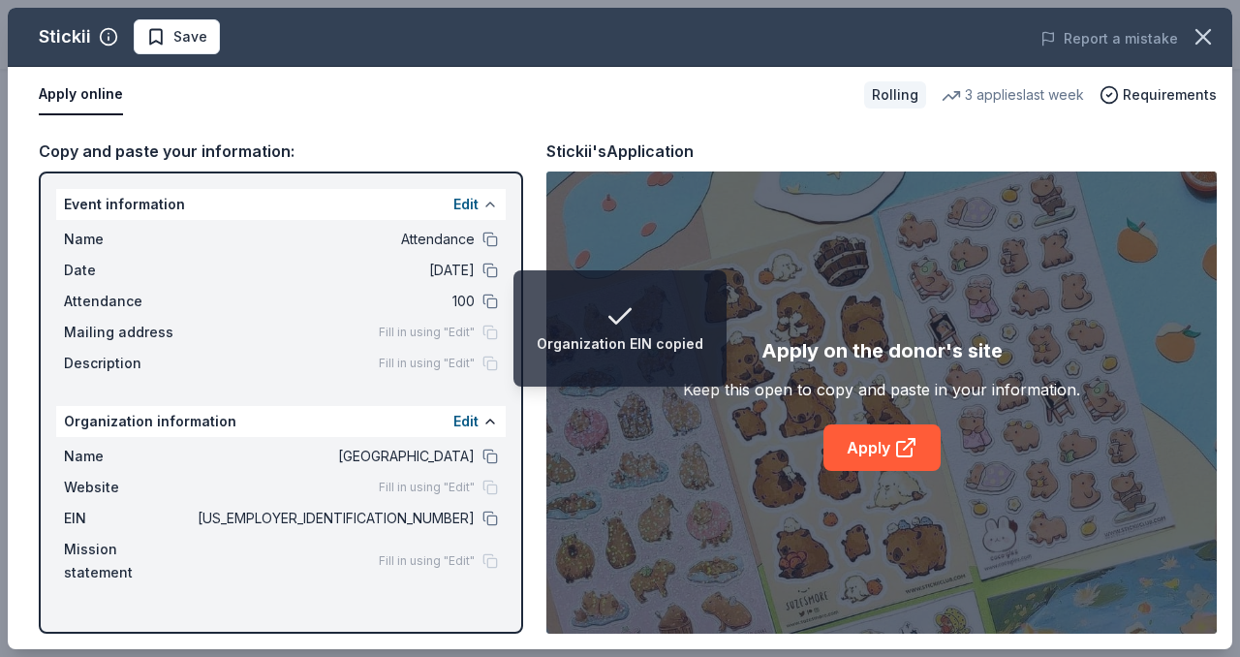
click at [492, 203] on button at bounding box center [489, 204] width 15 height 15
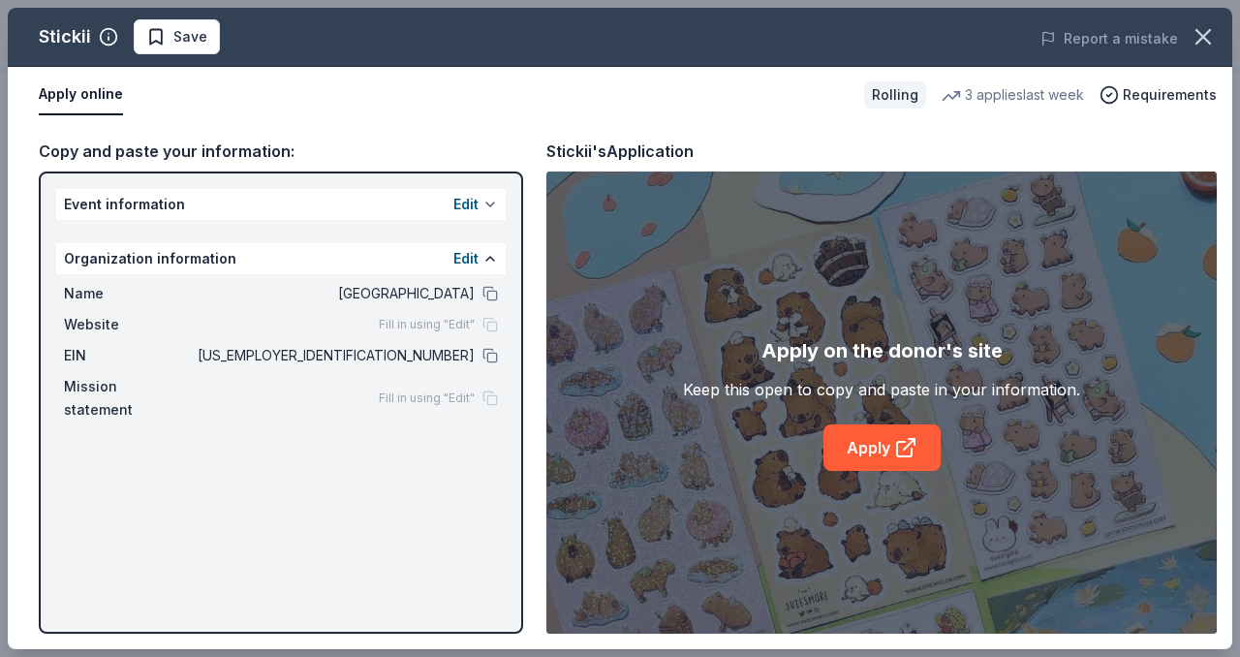
click at [492, 203] on button at bounding box center [489, 204] width 15 height 15
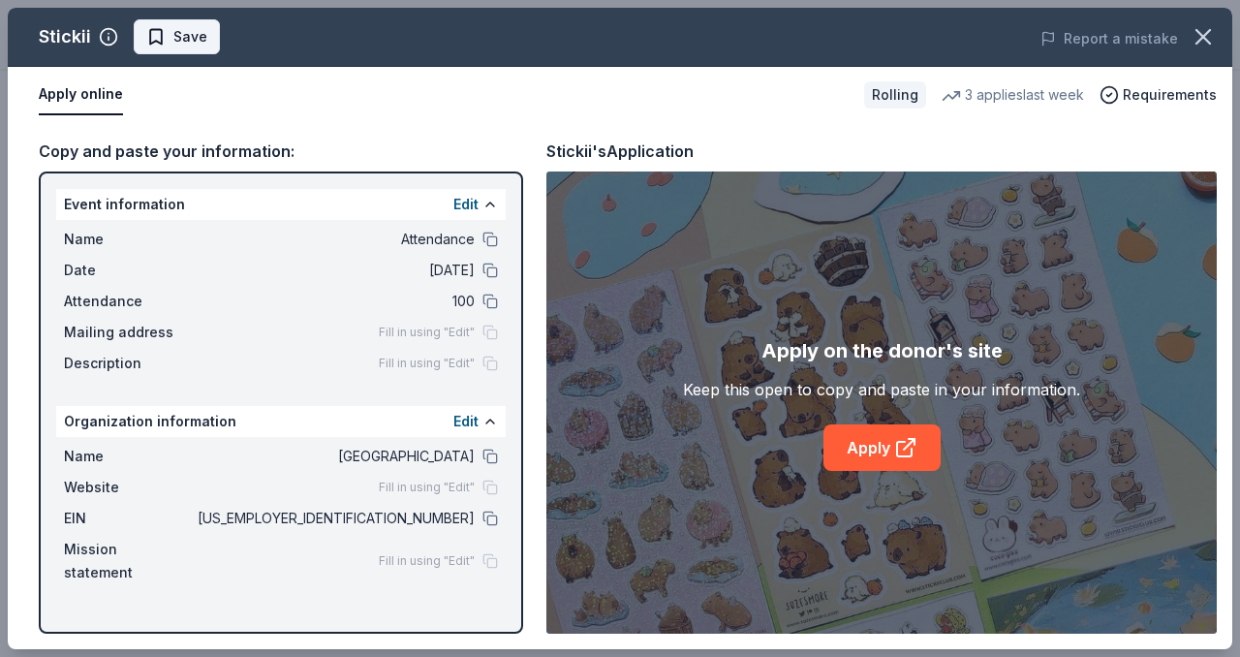
click at [193, 36] on span "Save" at bounding box center [190, 36] width 34 height 23
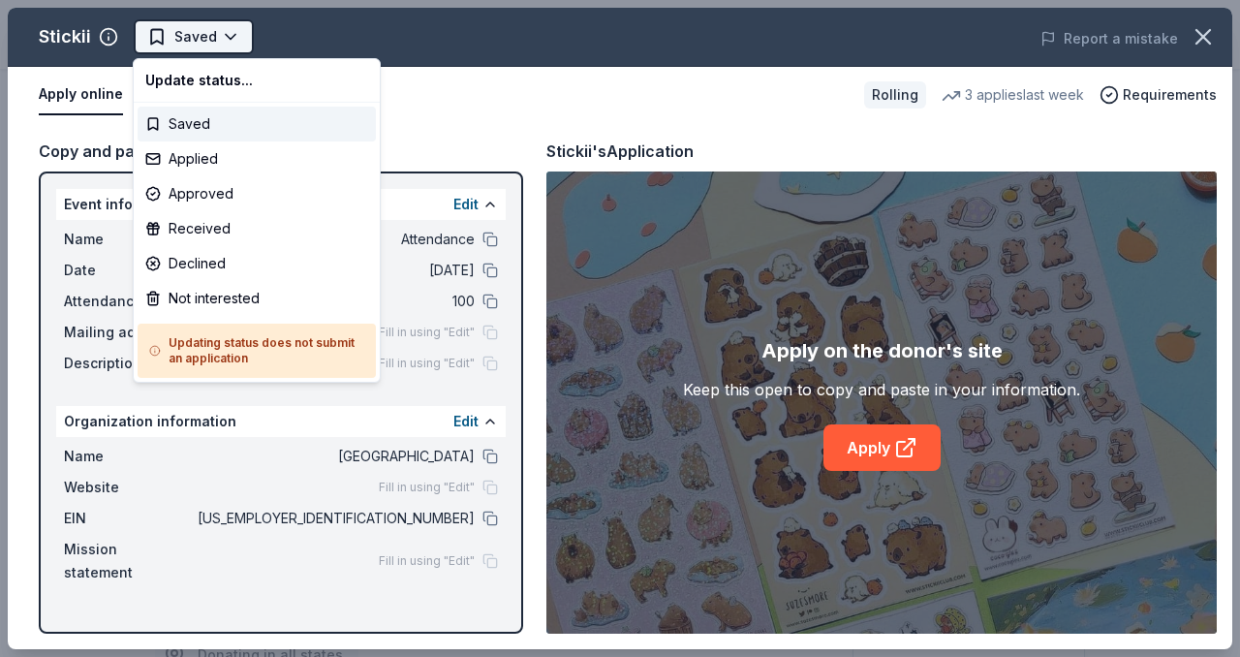
click at [220, 31] on html "Attendance Saved Apply Rolling Share Stickii New 3 applies last week 13% approv…" at bounding box center [620, 328] width 1240 height 657
click at [224, 162] on div "Applied" at bounding box center [257, 158] width 238 height 35
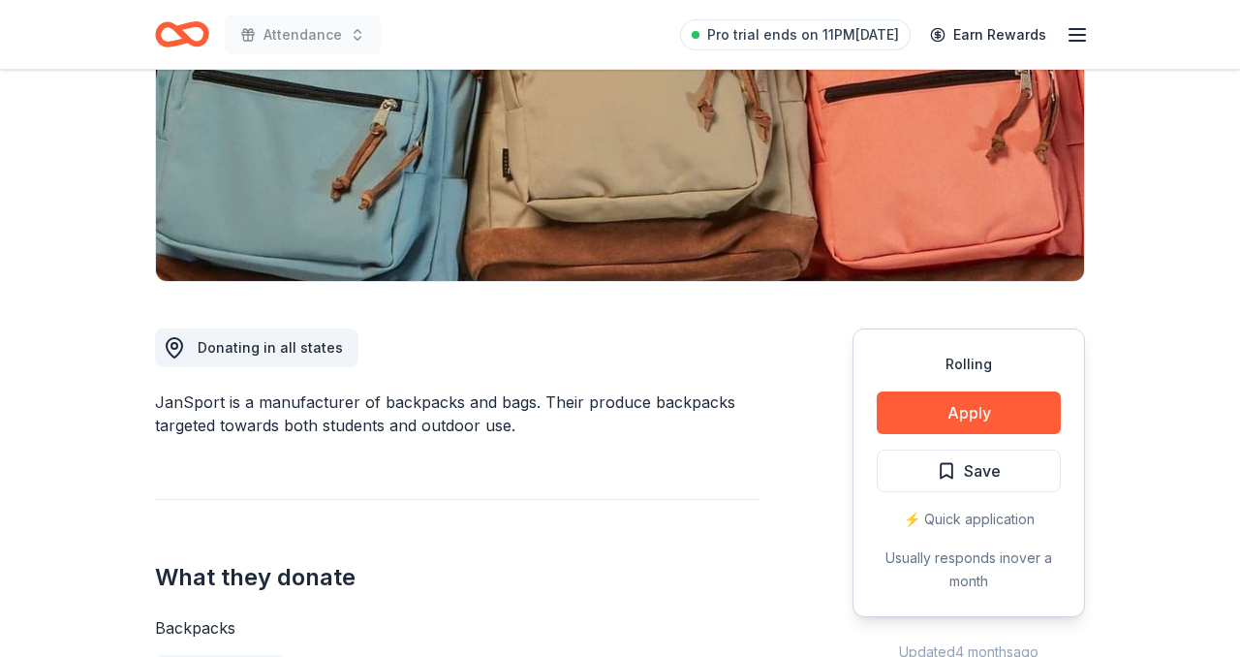
scroll to position [540, 0]
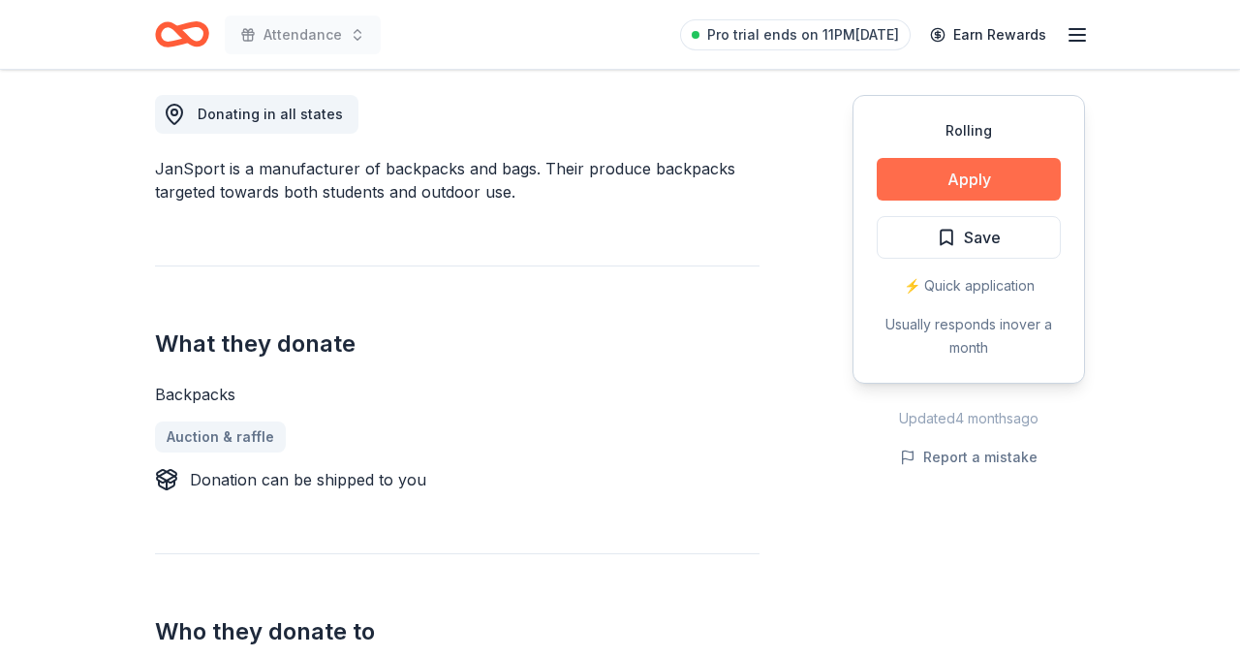
click at [977, 169] on button "Apply" at bounding box center [968, 179] width 184 height 43
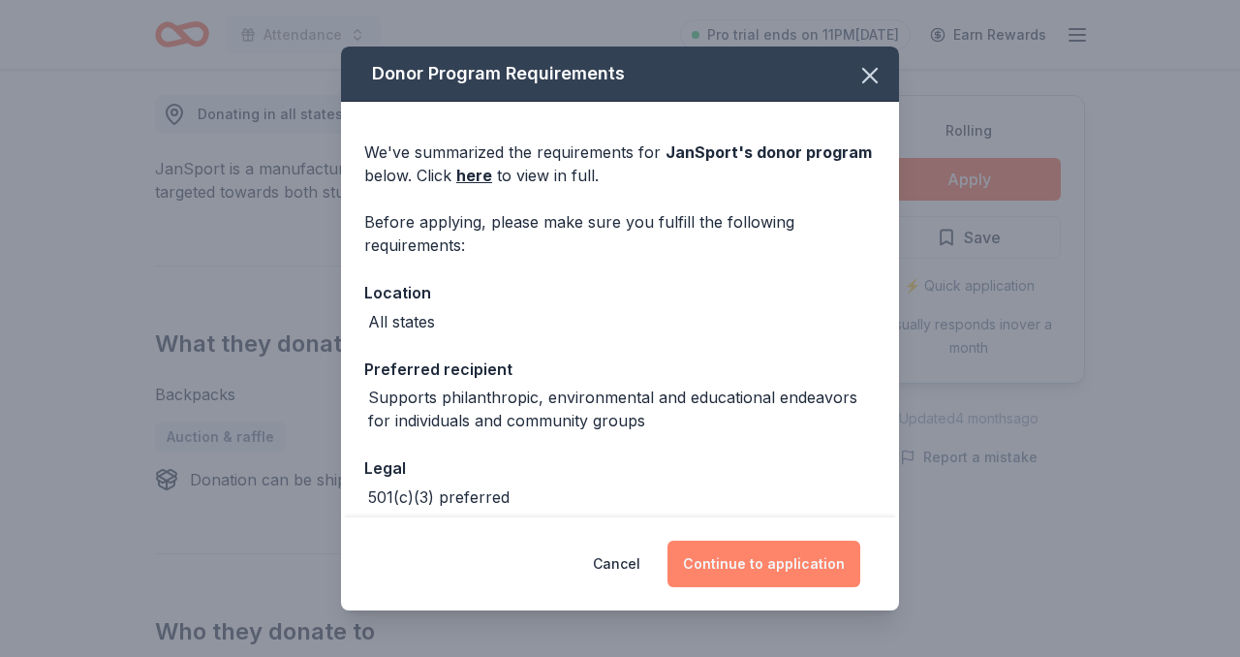
click at [736, 561] on button "Continue to application" at bounding box center [763, 563] width 193 height 46
